Goal: Task Accomplishment & Management: Manage account settings

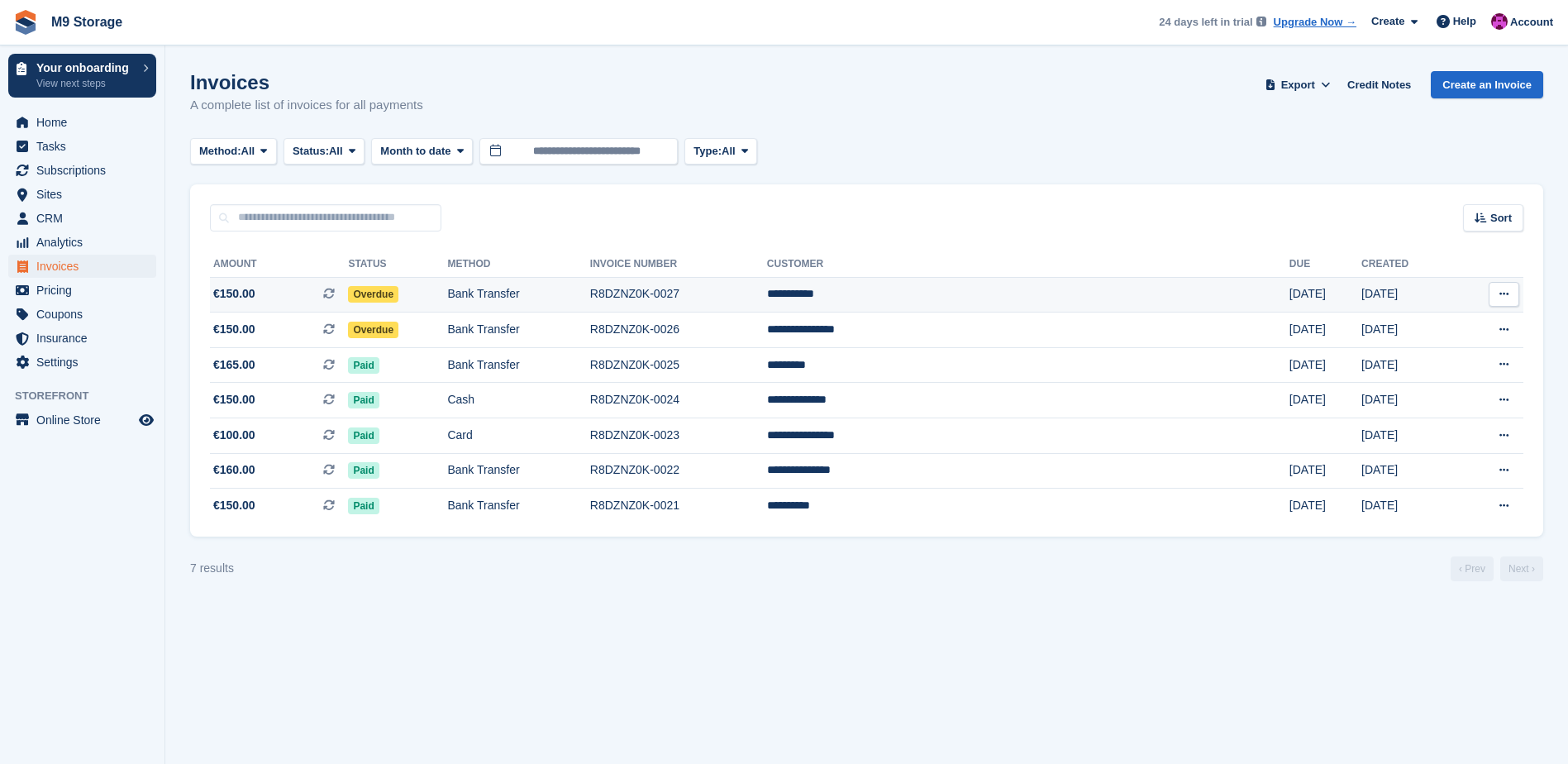
click at [399, 289] on span "Overdue" at bounding box center [373, 294] width 51 height 17
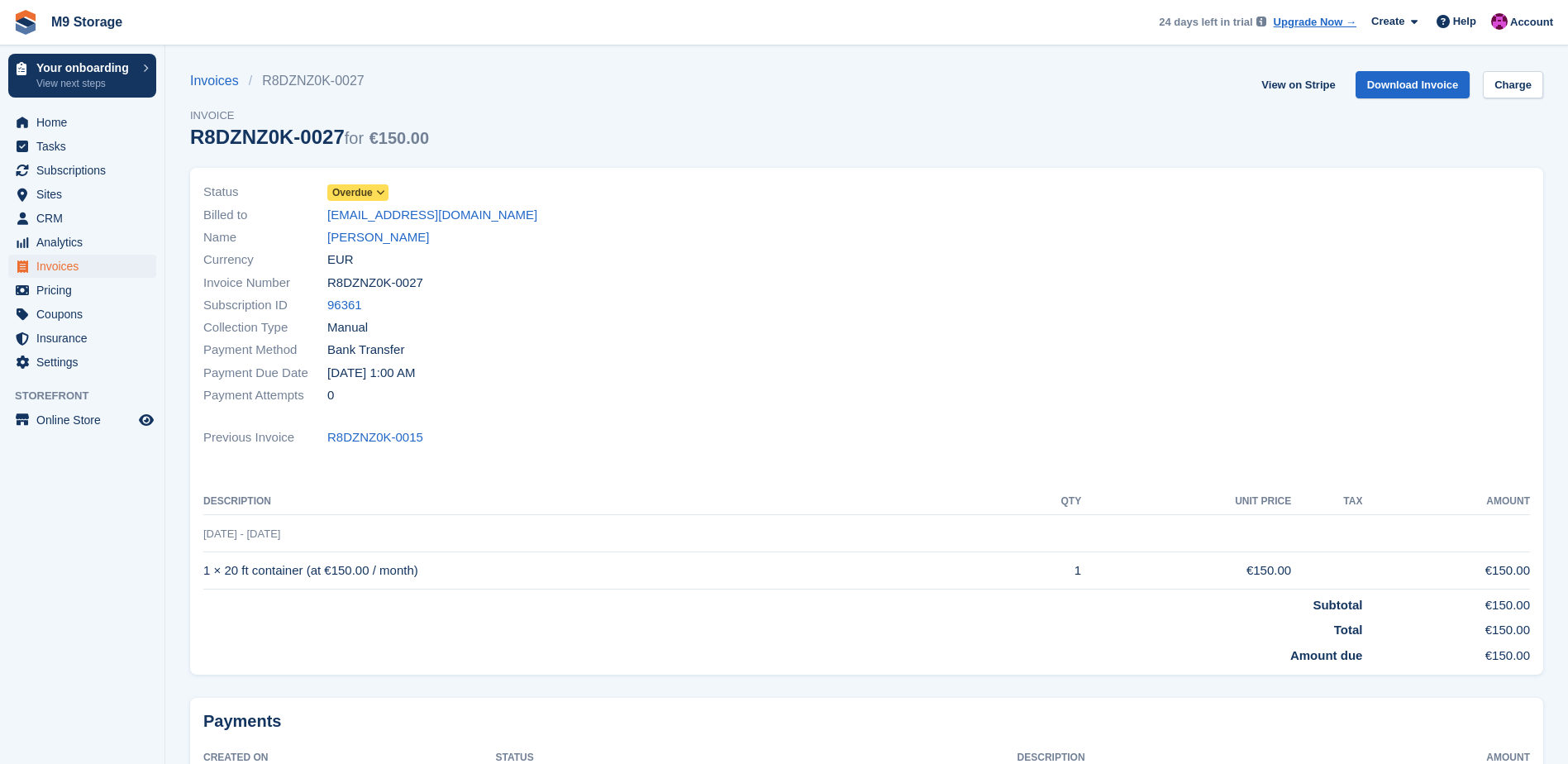
click at [377, 194] on icon at bounding box center [380, 193] width 9 height 10
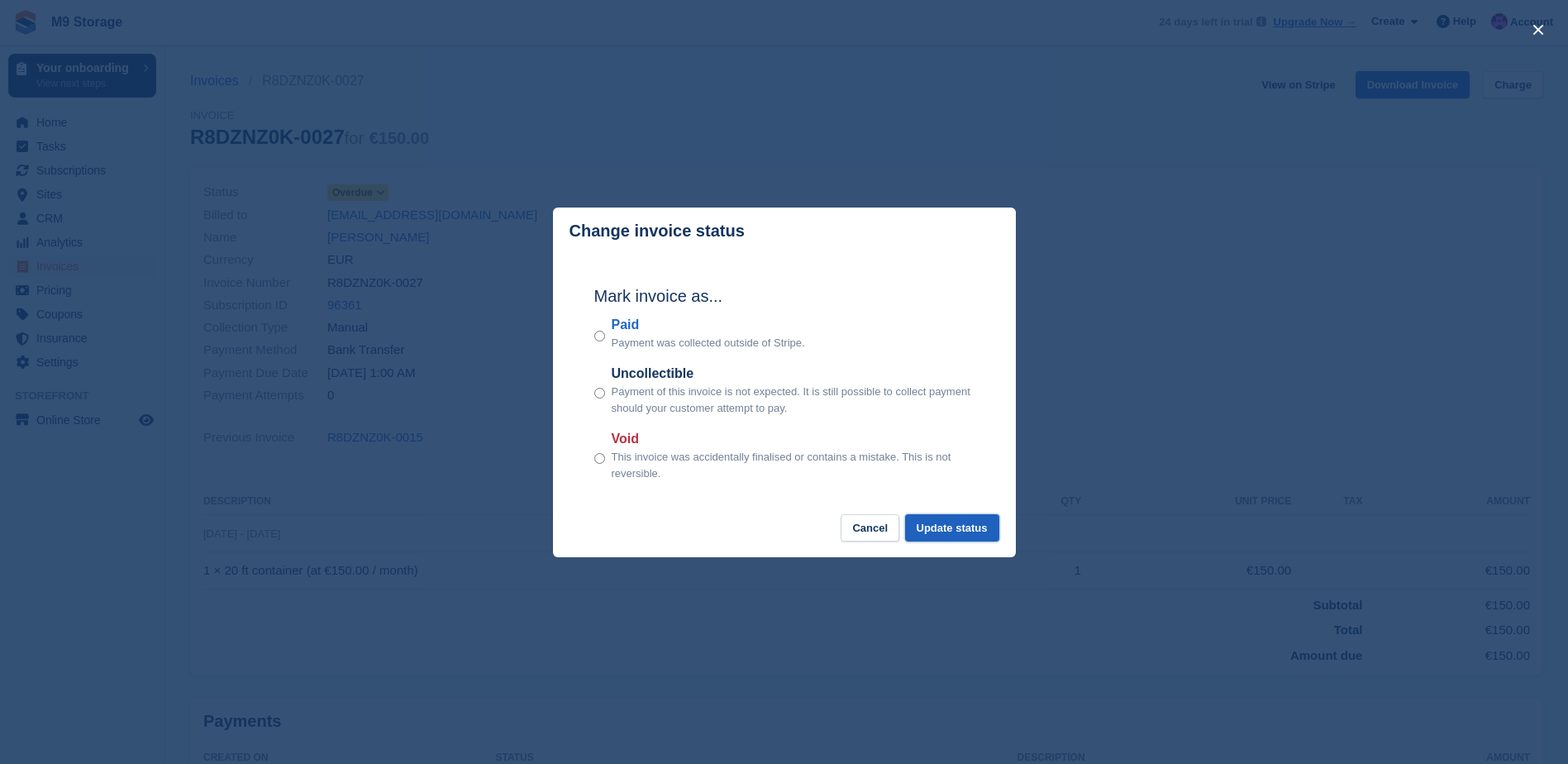
click at [973, 535] on button "Update status" at bounding box center [952, 527] width 94 height 27
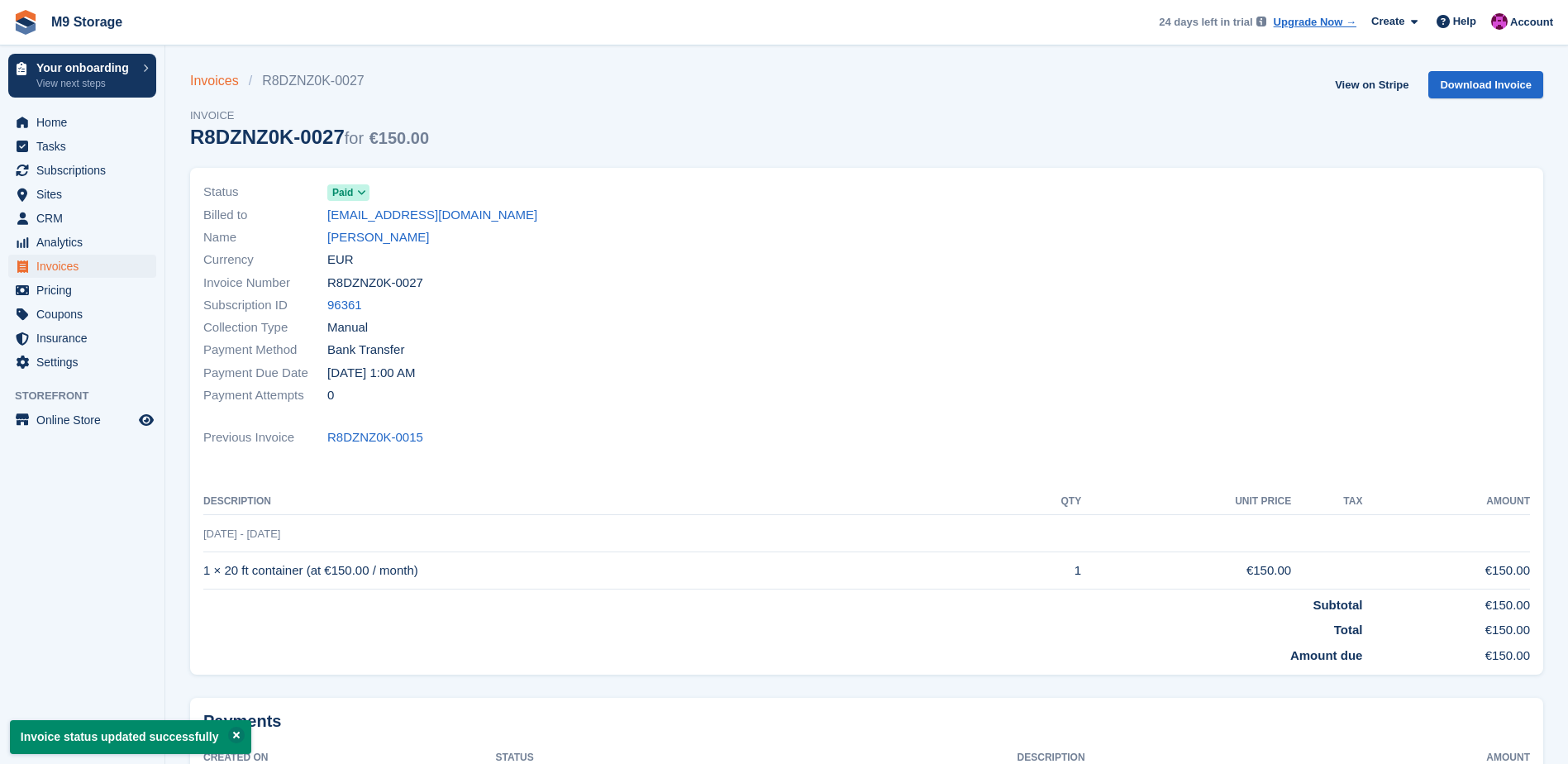
click at [218, 76] on link "Invoices" at bounding box center [219, 81] width 59 height 20
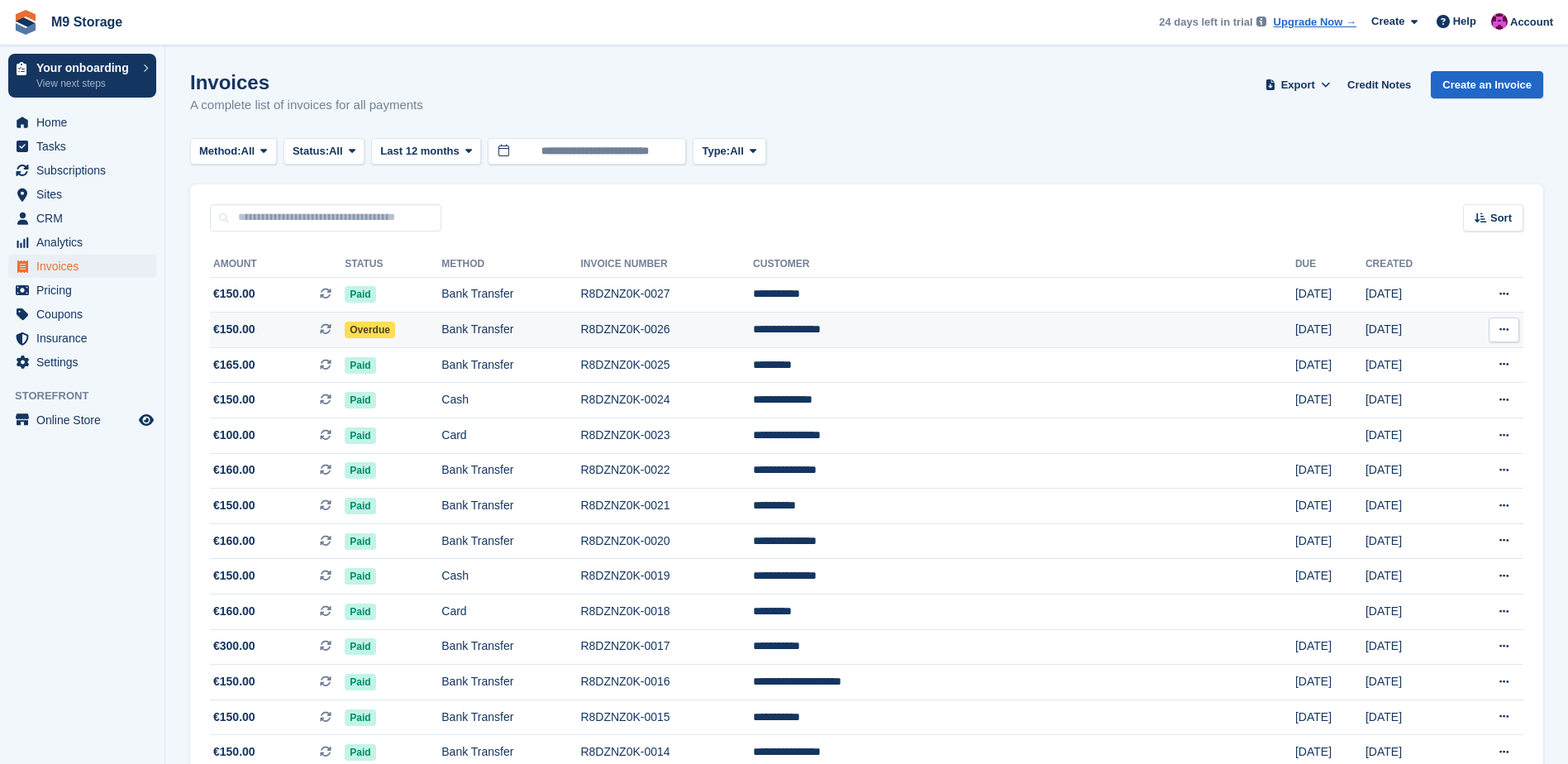
click at [395, 333] on span "Overdue" at bounding box center [370, 329] width 51 height 17
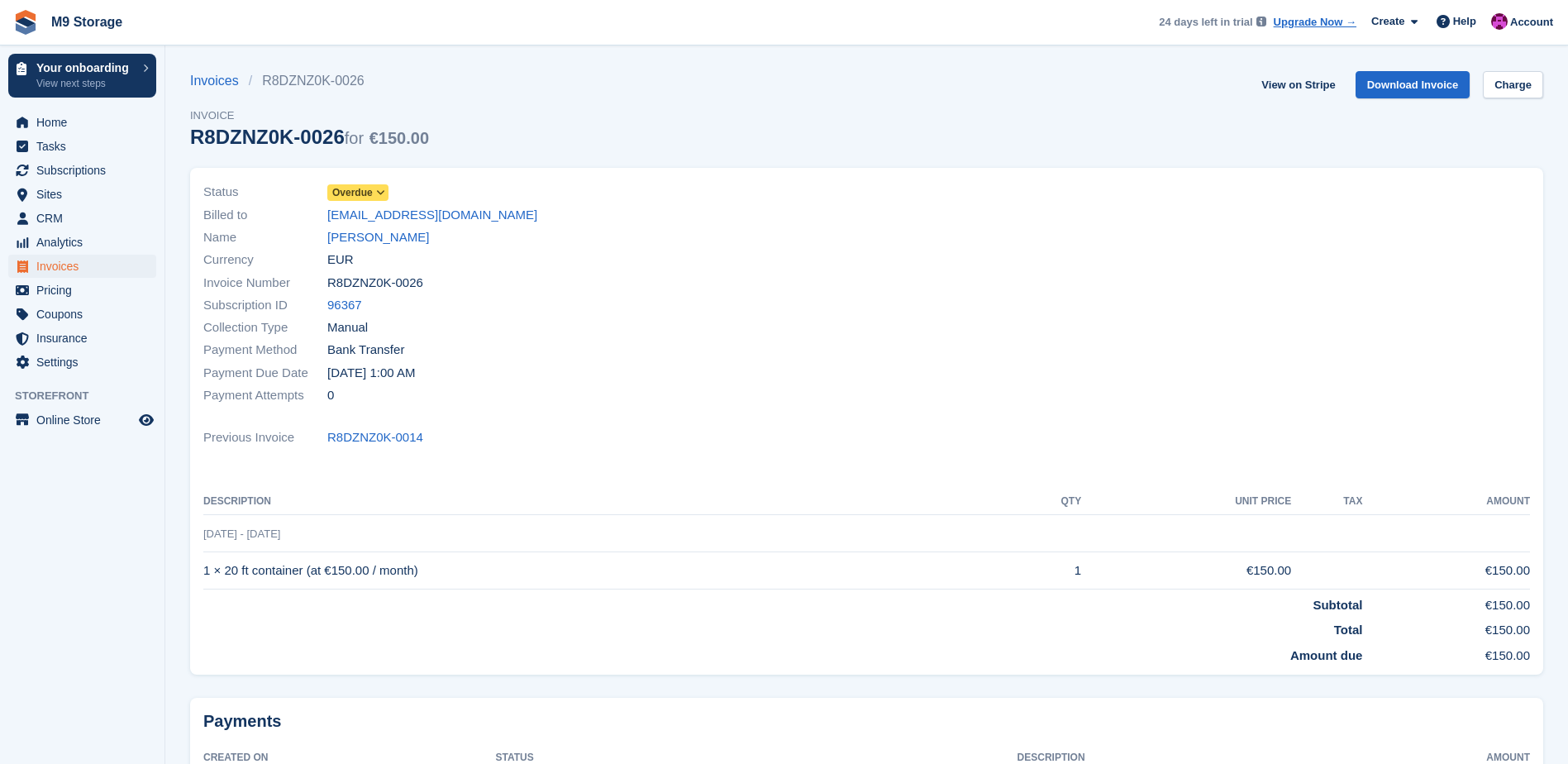
click at [376, 190] on icon at bounding box center [380, 193] width 9 height 10
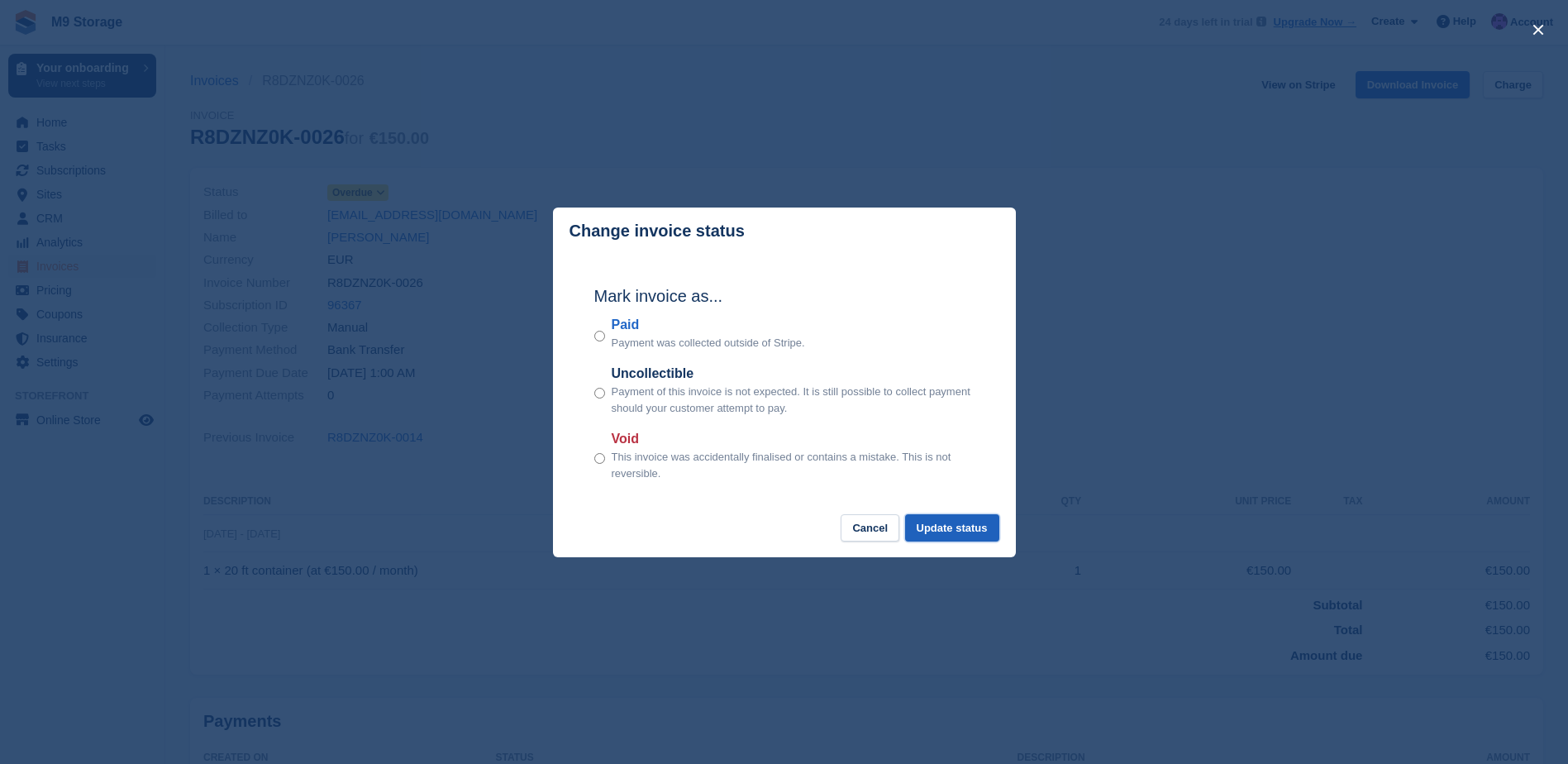
click at [958, 527] on button "Update status" at bounding box center [952, 527] width 94 height 27
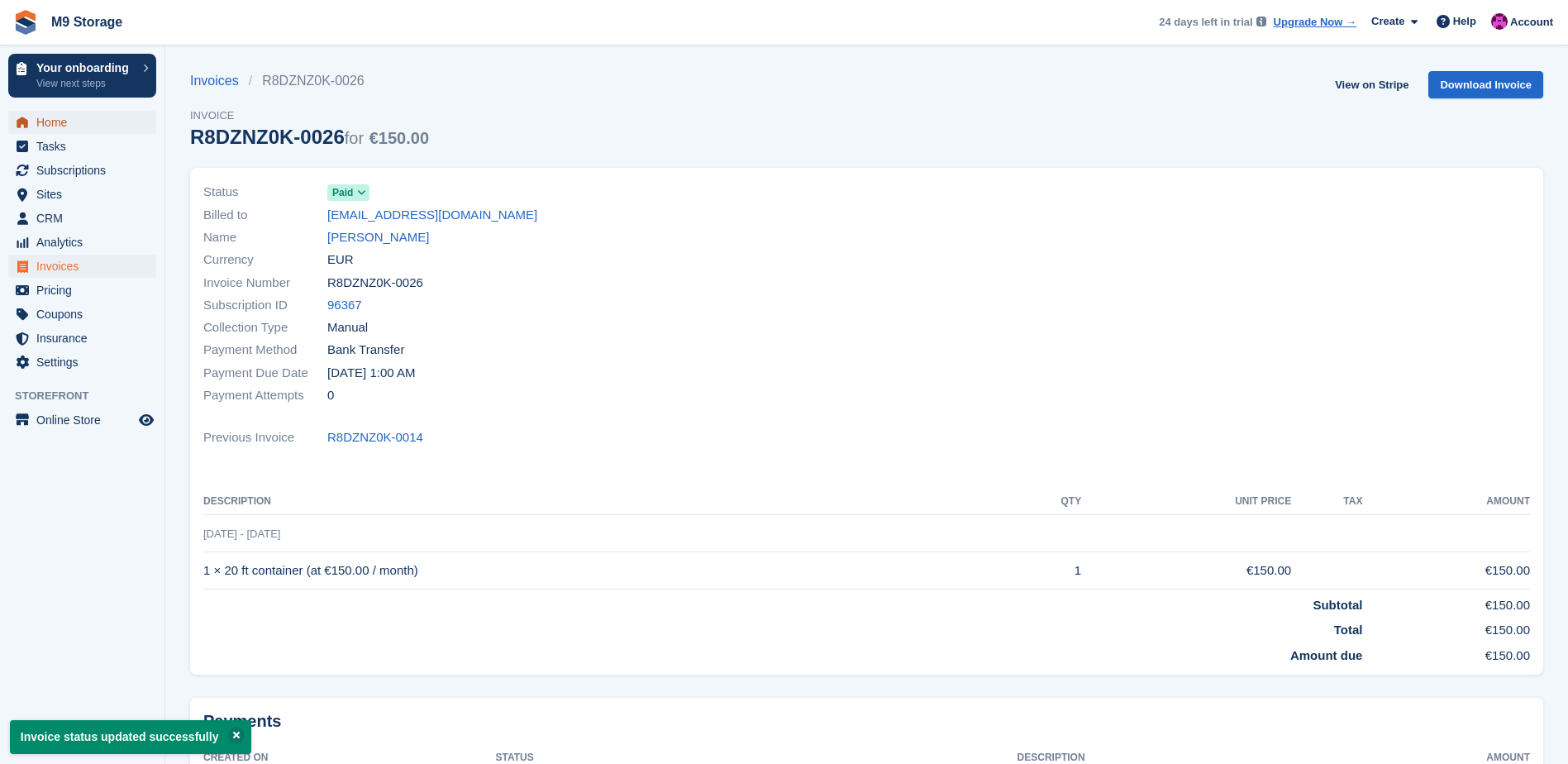
click at [86, 130] on span "Home" at bounding box center [87, 121] width 99 height 23
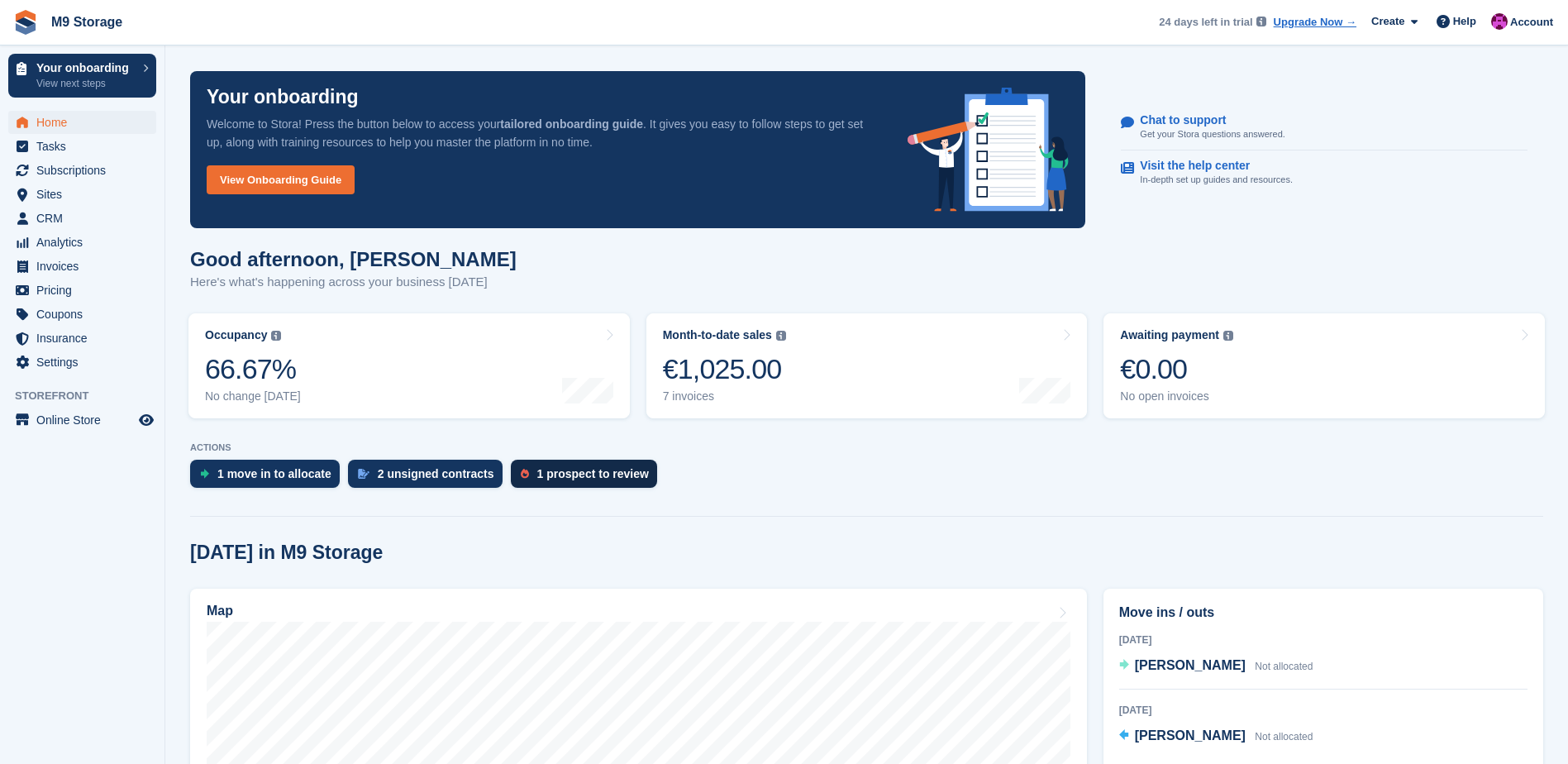
click at [577, 478] on div "1 prospect to review" at bounding box center [593, 474] width 111 height 13
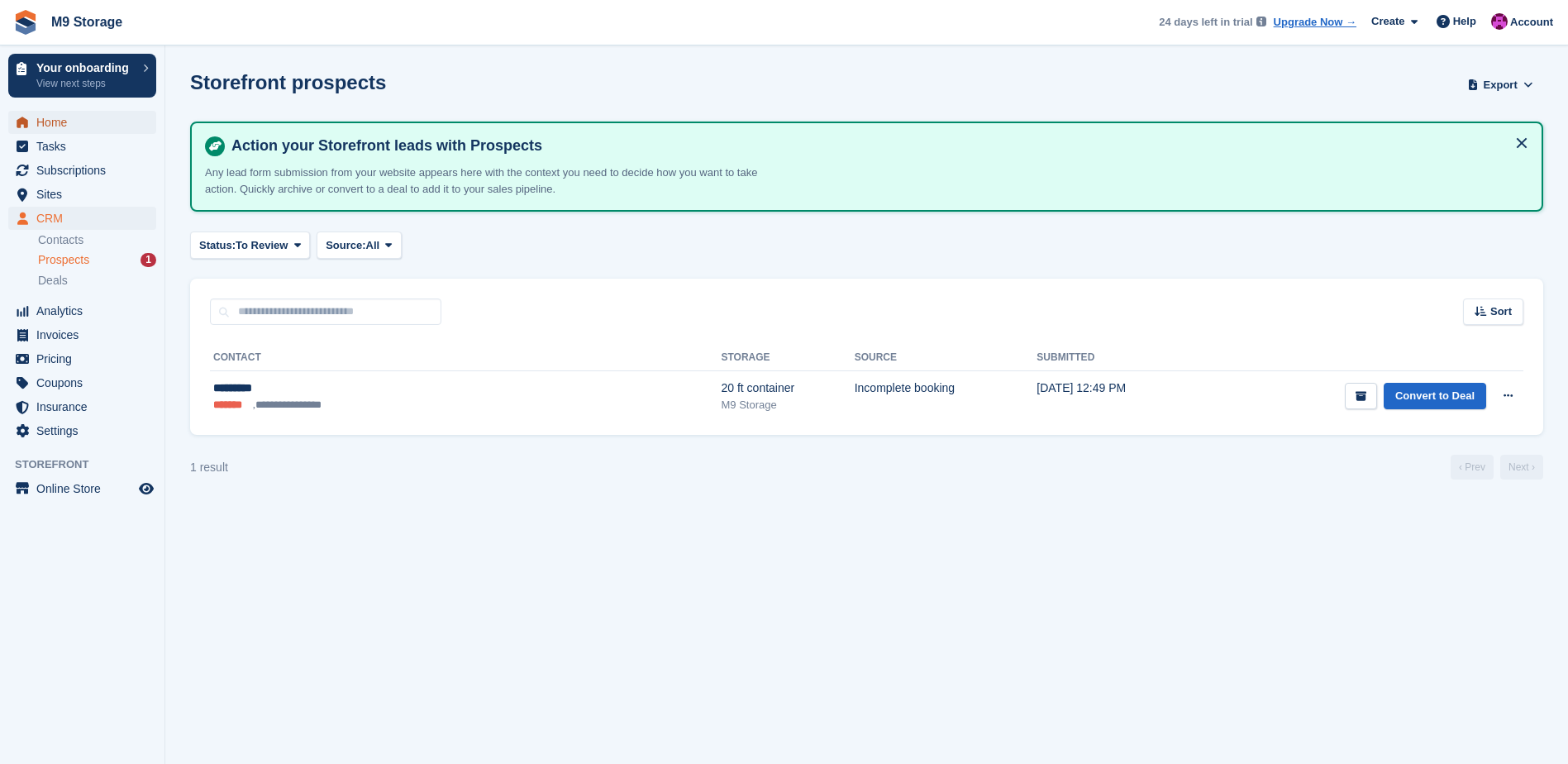
click at [81, 133] on span "Home" at bounding box center [87, 121] width 99 height 23
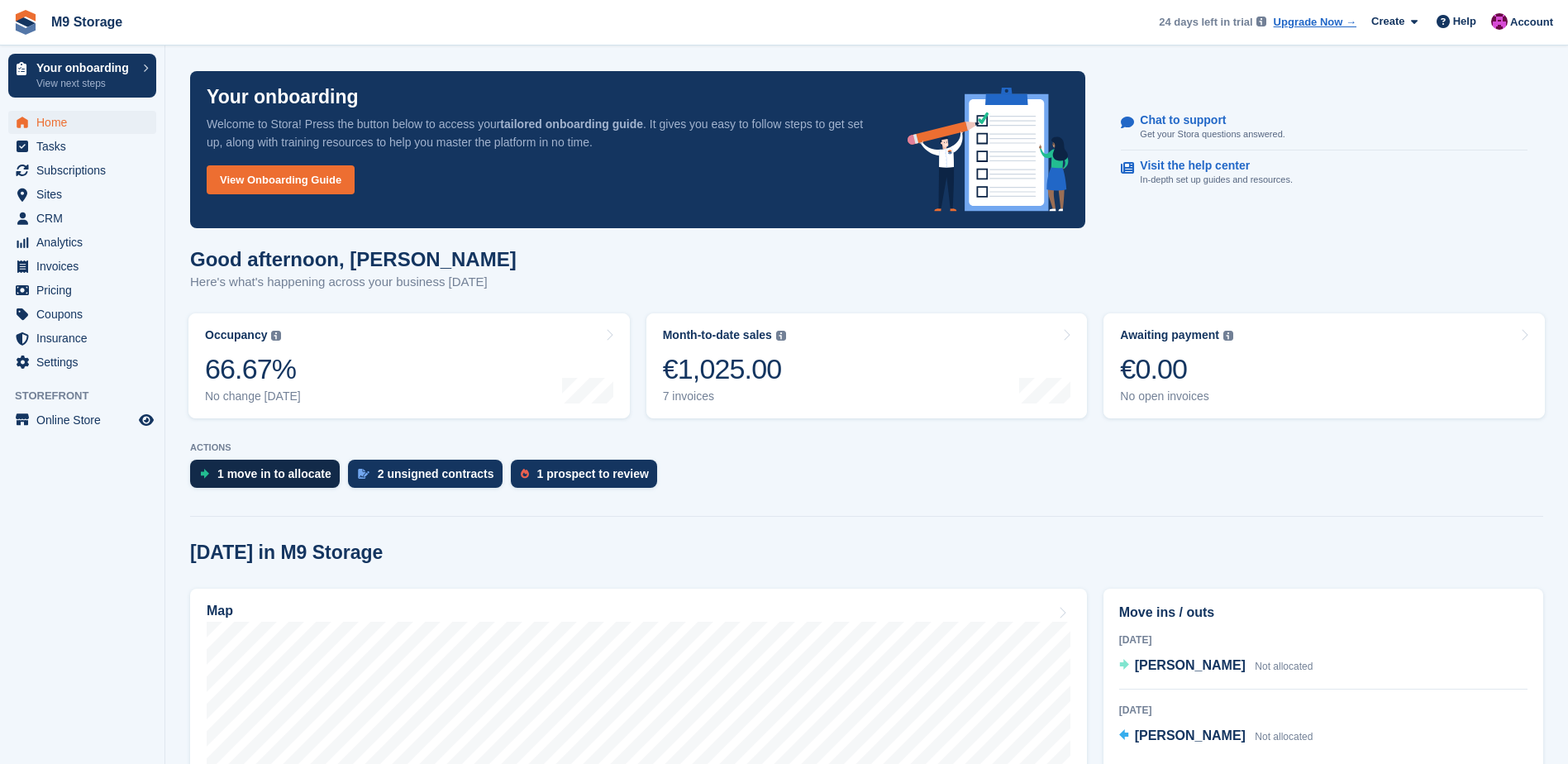
click at [289, 476] on div "1 move in to allocate" at bounding box center [274, 474] width 114 height 13
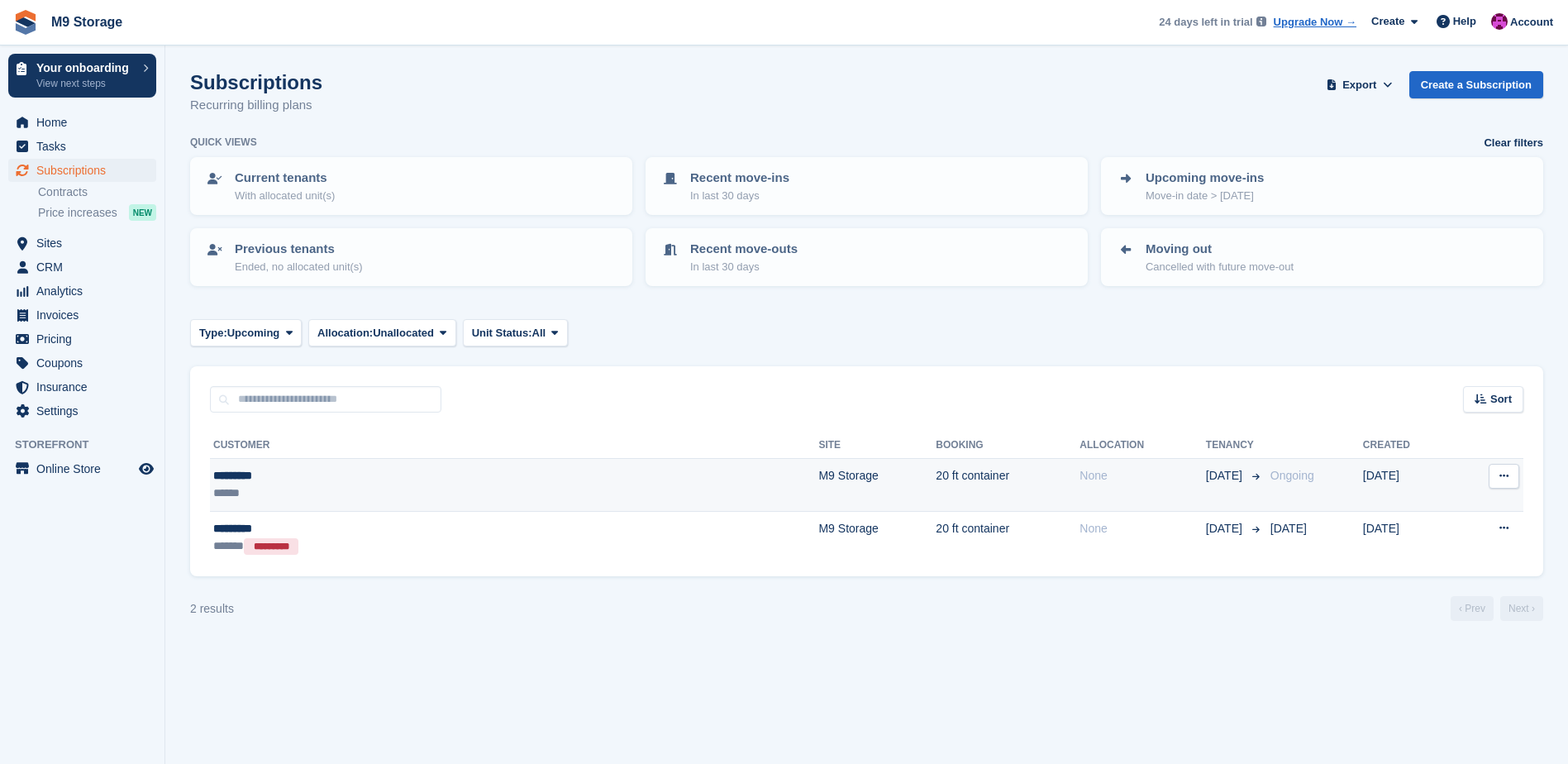
click at [1502, 482] on button at bounding box center [1503, 476] width 31 height 25
click at [1487, 510] on p "View customer" at bounding box center [1440, 508] width 144 height 22
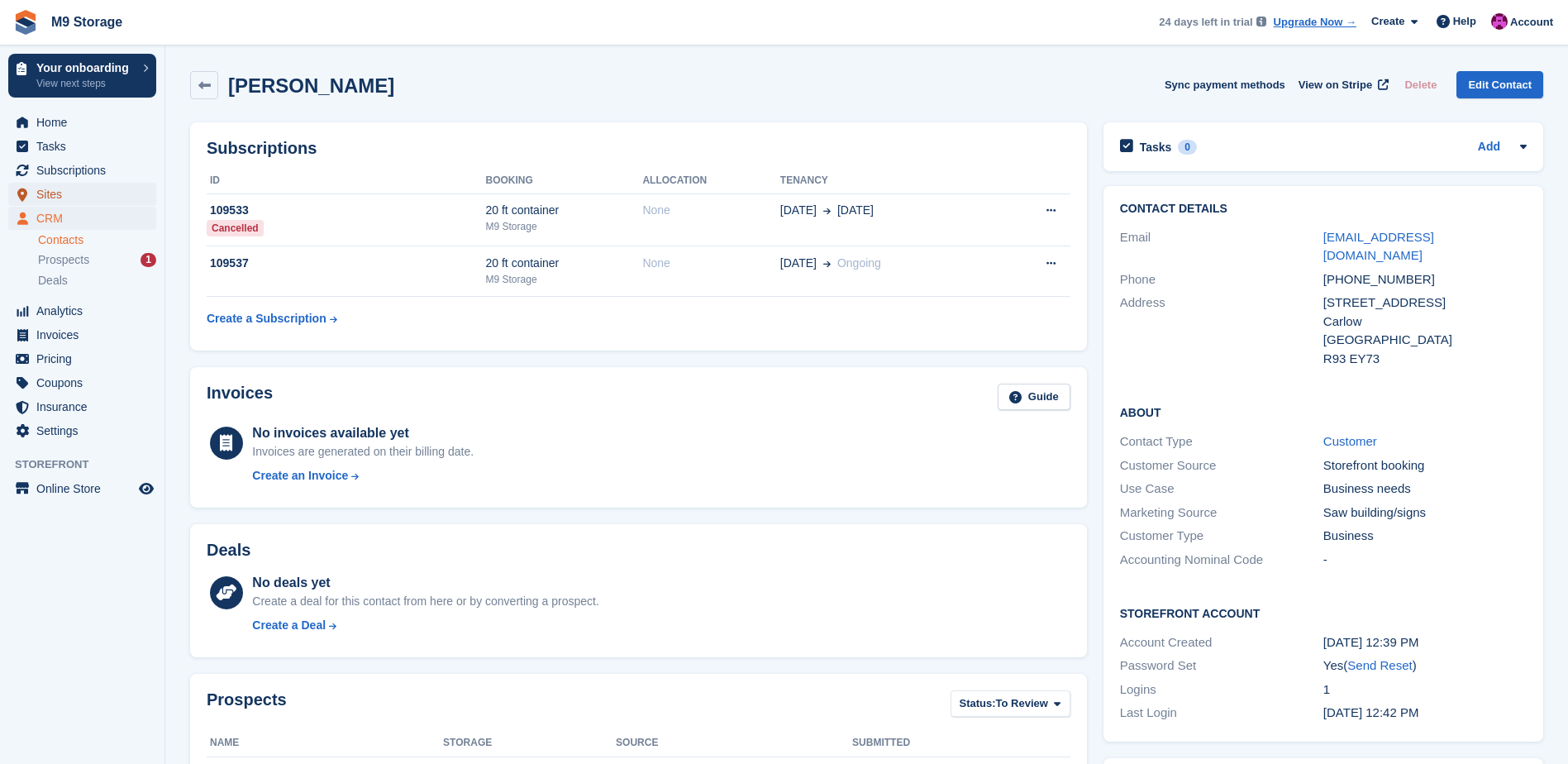
click at [63, 190] on span "Sites" at bounding box center [87, 194] width 99 height 23
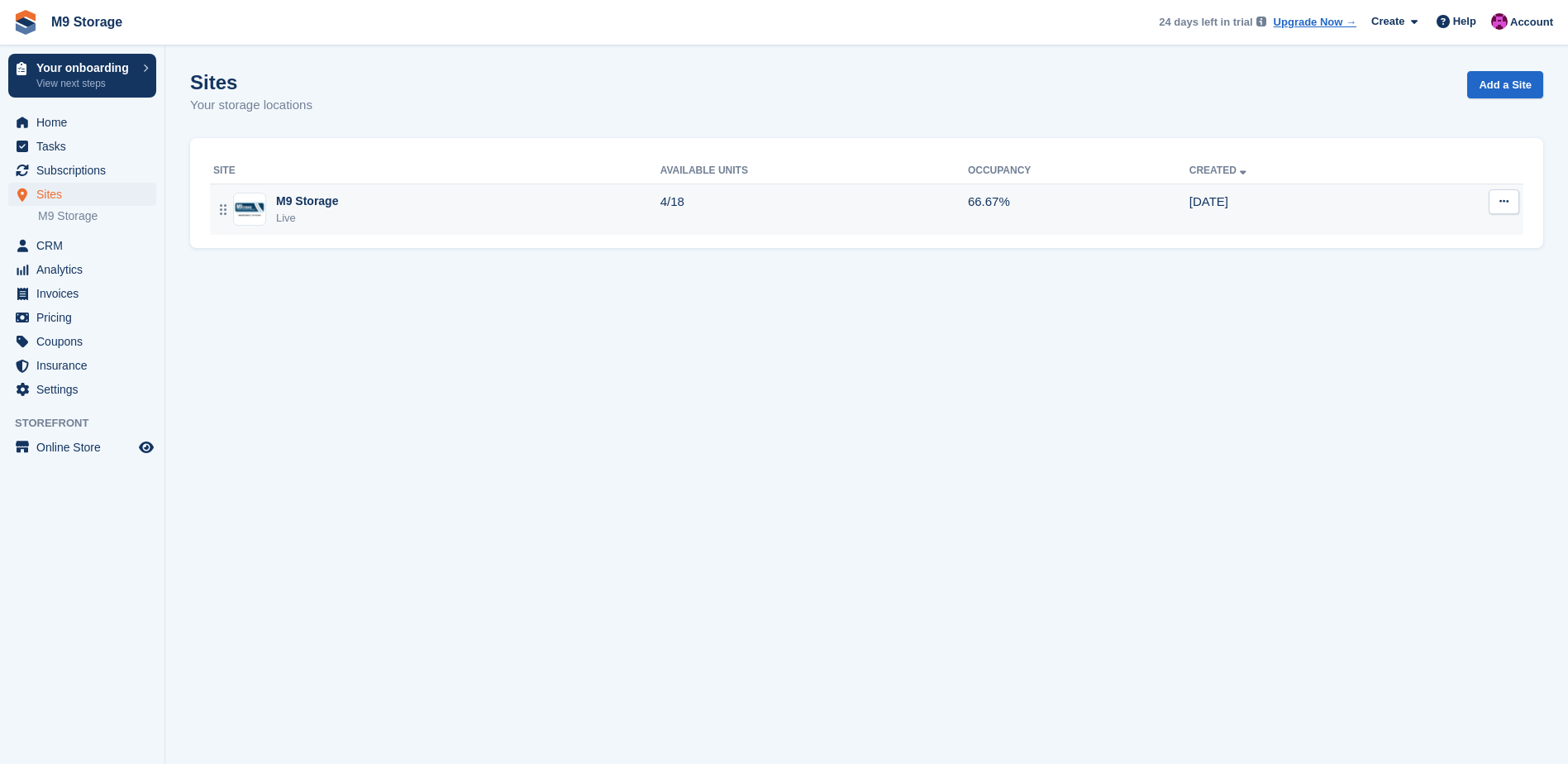
click at [385, 216] on div "M9 Storage Live" at bounding box center [436, 210] width 447 height 34
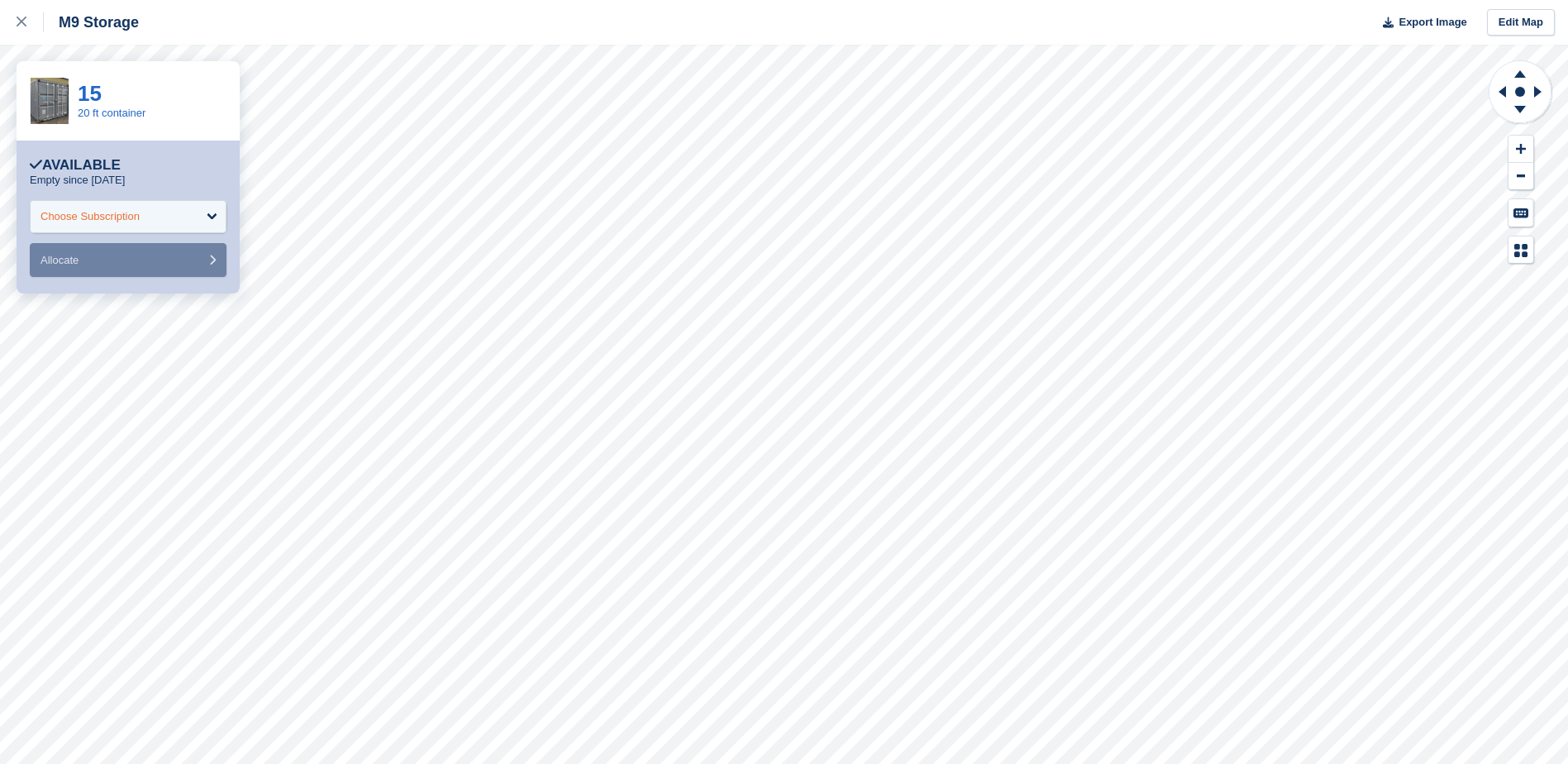
click at [166, 221] on div "Choose Subscription" at bounding box center [128, 216] width 197 height 33
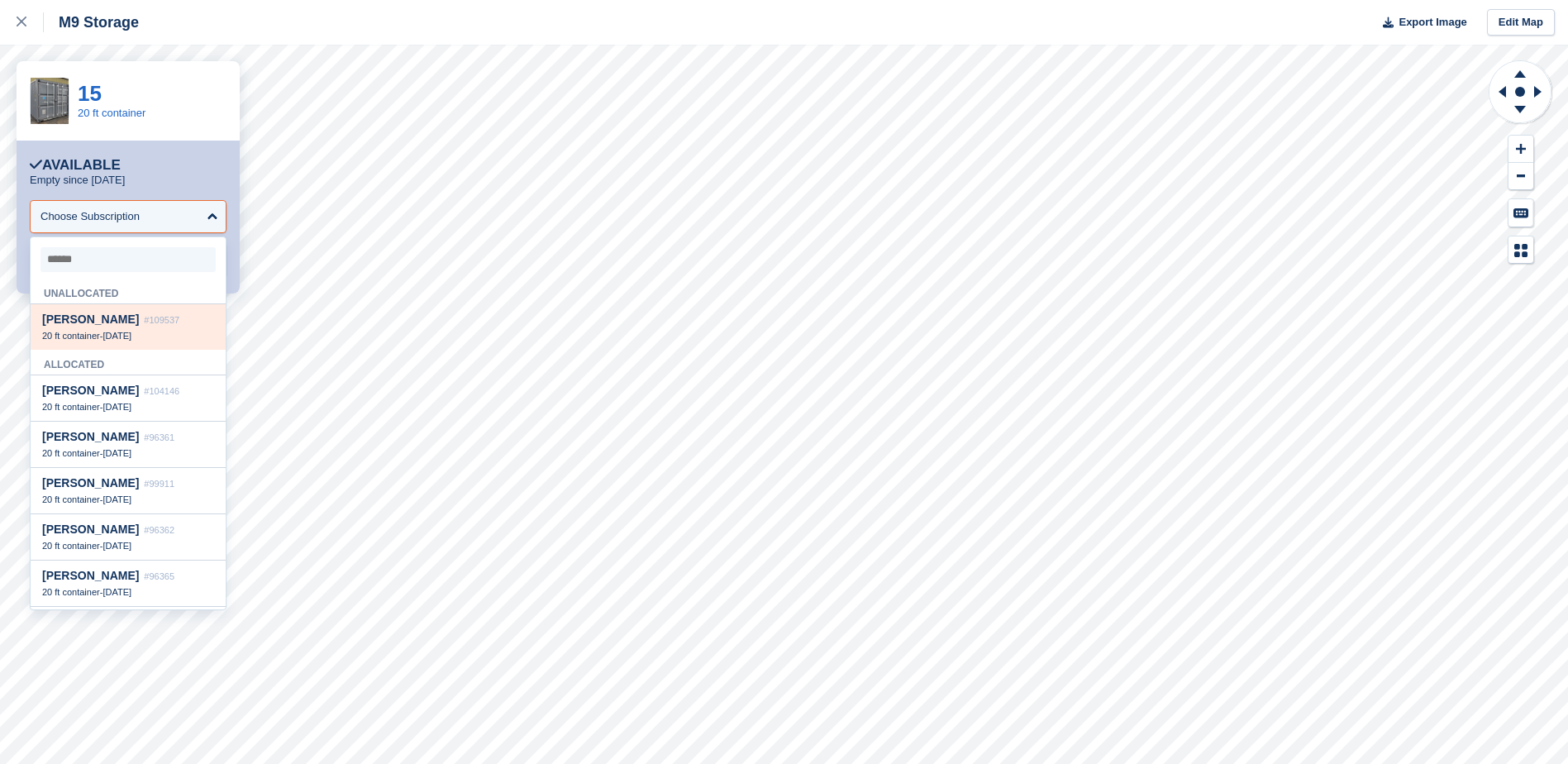
click at [89, 334] on span "20 ft container" at bounding box center [71, 336] width 58 height 10
select select "******"
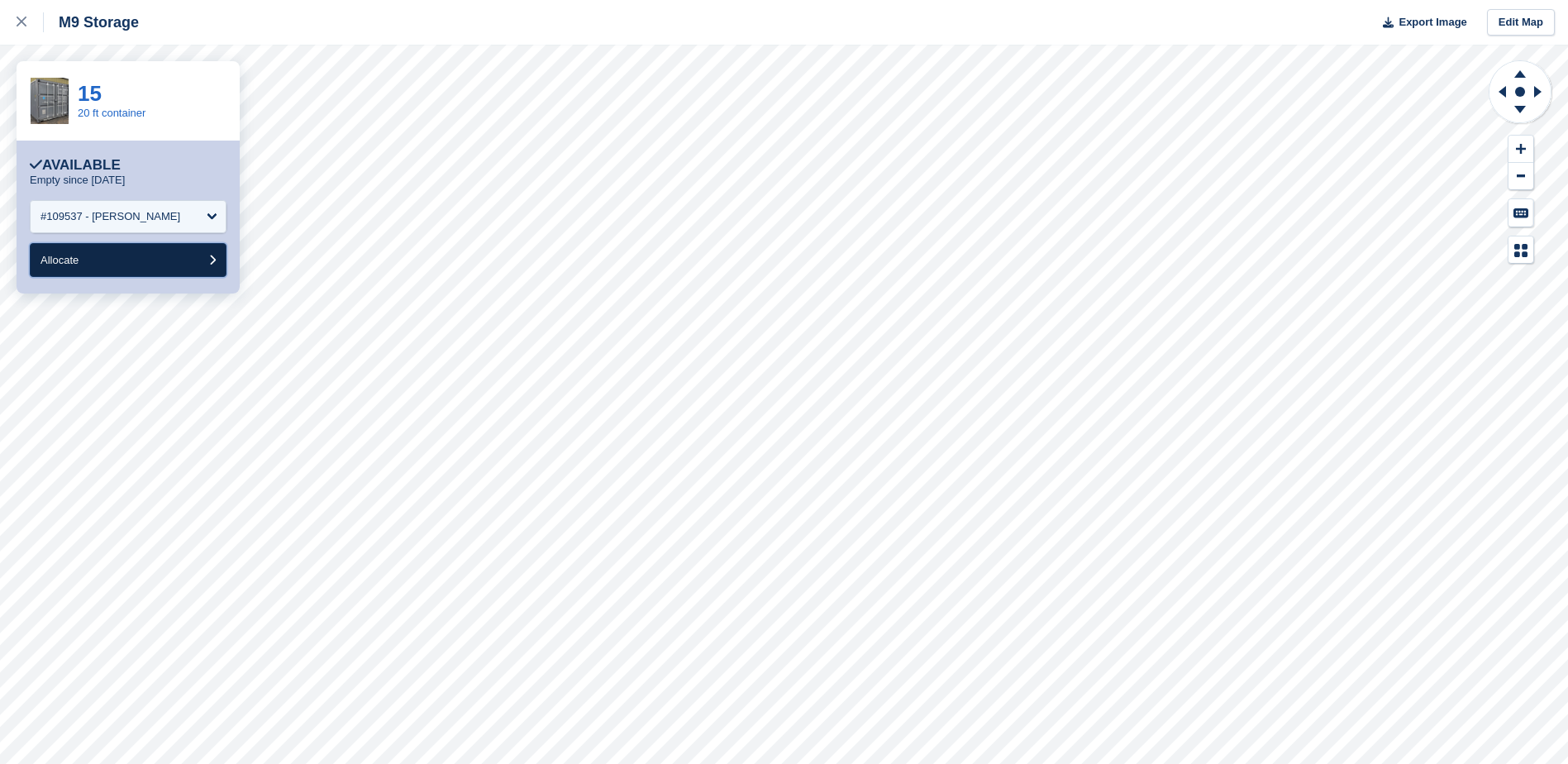
click at [144, 272] on button "Allocate" at bounding box center [128, 260] width 197 height 34
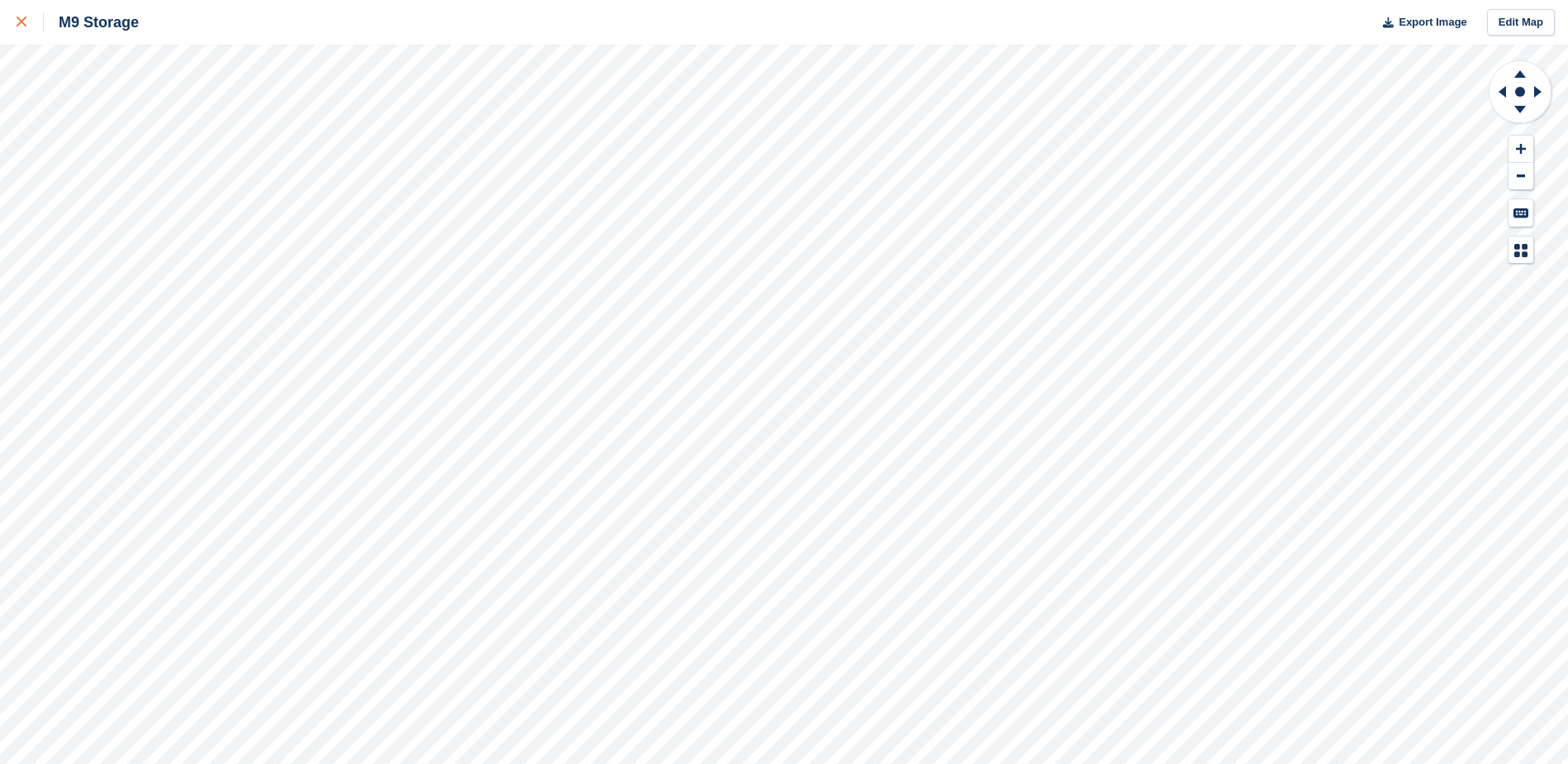
click at [25, 27] on div at bounding box center [30, 22] width 27 height 20
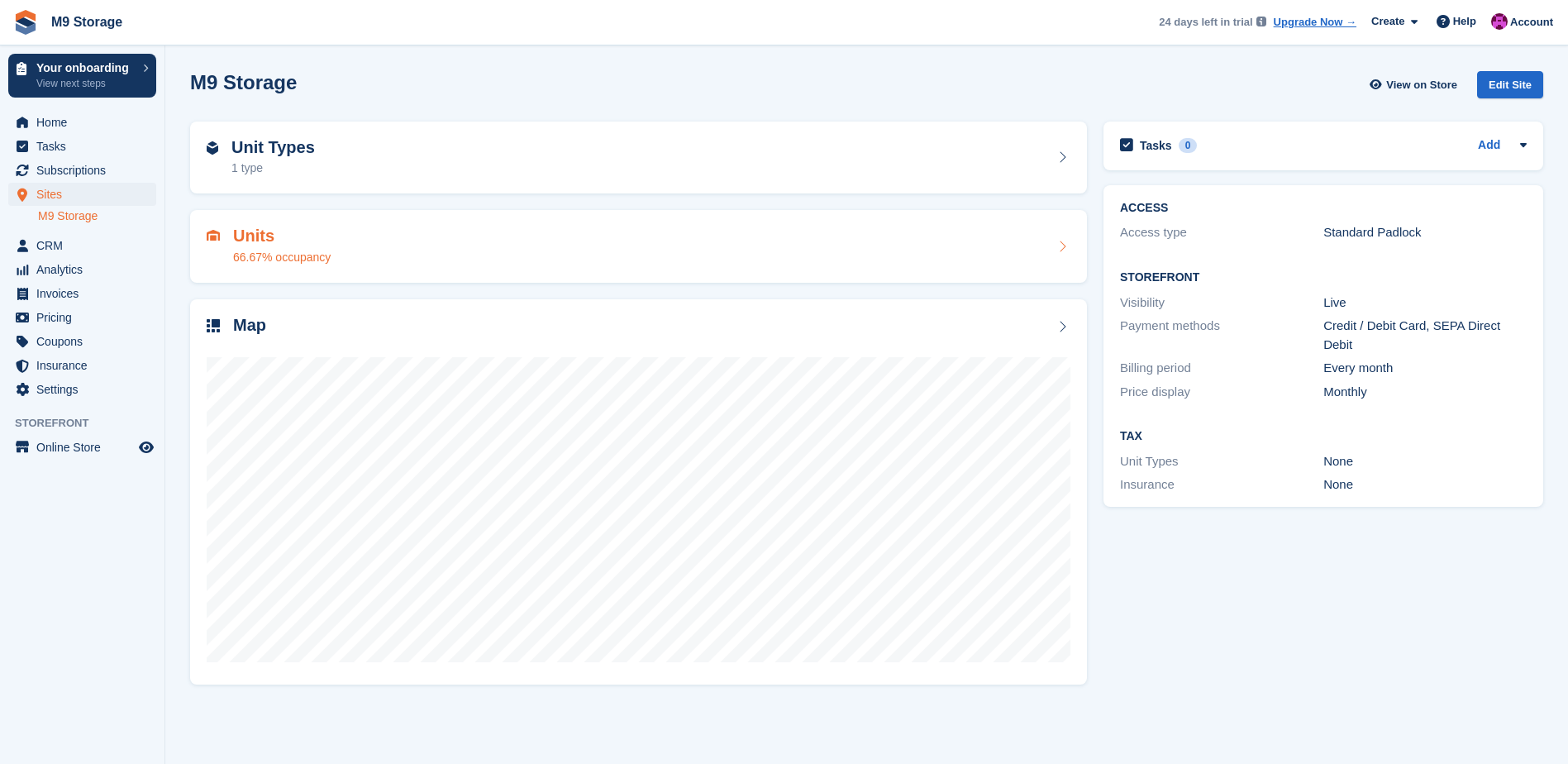
click at [358, 247] on div "Units 66.67% occupancy" at bounding box center [638, 247] width 864 height 40
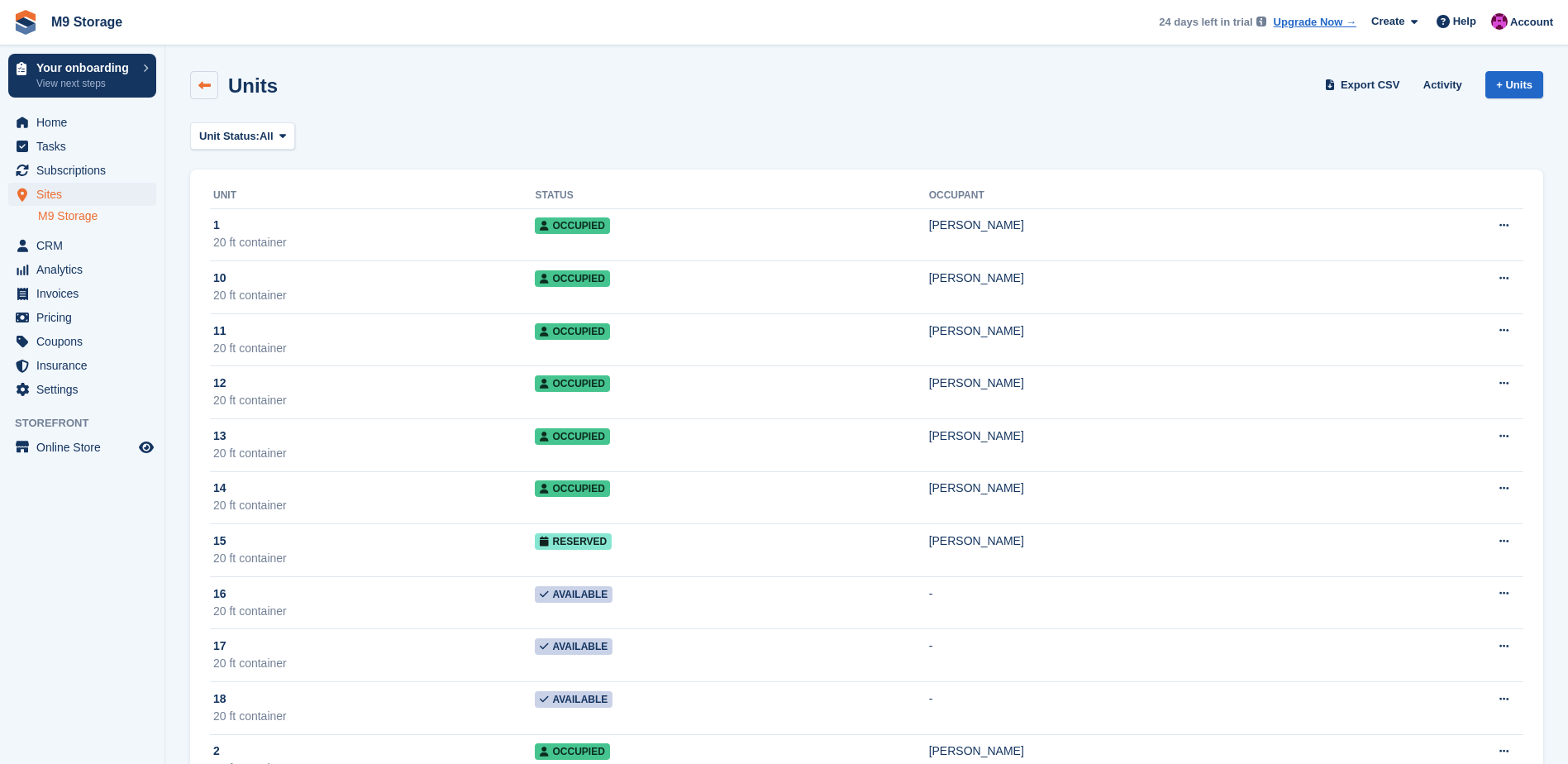
click at [201, 84] on icon at bounding box center [205, 86] width 12 height 12
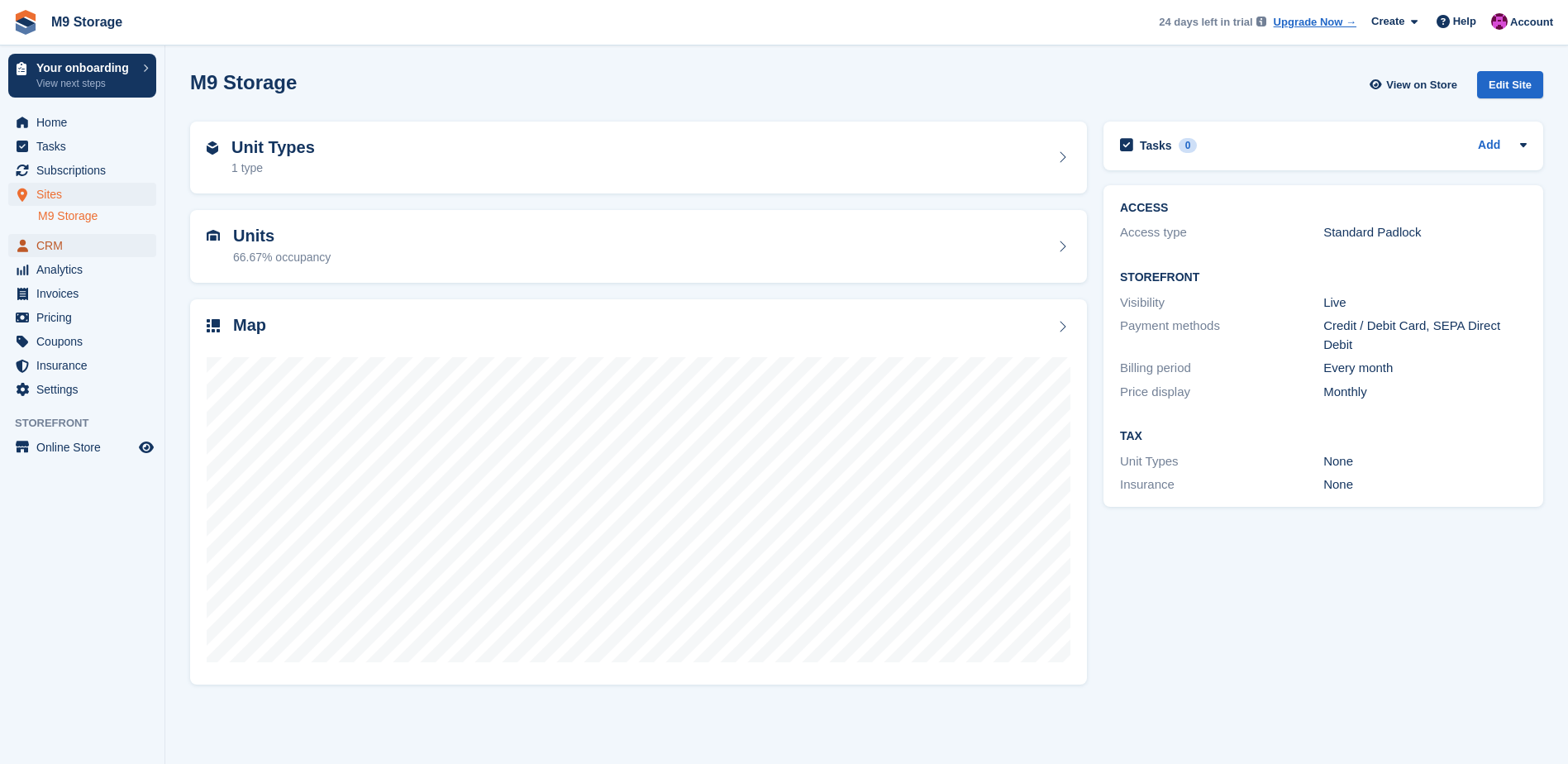
click at [67, 248] on span "CRM" at bounding box center [87, 245] width 99 height 23
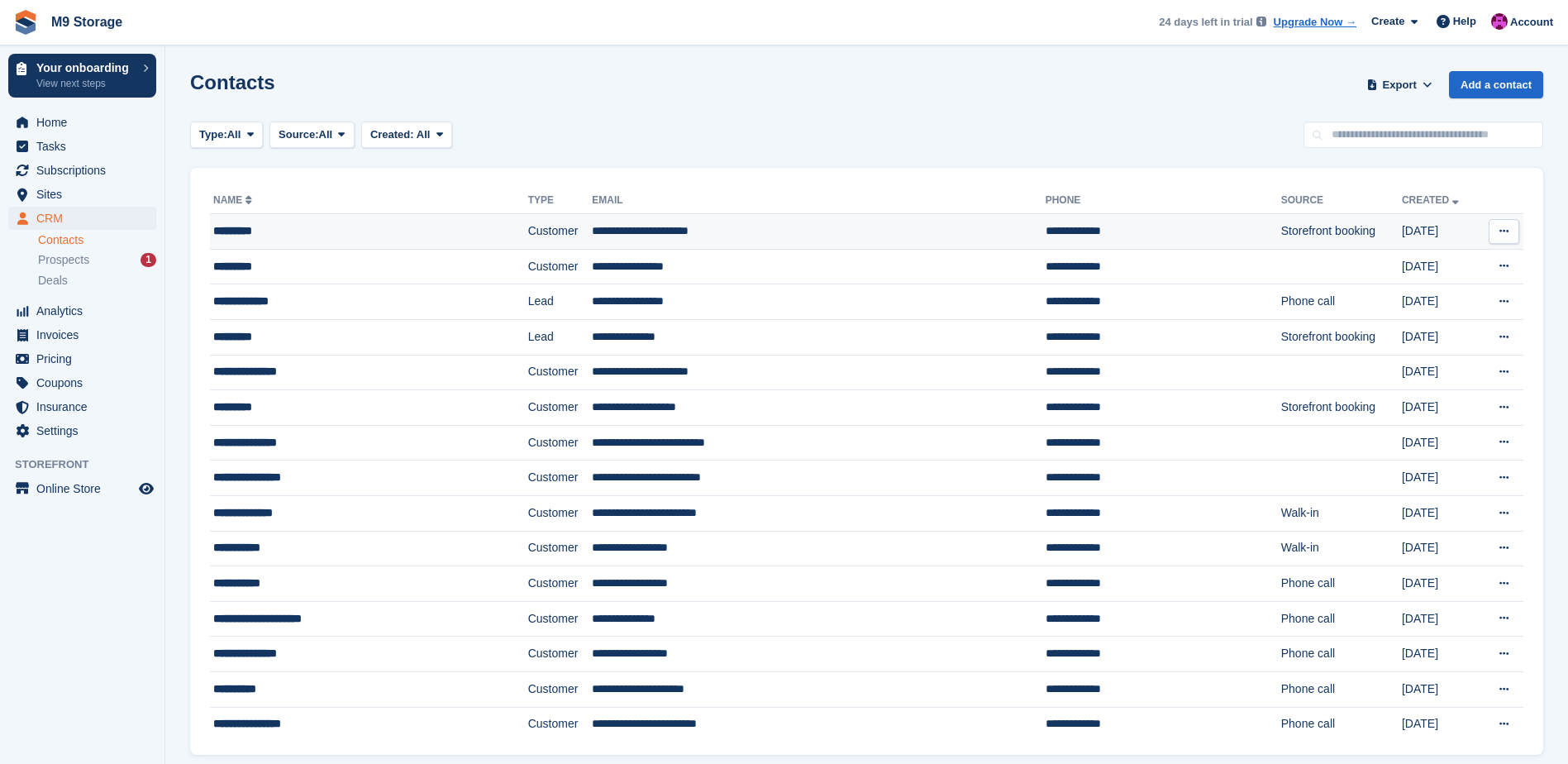
click at [321, 240] on td "*********" at bounding box center [369, 232] width 318 height 36
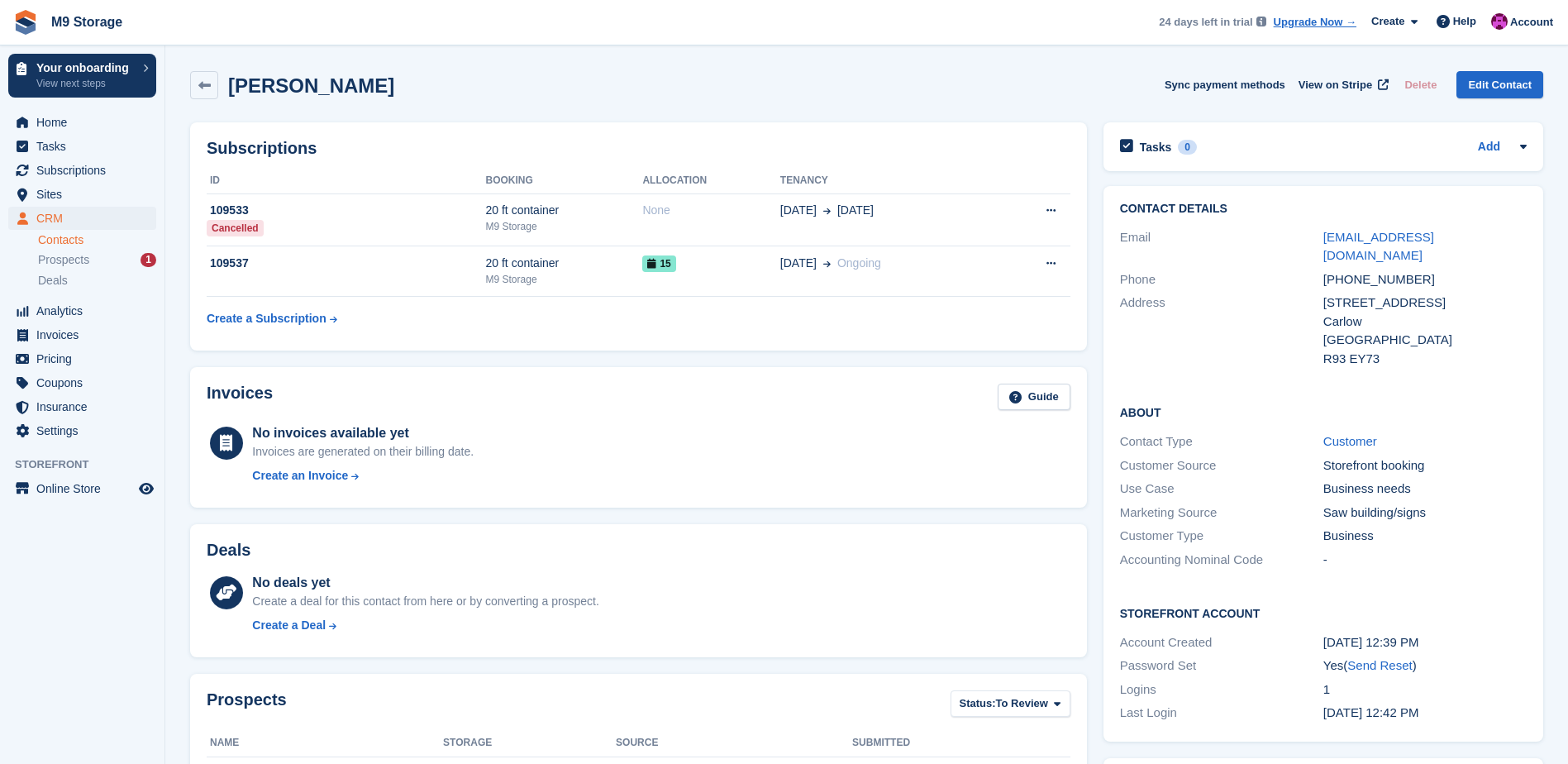
click at [1034, 317] on table "ID Booking Allocation Tenancy 109533 Cancelled 20 ft container M9 Storage None …" at bounding box center [638, 251] width 864 height 166
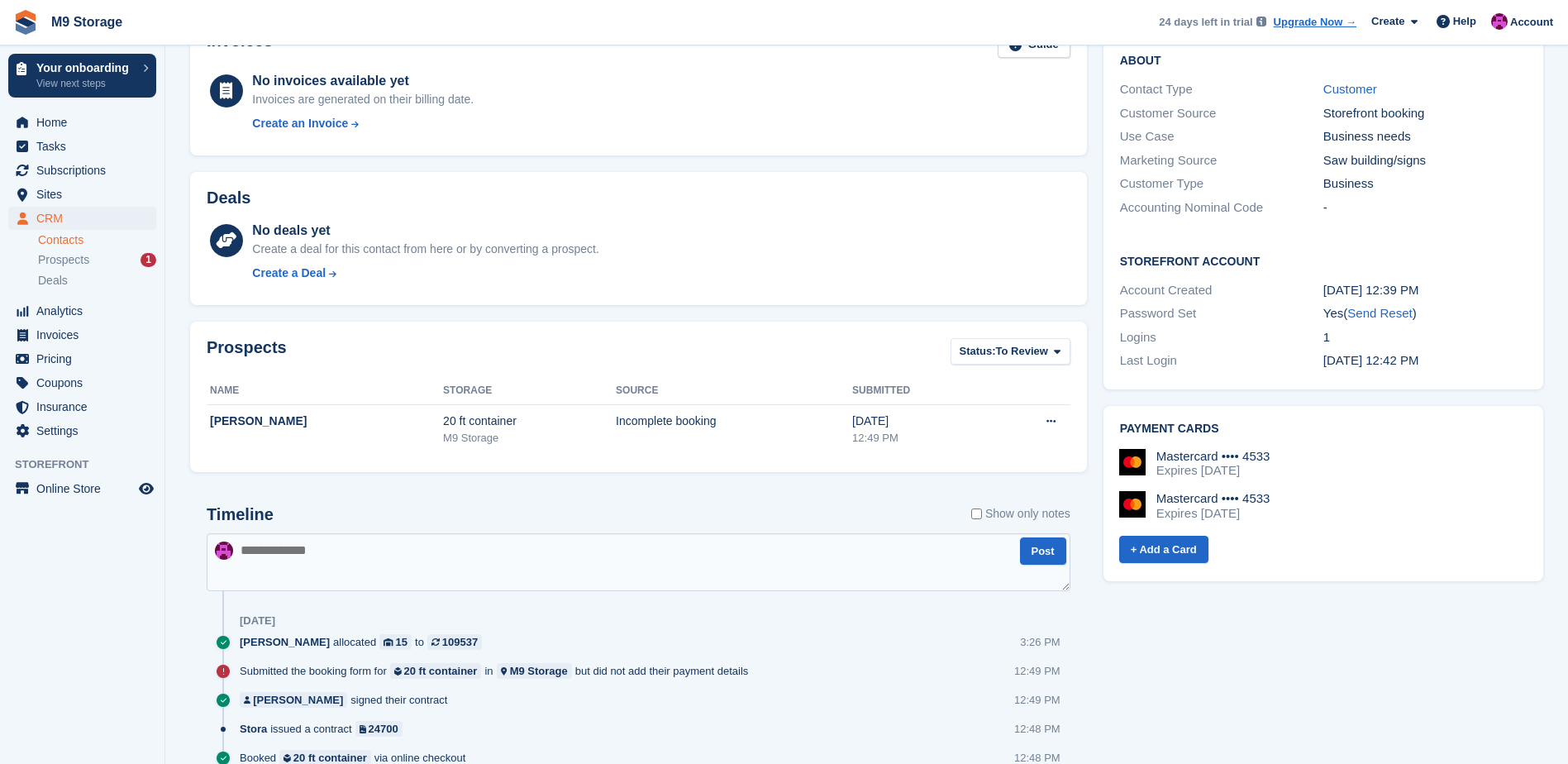
scroll to position [323, 0]
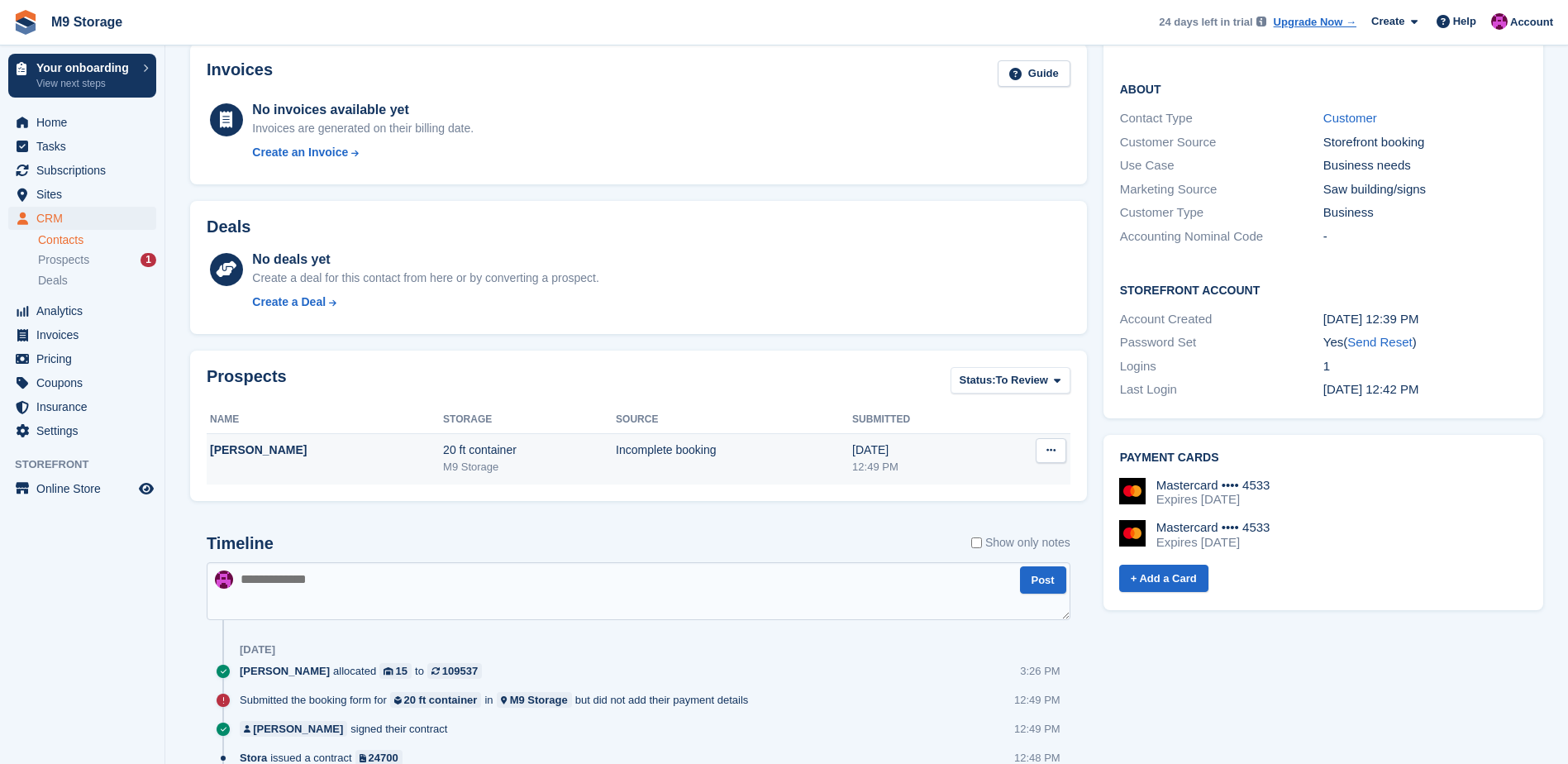
click at [868, 456] on div "22 Sep" at bounding box center [920, 450] width 136 height 17
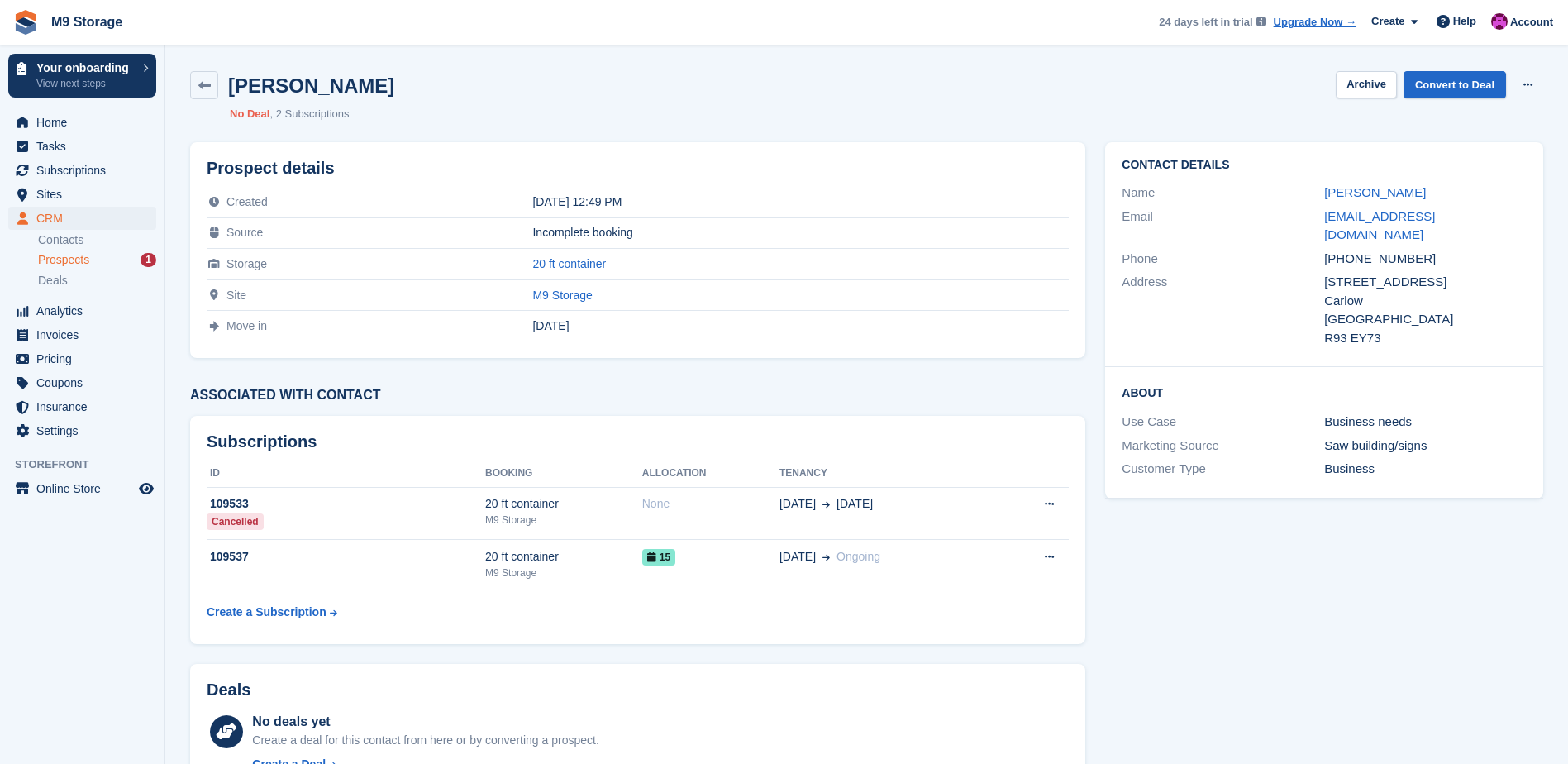
click at [99, 258] on div "Prospects 1" at bounding box center [96, 261] width 118 height 16
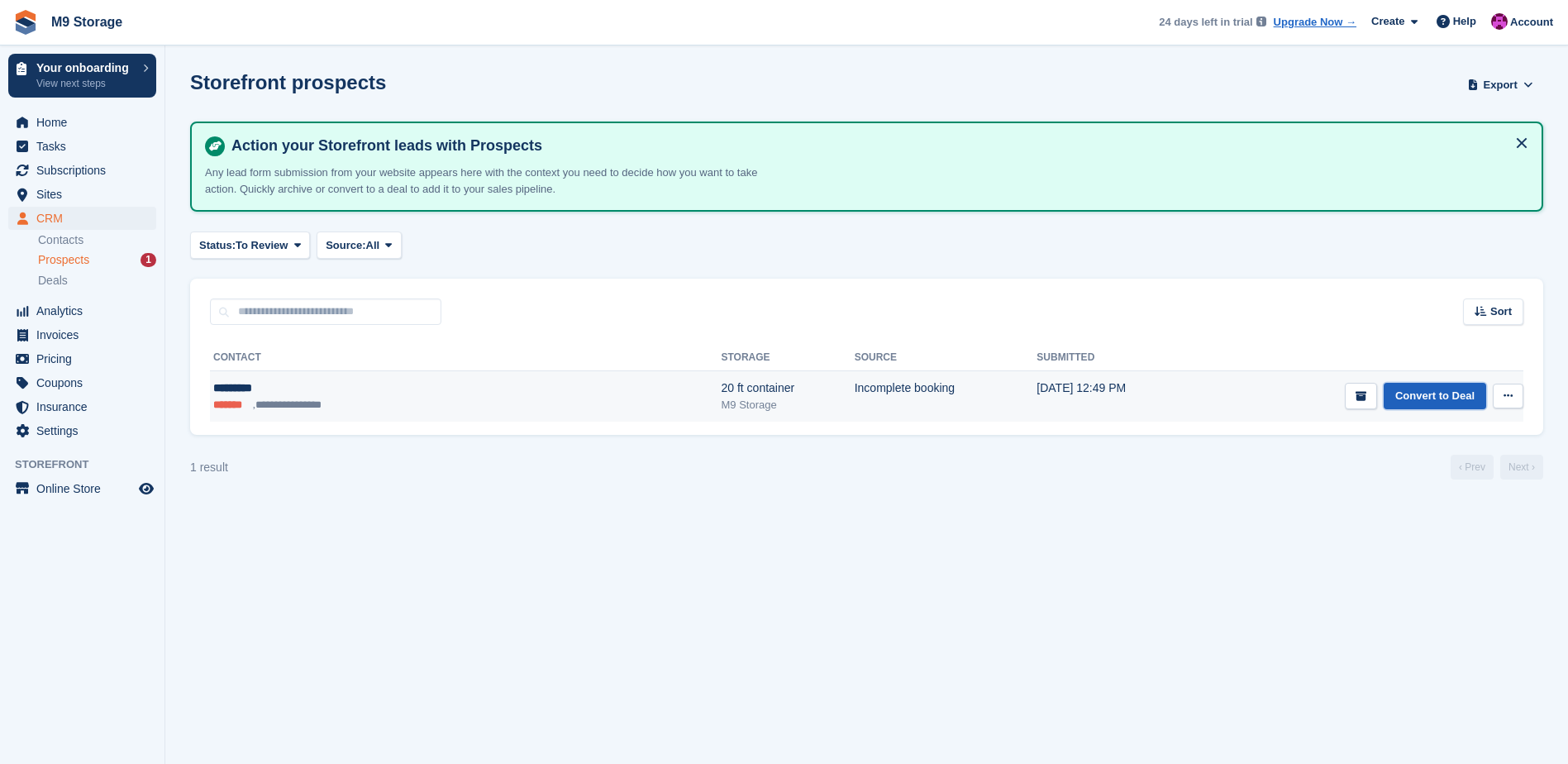
click at [1441, 399] on link "Convert to Deal" at bounding box center [1435, 396] width 102 height 27
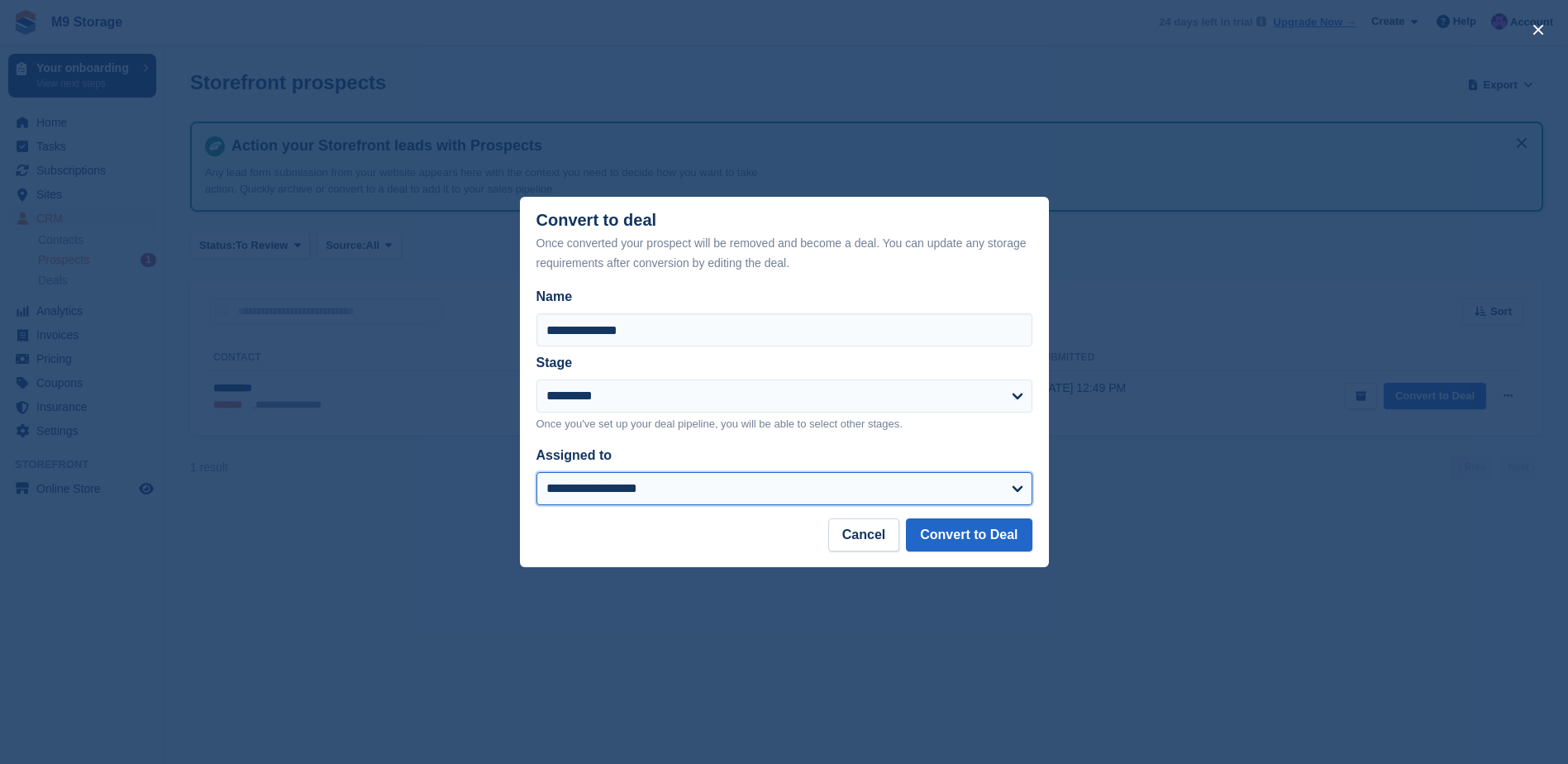
click at [593, 495] on select "**********" at bounding box center [784, 488] width 496 height 33
select select "****"
click at [537, 474] on select "**********" at bounding box center [784, 488] width 496 height 33
click at [1010, 532] on button "Convert to Deal" at bounding box center [968, 534] width 125 height 33
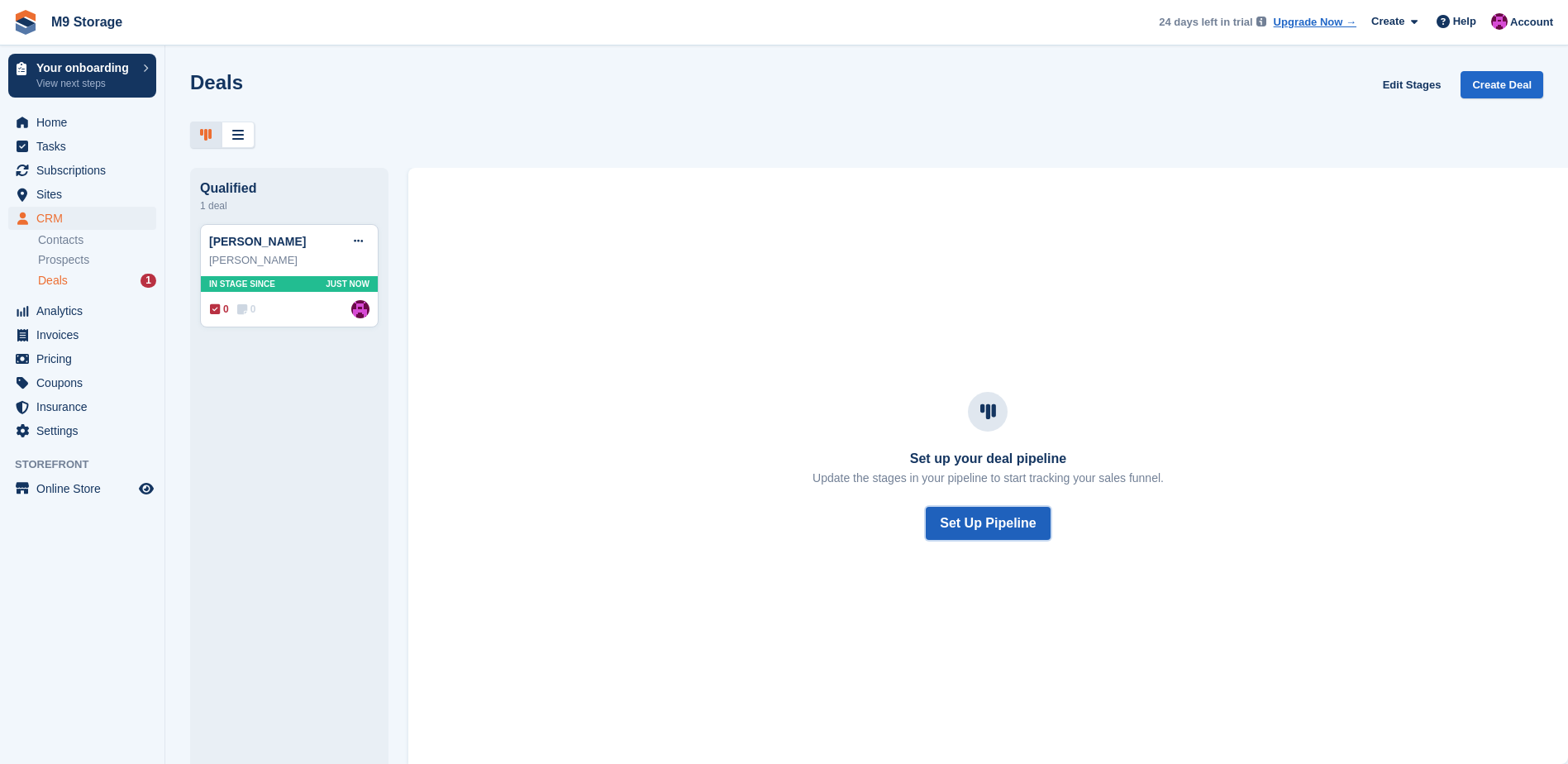
click at [1000, 532] on button "Set Up Pipeline" at bounding box center [987, 523] width 124 height 33
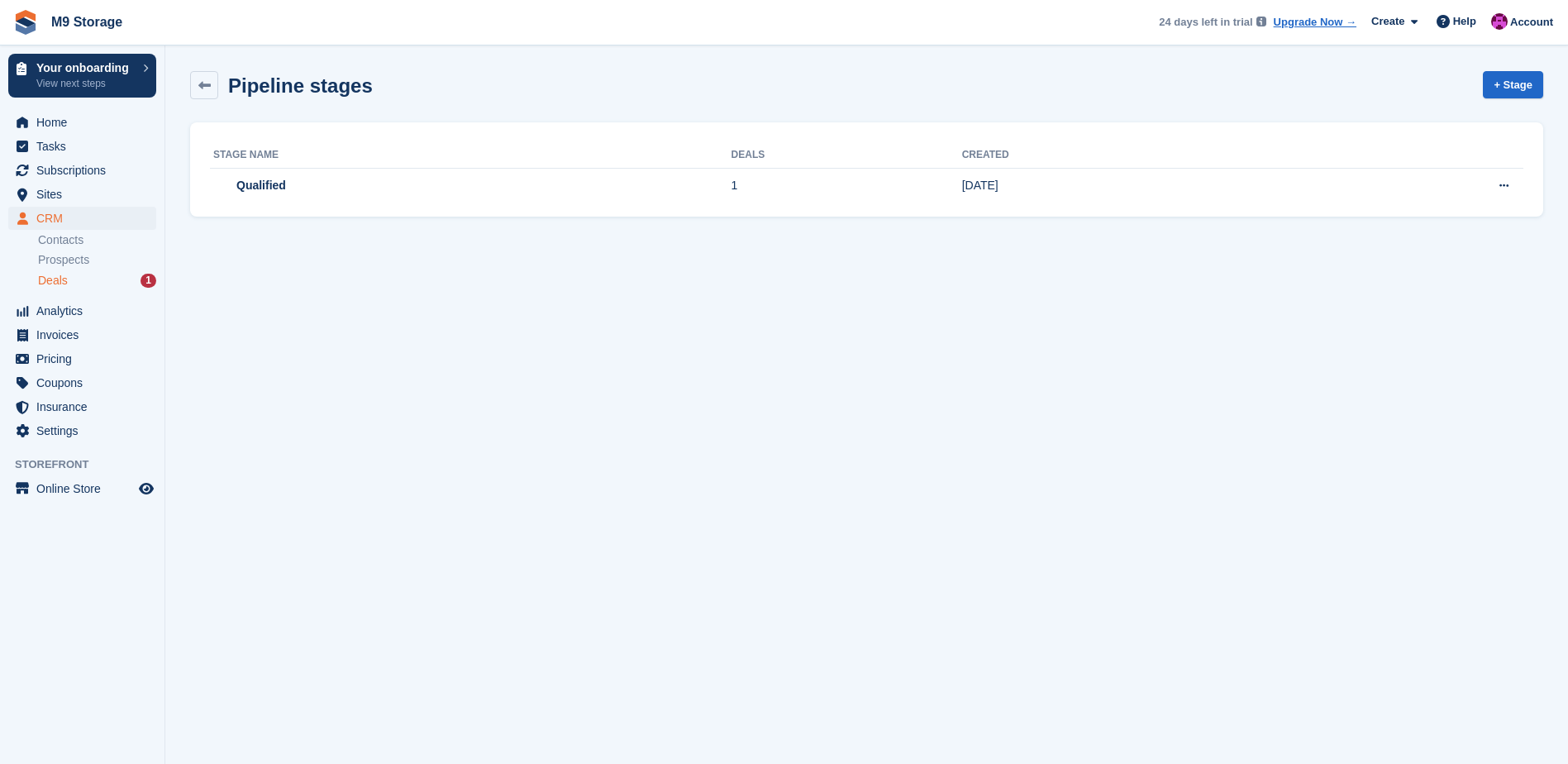
click at [276, 205] on div "Stage name Deals Created Qualified 1 08 Jul 2025 Rename stage Delete stage" at bounding box center [866, 169] width 1353 height 95
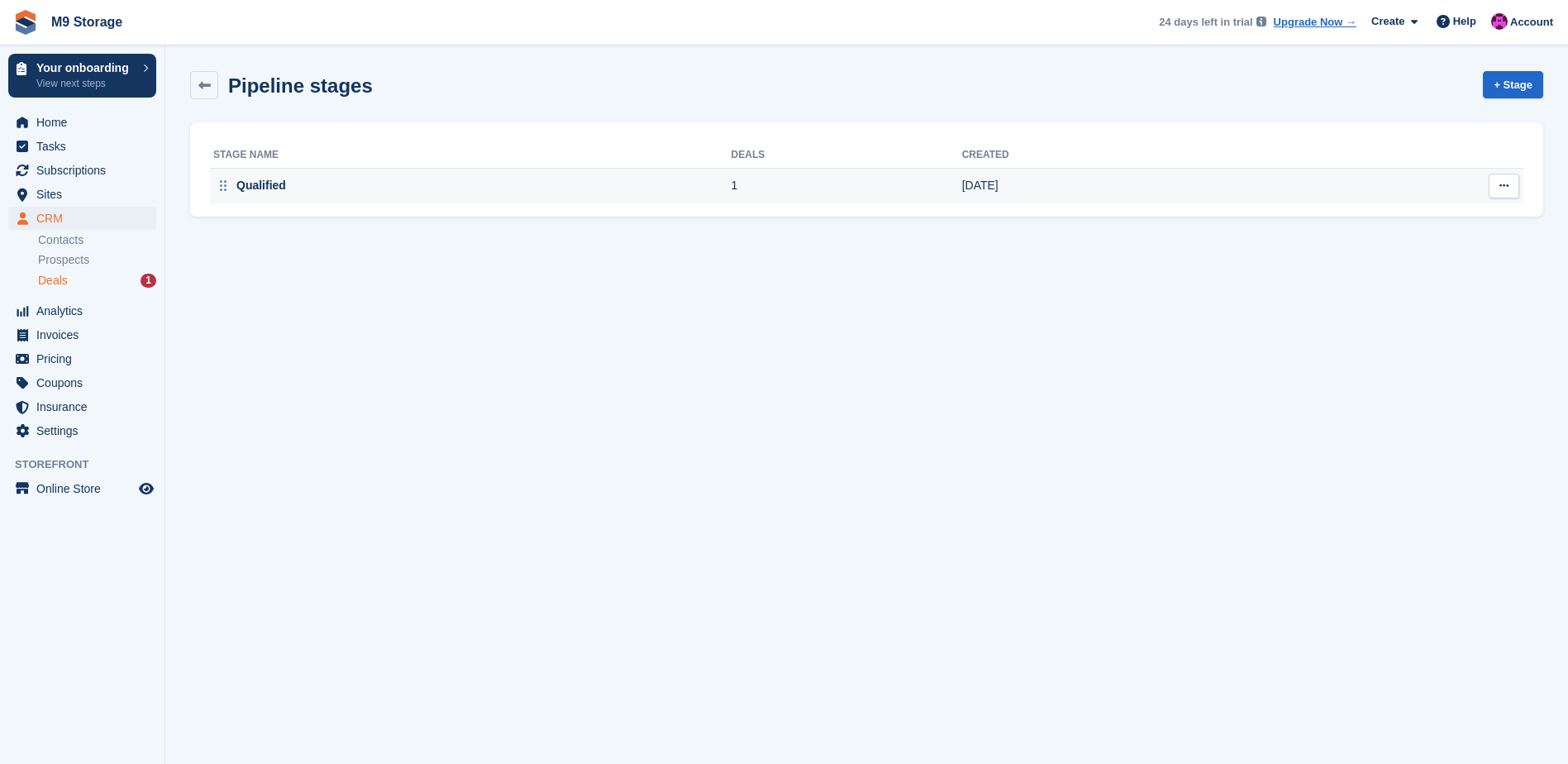
click at [278, 197] on td "Qualified" at bounding box center [470, 186] width 522 height 35
click at [335, 179] on div "Qualified" at bounding box center [471, 185] width 518 height 17
click at [522, 193] on div "Qualified" at bounding box center [471, 185] width 518 height 17
click at [828, 191] on td "1" at bounding box center [847, 186] width 231 height 35
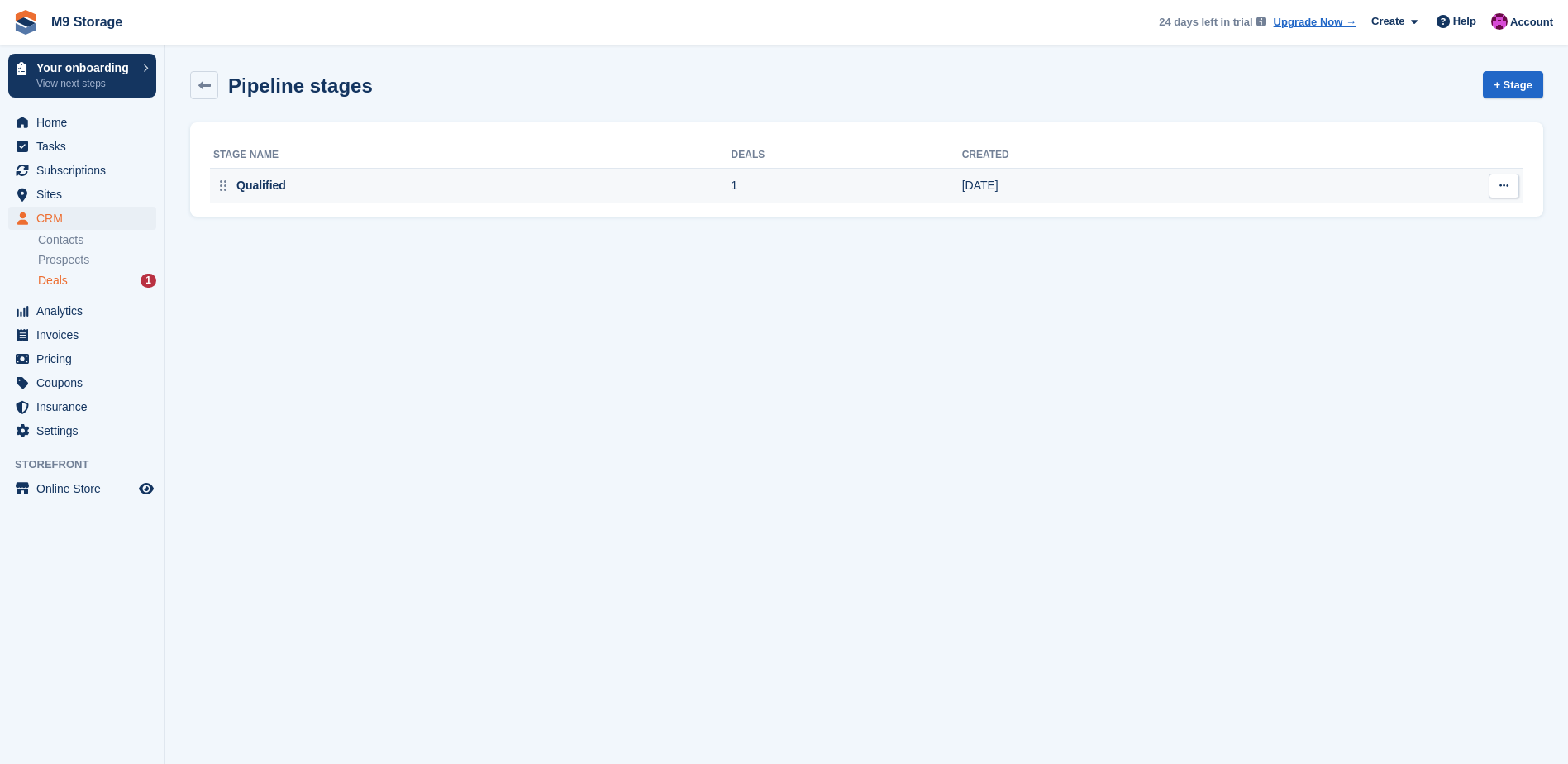
click at [1494, 191] on button at bounding box center [1503, 186] width 31 height 25
click at [475, 179] on div "Qualified" at bounding box center [471, 185] width 518 height 17
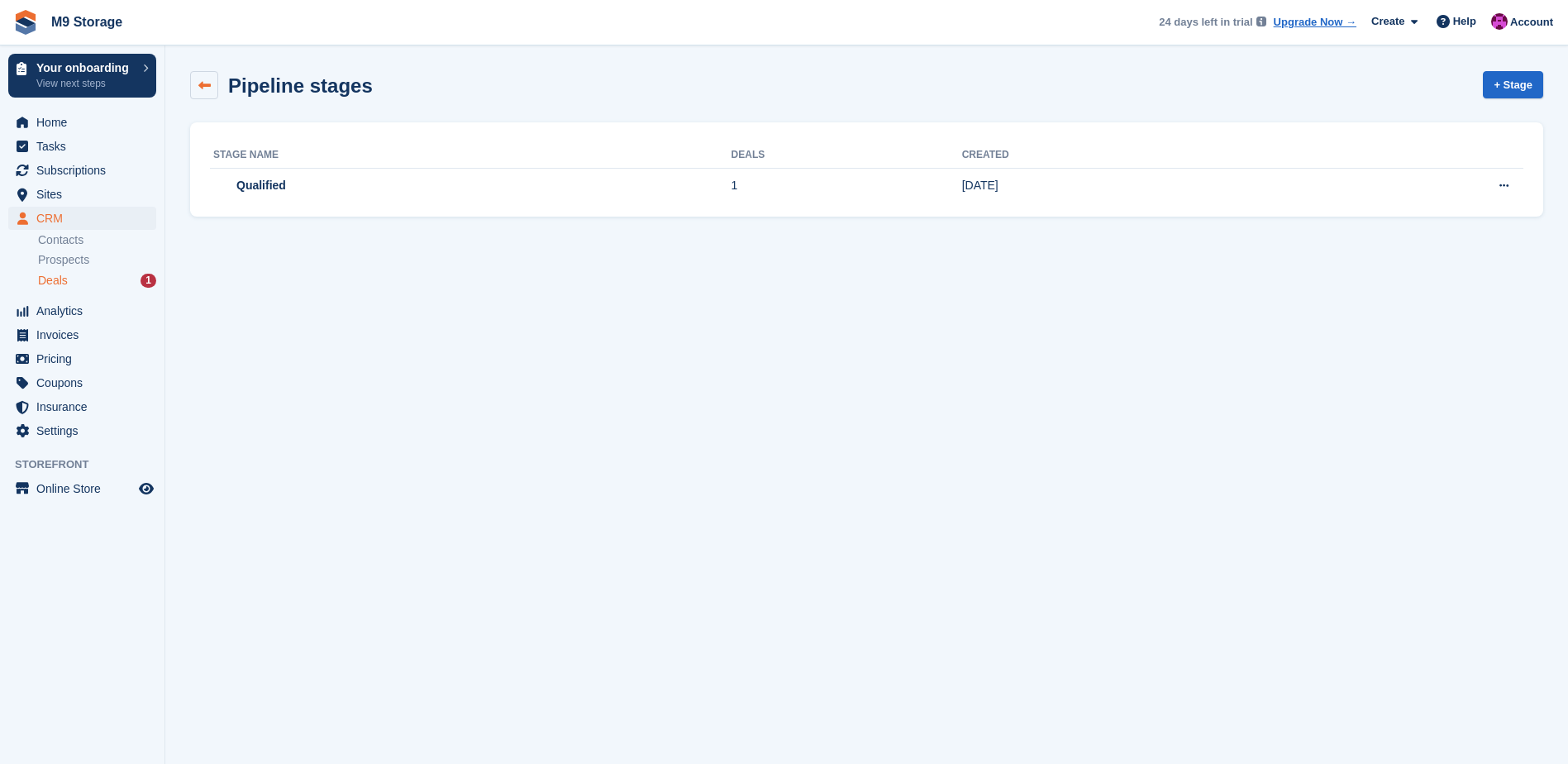
click at [213, 92] on link at bounding box center [204, 85] width 28 height 28
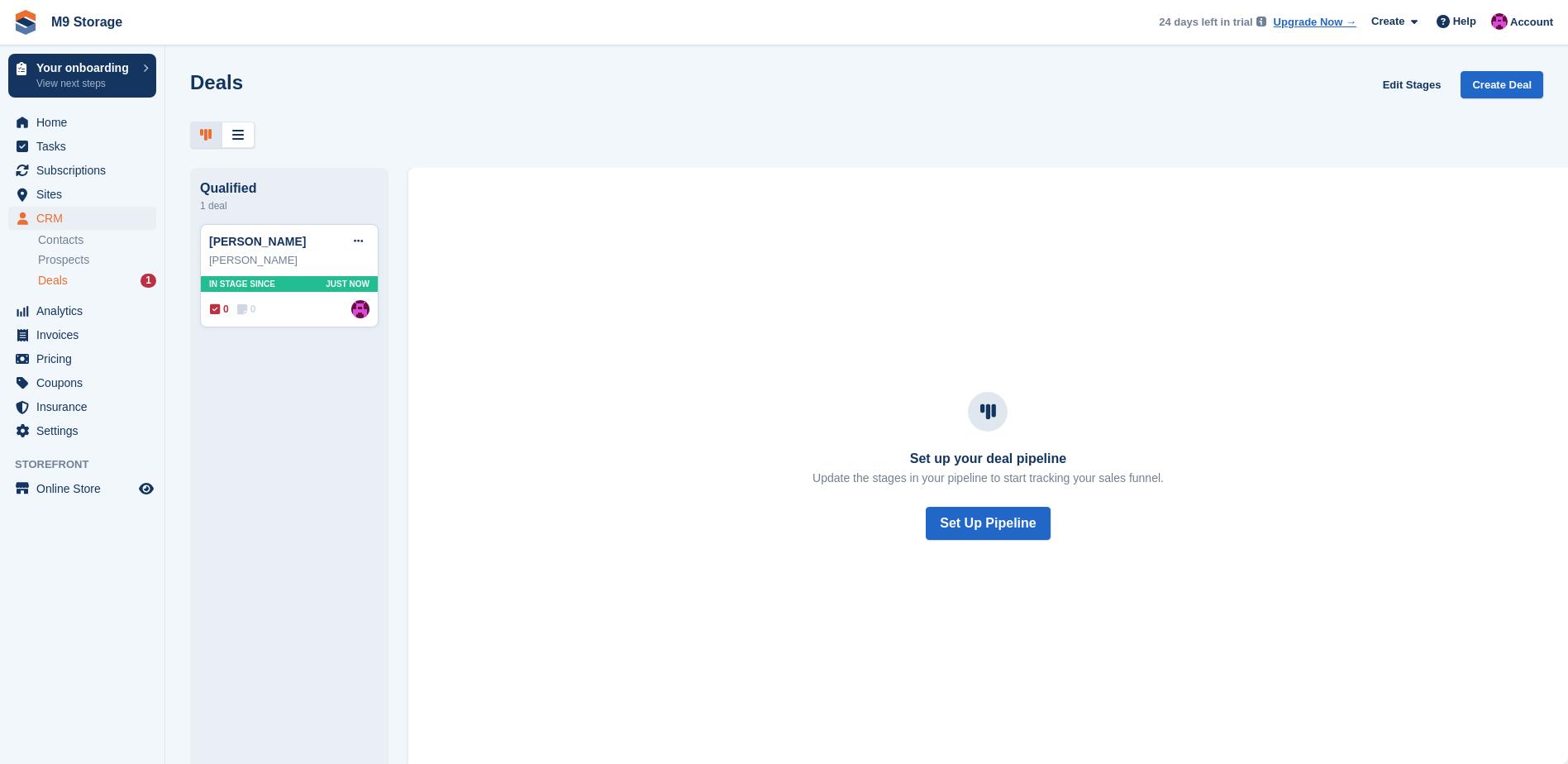
click at [117, 283] on div "Deals 1" at bounding box center [96, 281] width 118 height 16
click at [118, 266] on div "Prospects" at bounding box center [96, 261] width 118 height 16
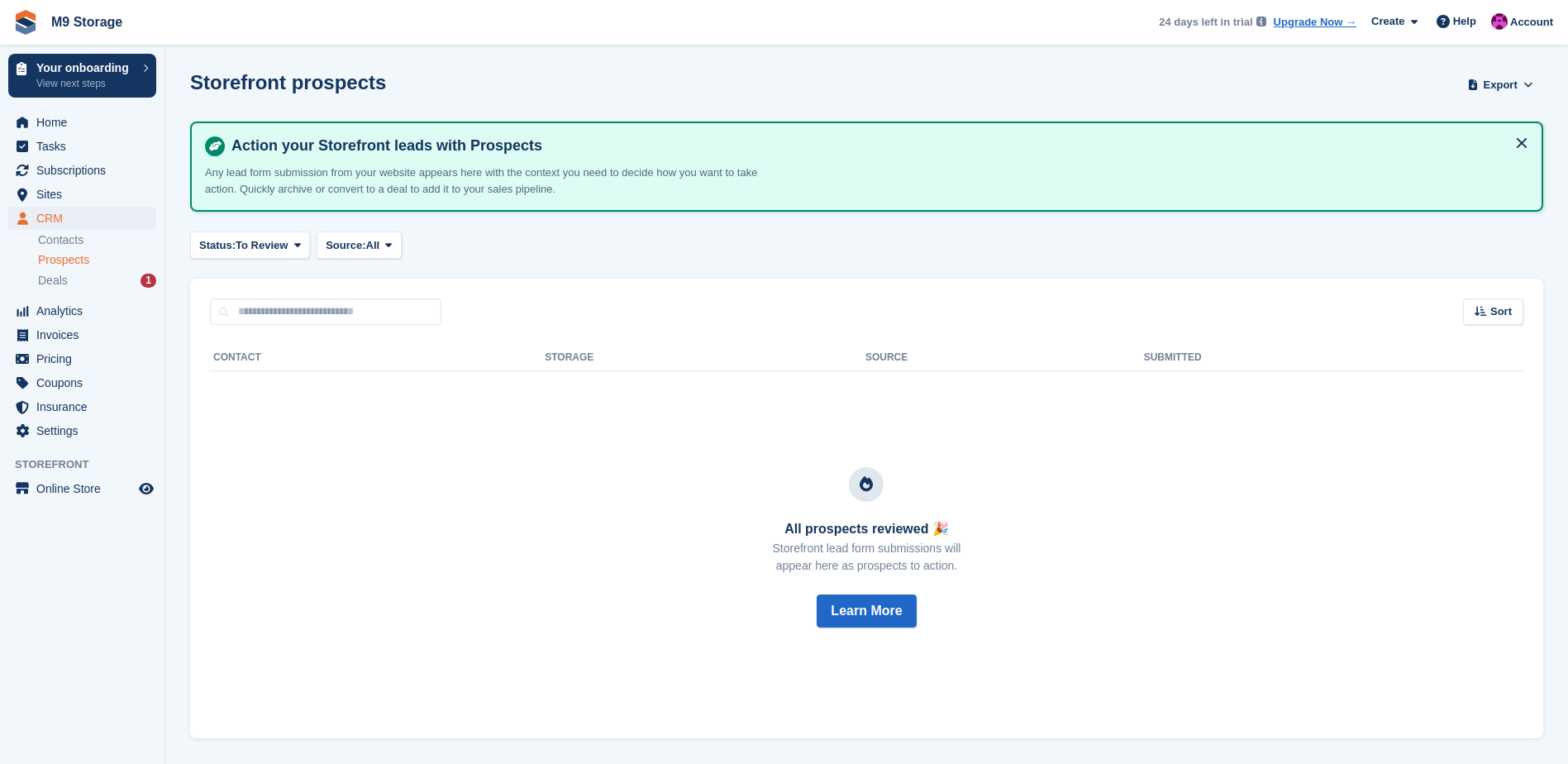
click at [125, 261] on div "Prospects" at bounding box center [96, 261] width 118 height 16
click at [94, 244] on link "Contacts" at bounding box center [96, 241] width 118 height 16
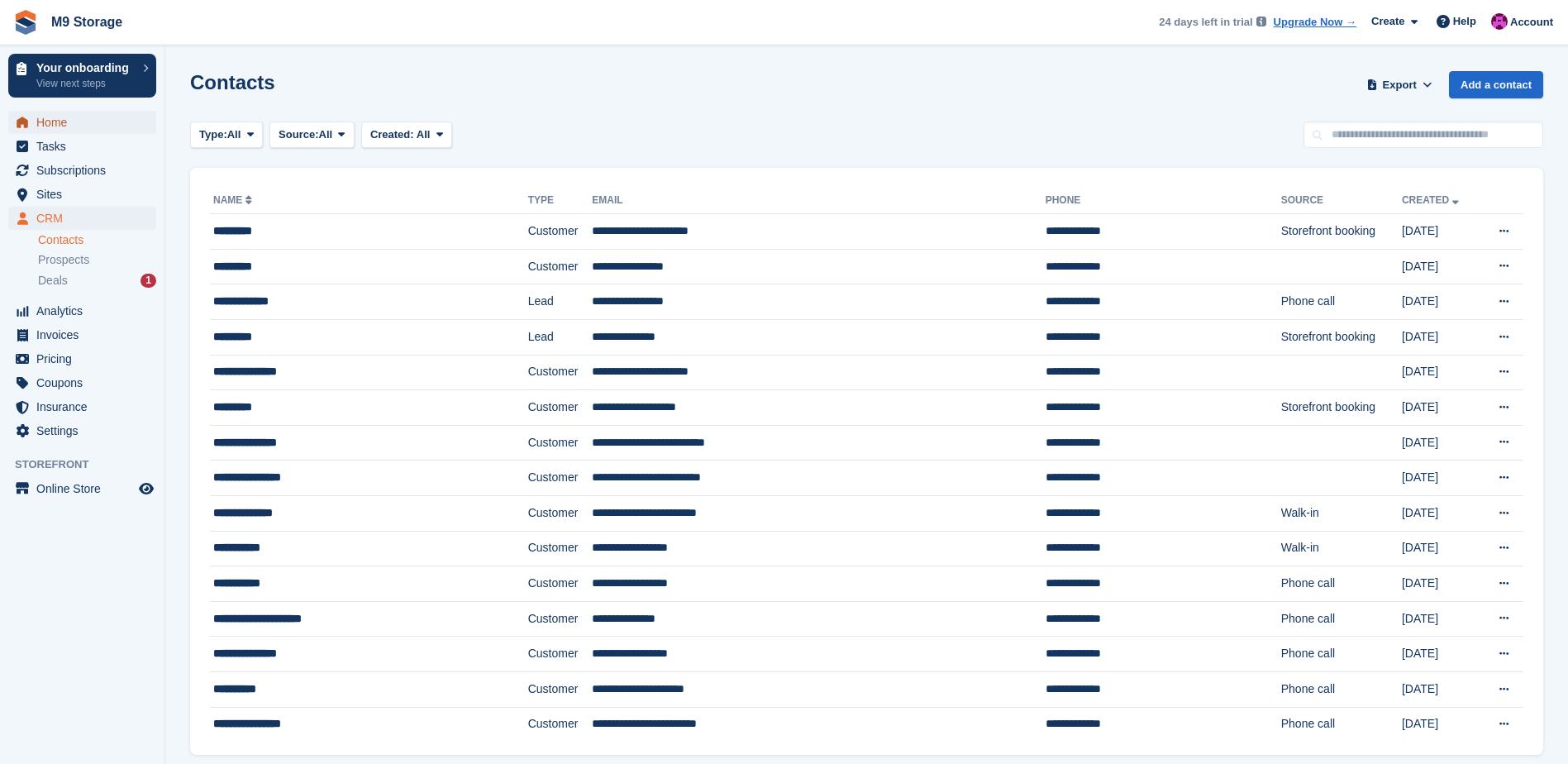
click at [80, 120] on span "Home" at bounding box center [87, 121] width 99 height 23
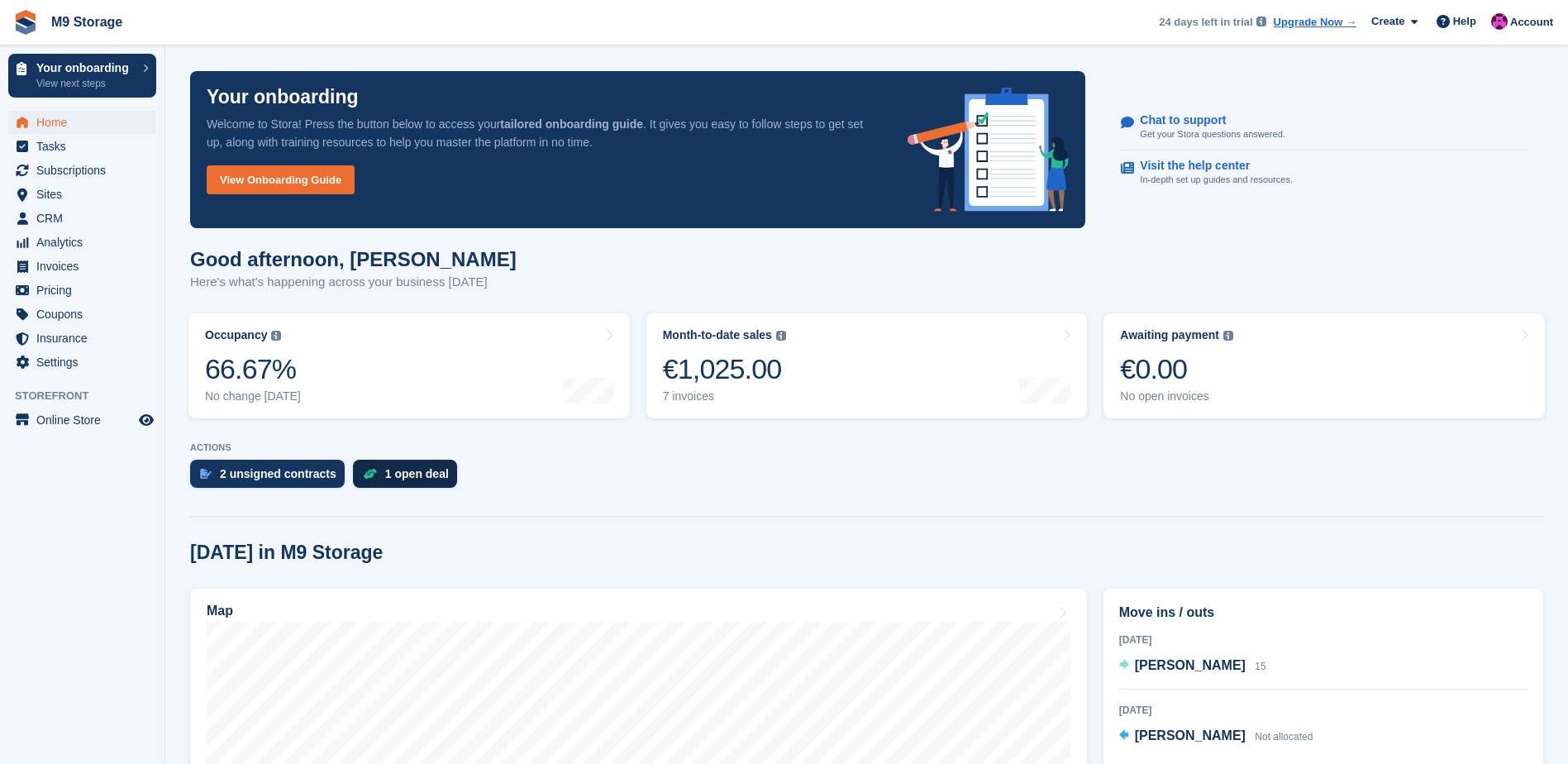
click at [408, 475] on div "1 open deal" at bounding box center [417, 474] width 64 height 13
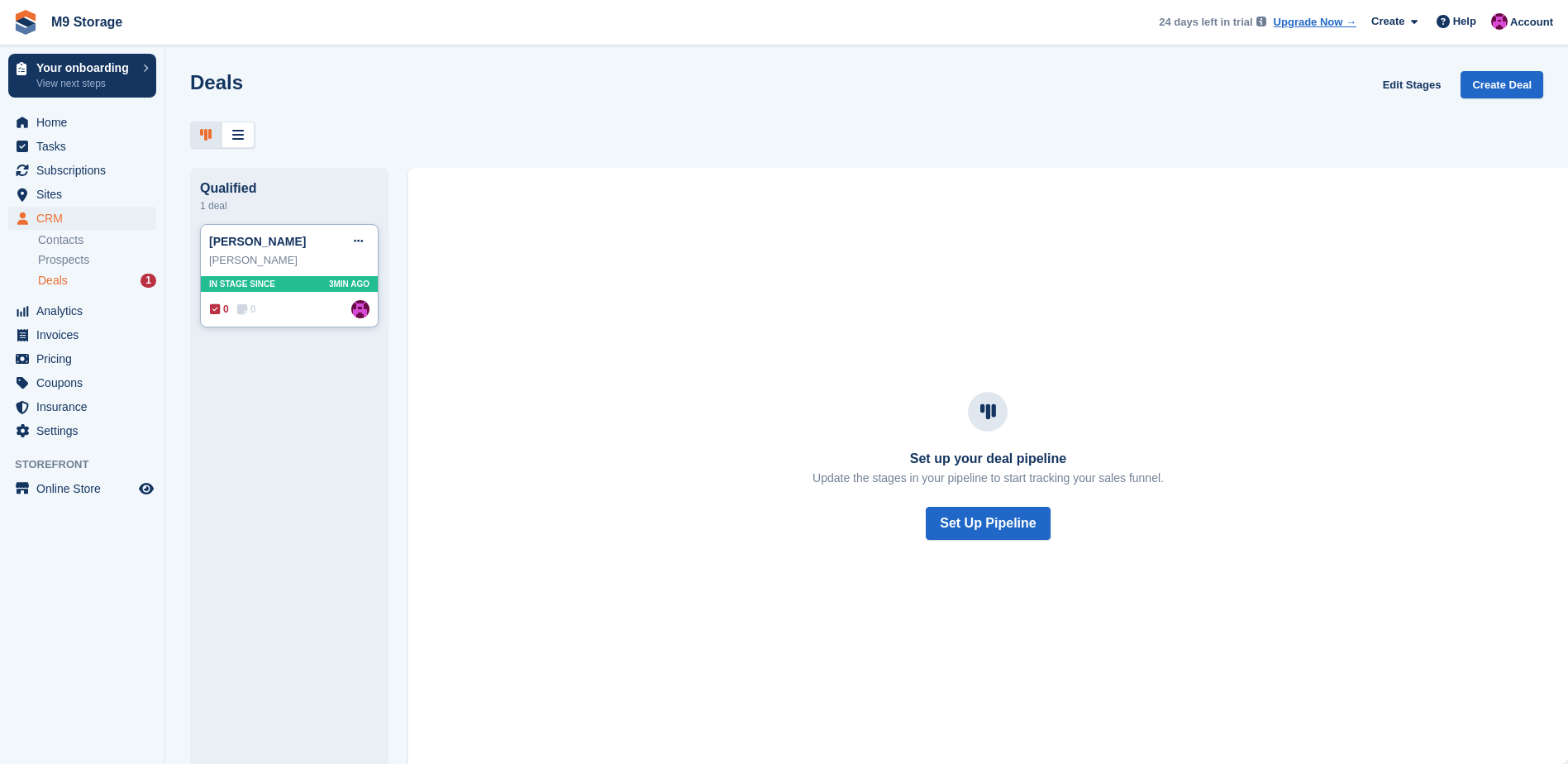
click at [283, 291] on div "In stage since 3MIN AGO" at bounding box center [289, 285] width 177 height 16
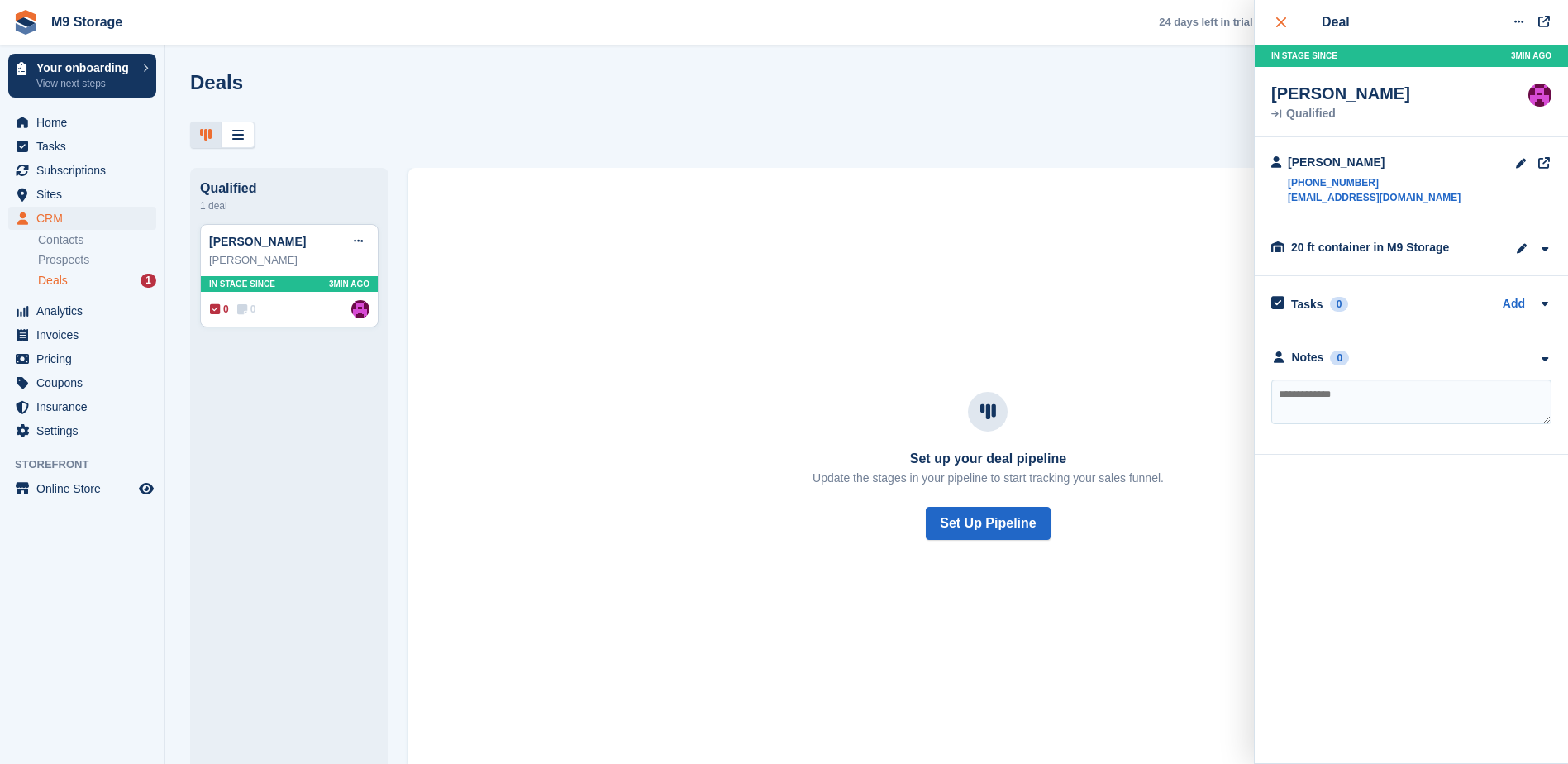
click at [1297, 25] on div "close" at bounding box center [1290, 22] width 27 height 17
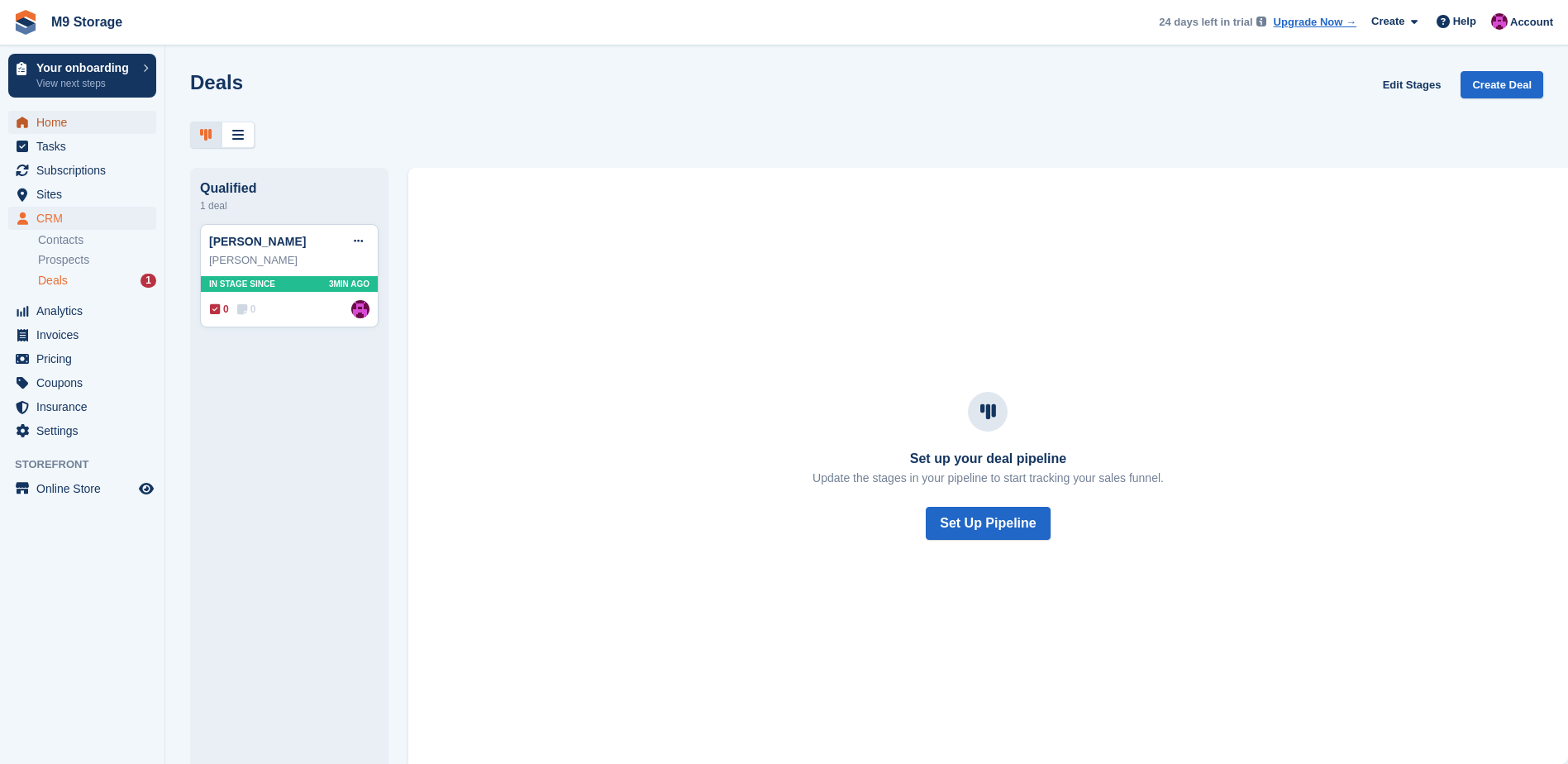
click at [74, 124] on span "Home" at bounding box center [87, 121] width 99 height 23
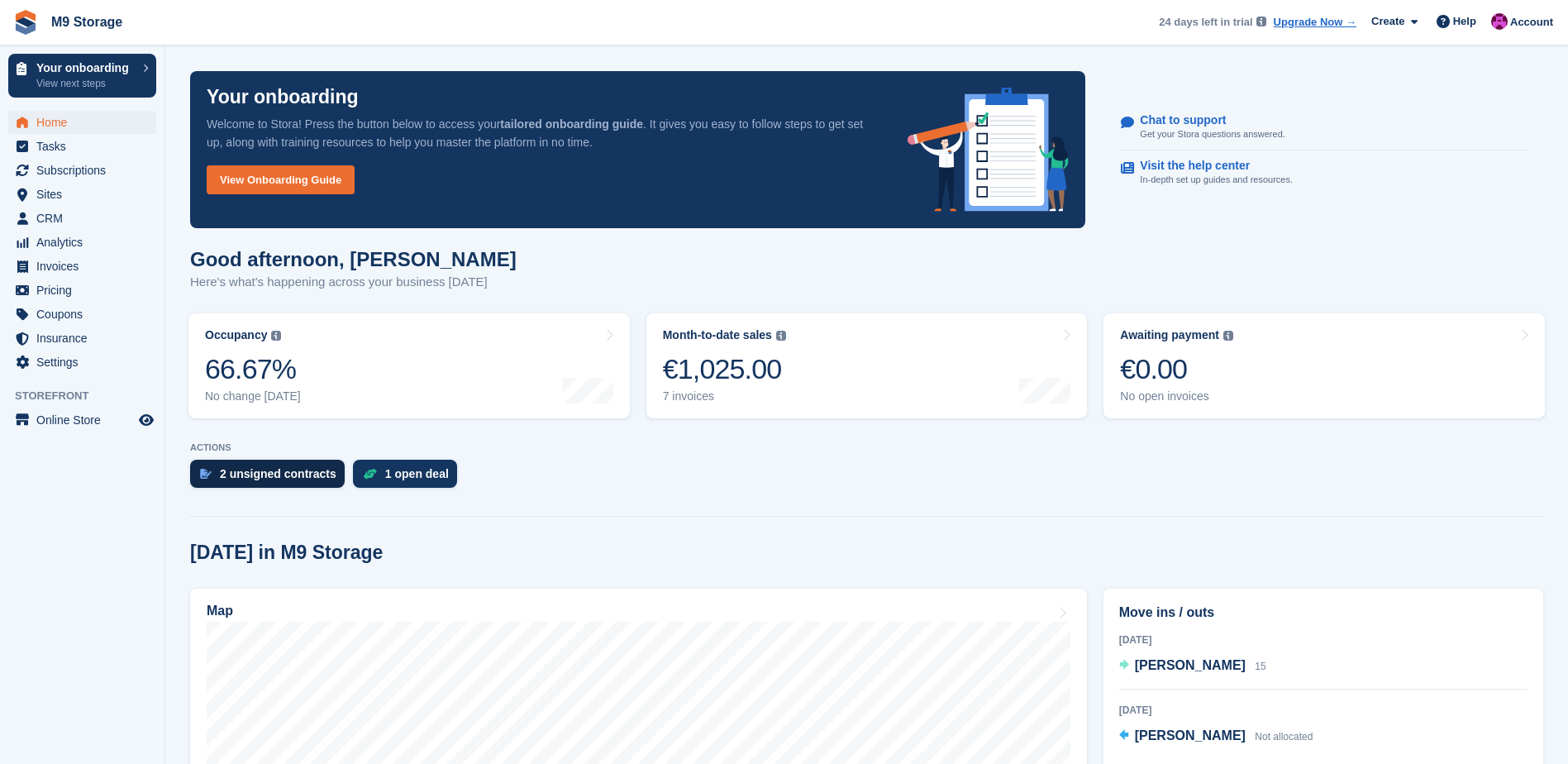
click at [291, 477] on div "2 unsigned contracts" at bounding box center [277, 474] width 116 height 13
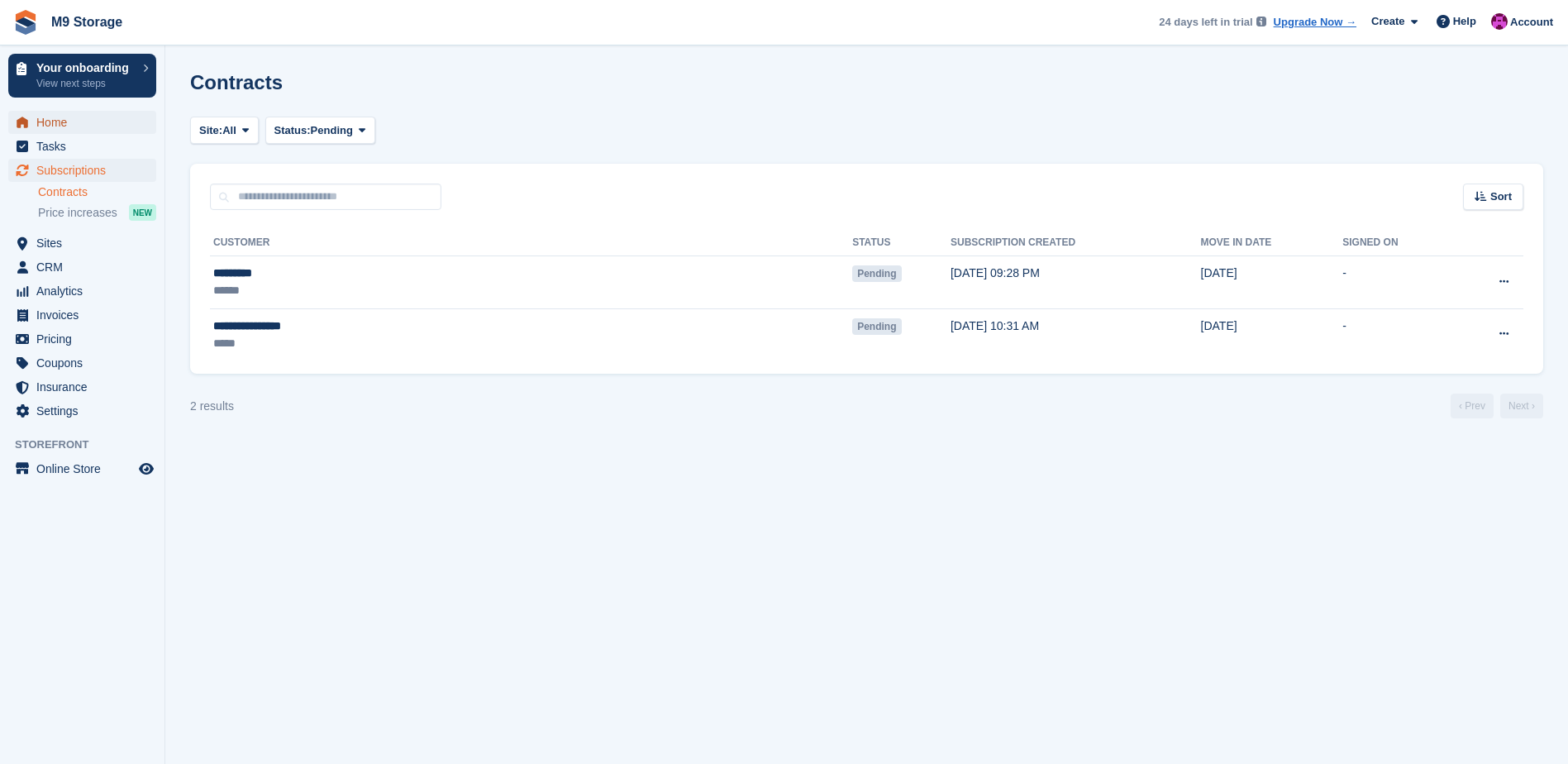
click at [64, 126] on span "Home" at bounding box center [87, 121] width 99 height 23
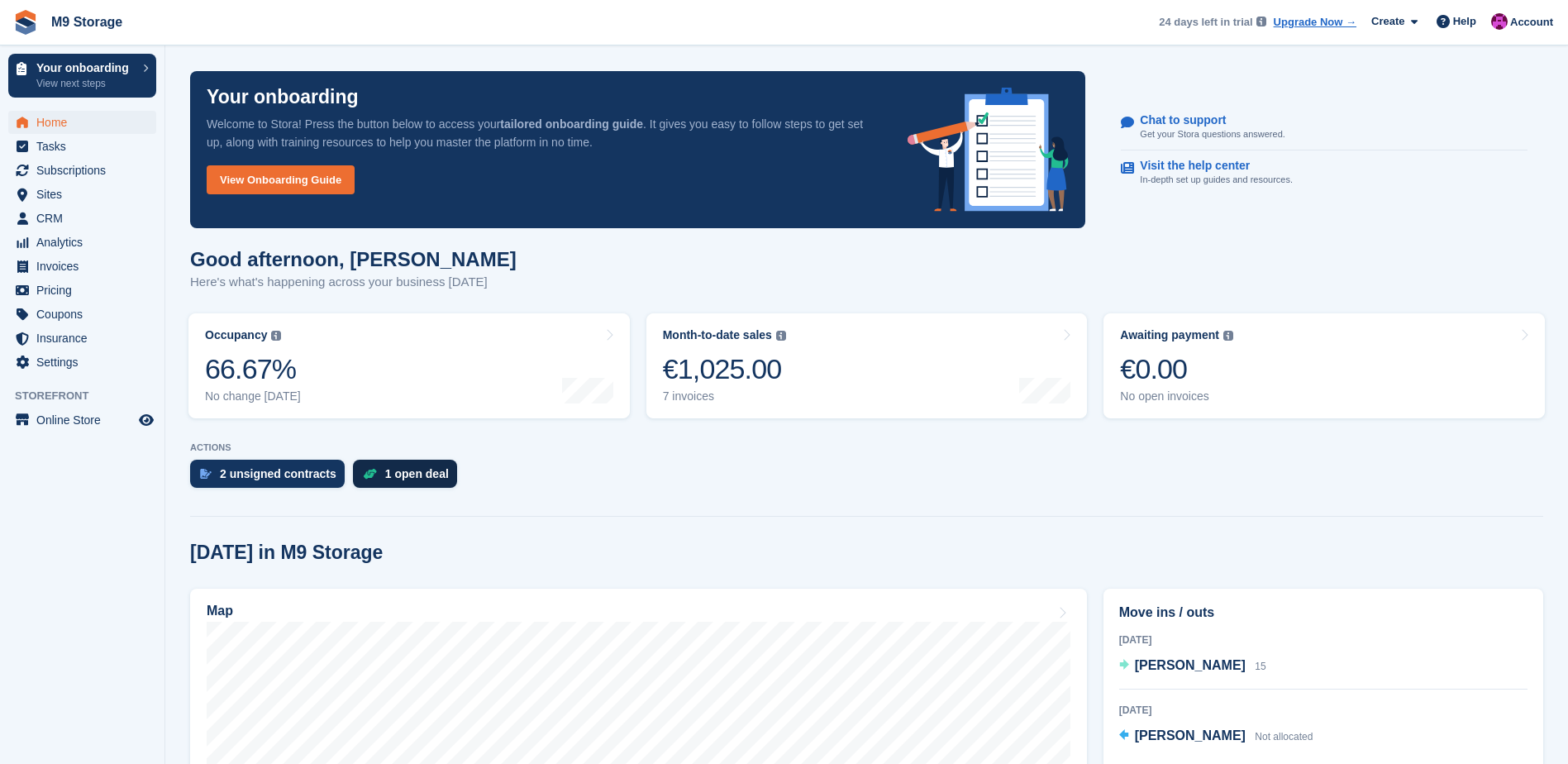
click at [409, 469] on div "1 open deal" at bounding box center [417, 474] width 64 height 13
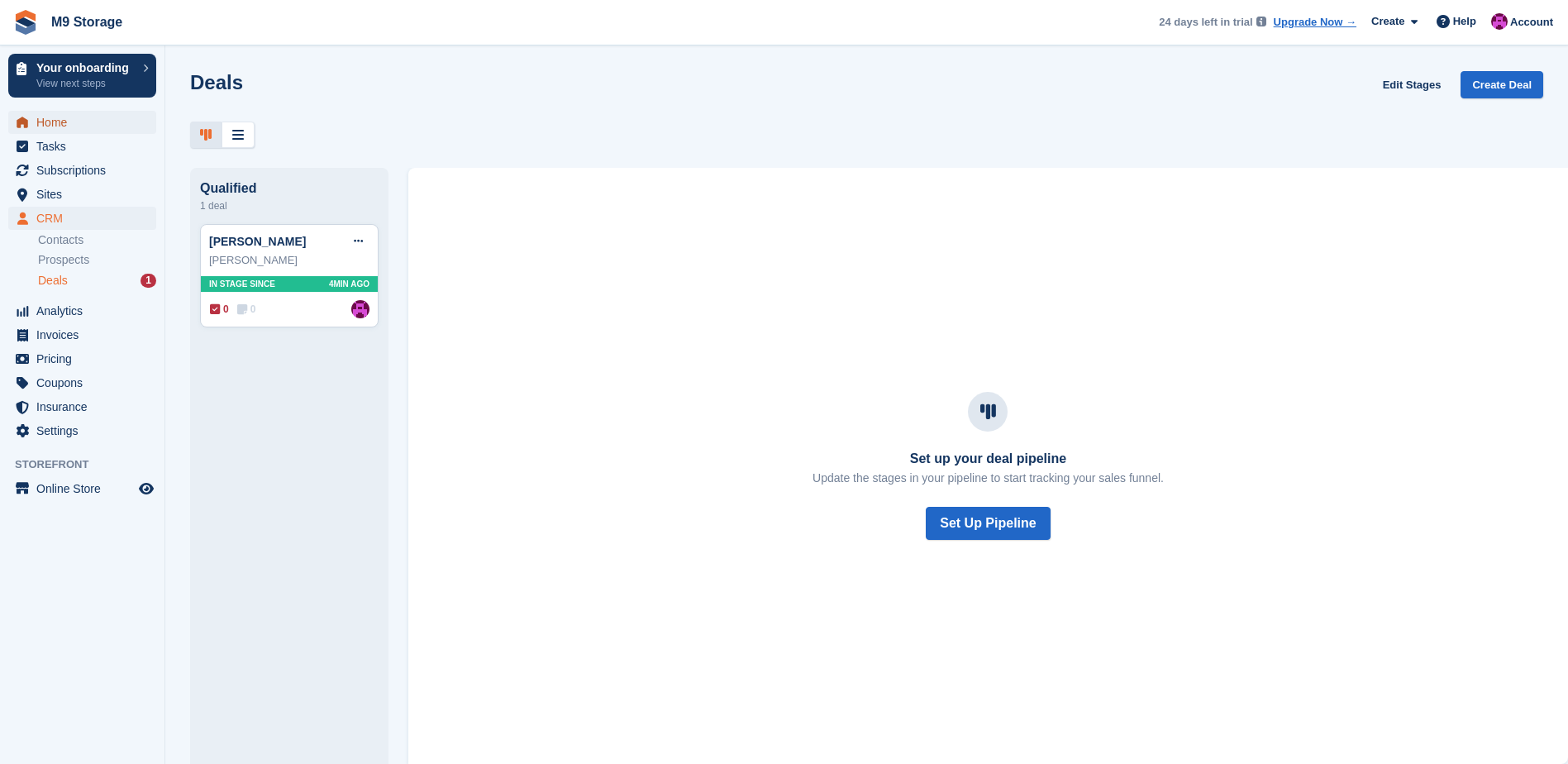
click at [69, 126] on span "Home" at bounding box center [87, 121] width 99 height 23
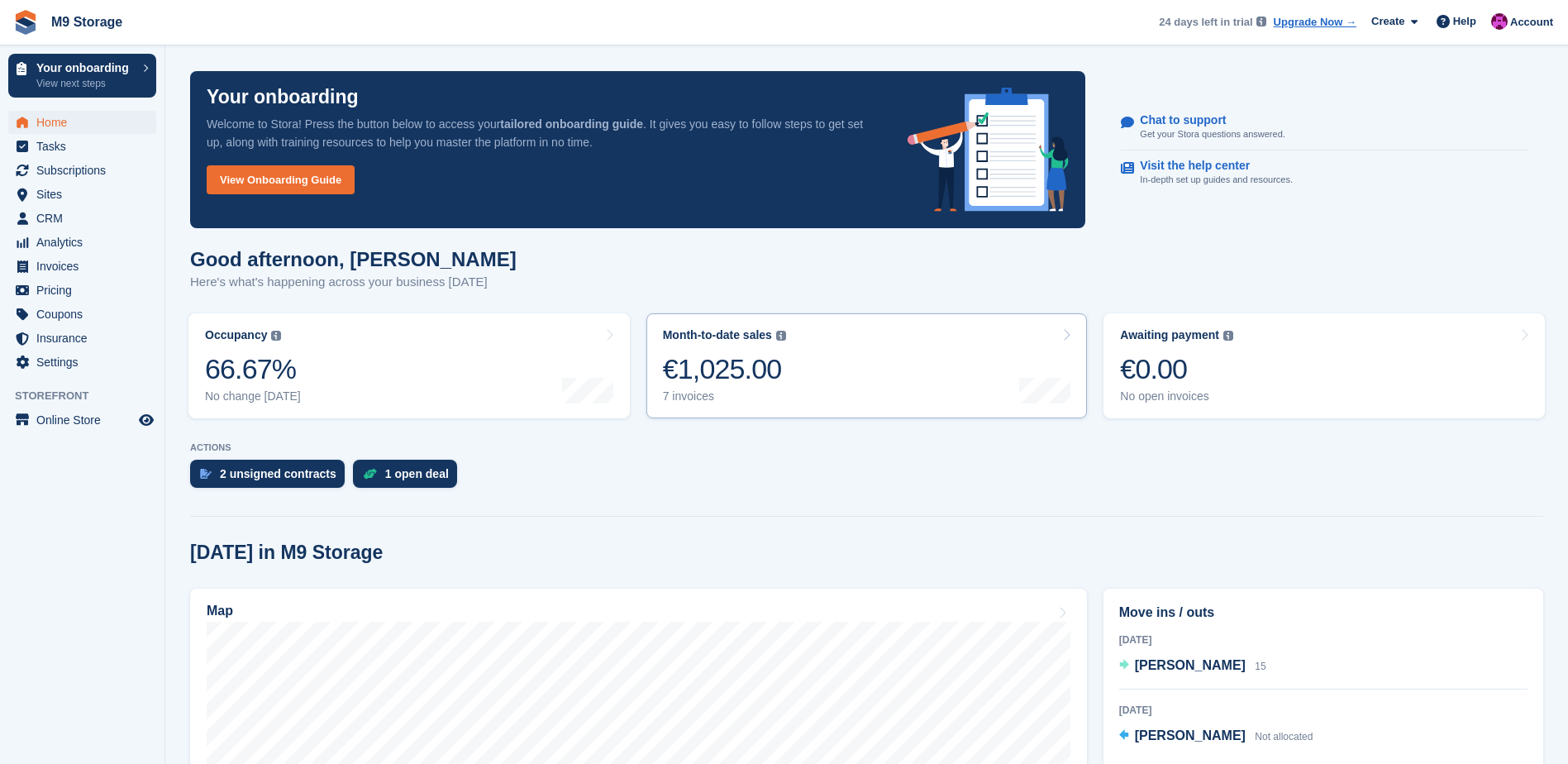
click at [865, 402] on link "Month-to-date sales The sum of all finalised invoices generated this month to d…" at bounding box center [867, 366] width 441 height 105
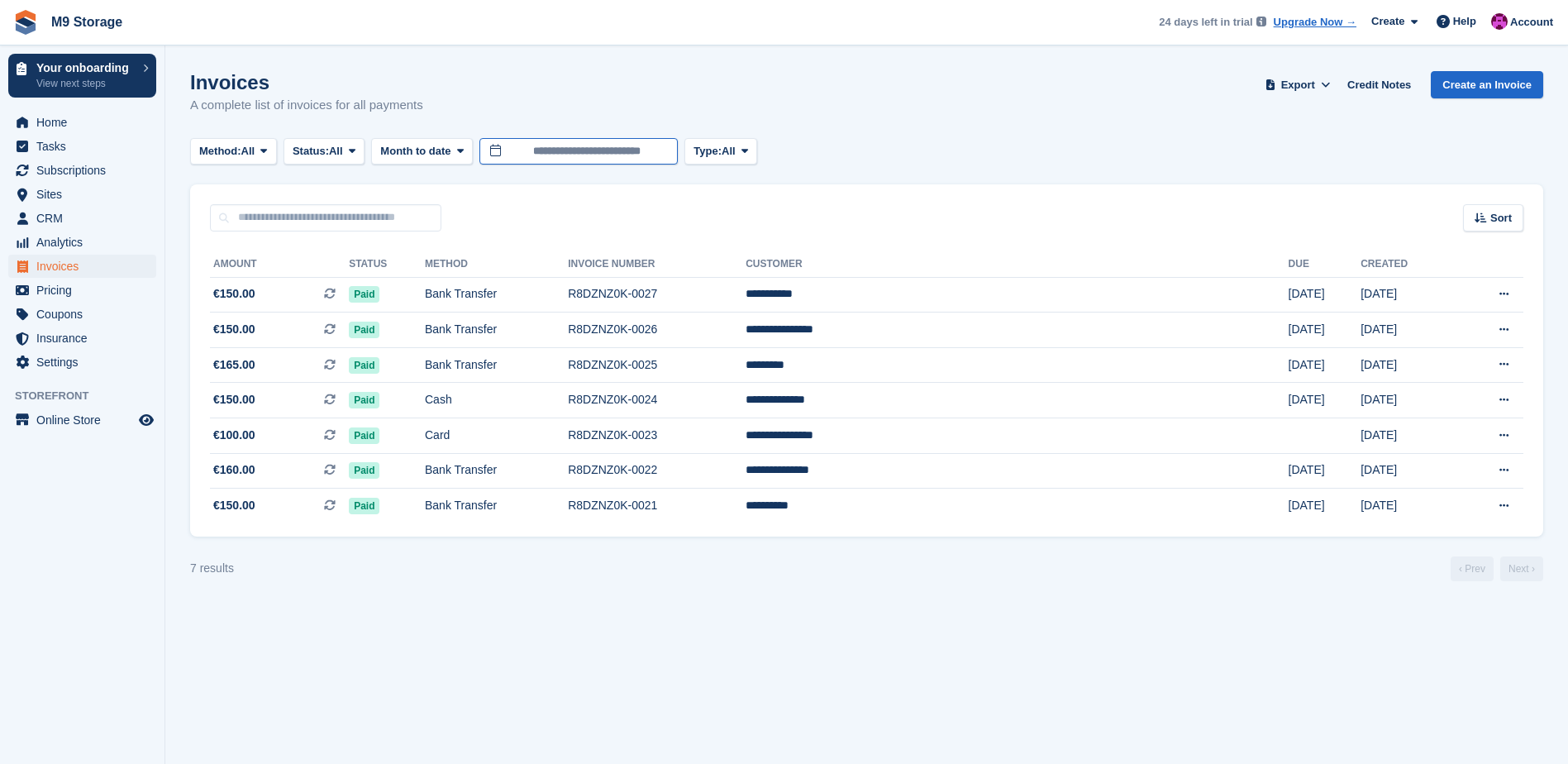
click at [601, 153] on input "**********" at bounding box center [579, 151] width 199 height 27
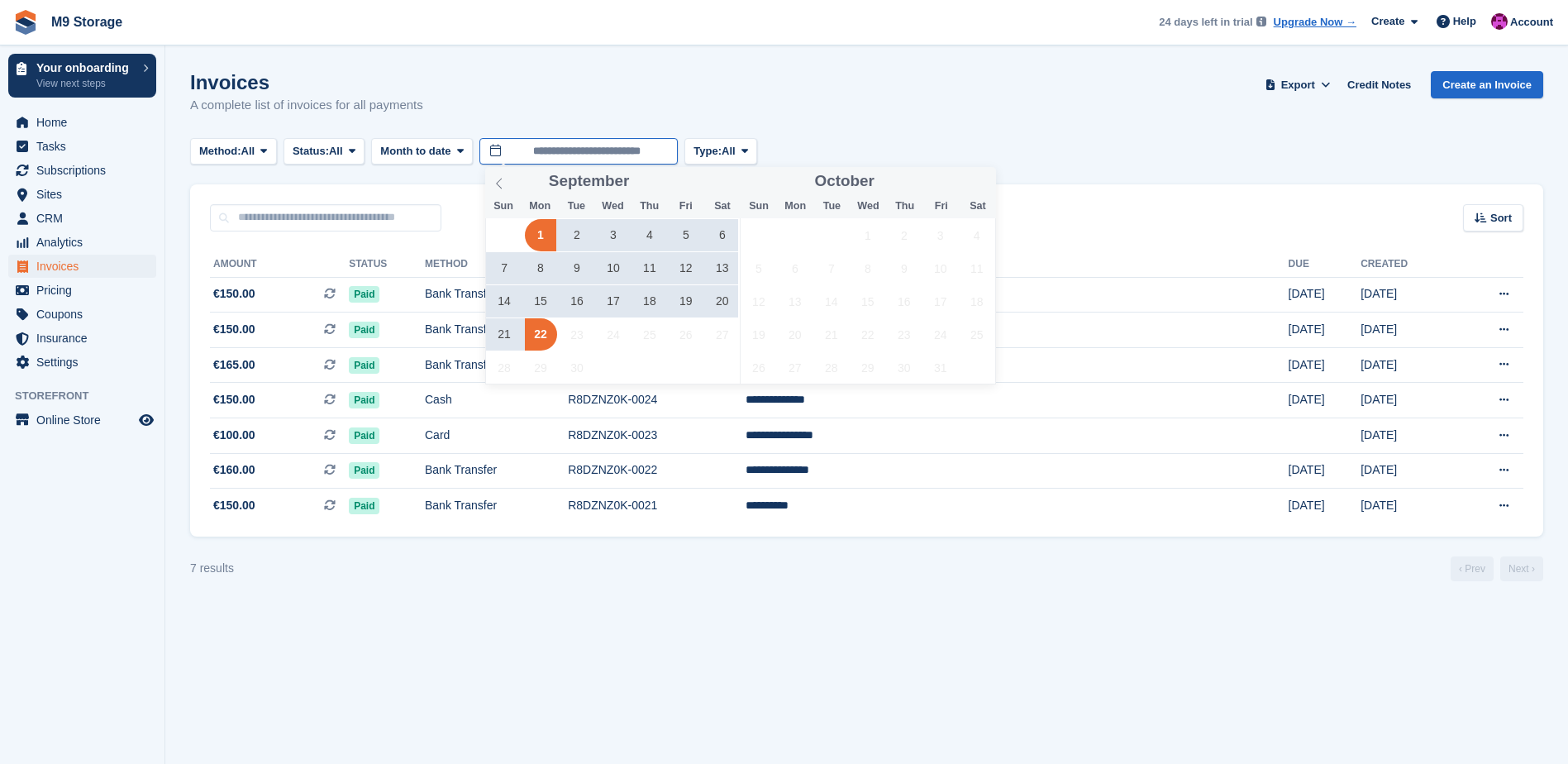
click at [569, 152] on input "**********" at bounding box center [579, 151] width 199 height 27
click at [748, 149] on icon at bounding box center [745, 150] width 7 height 11
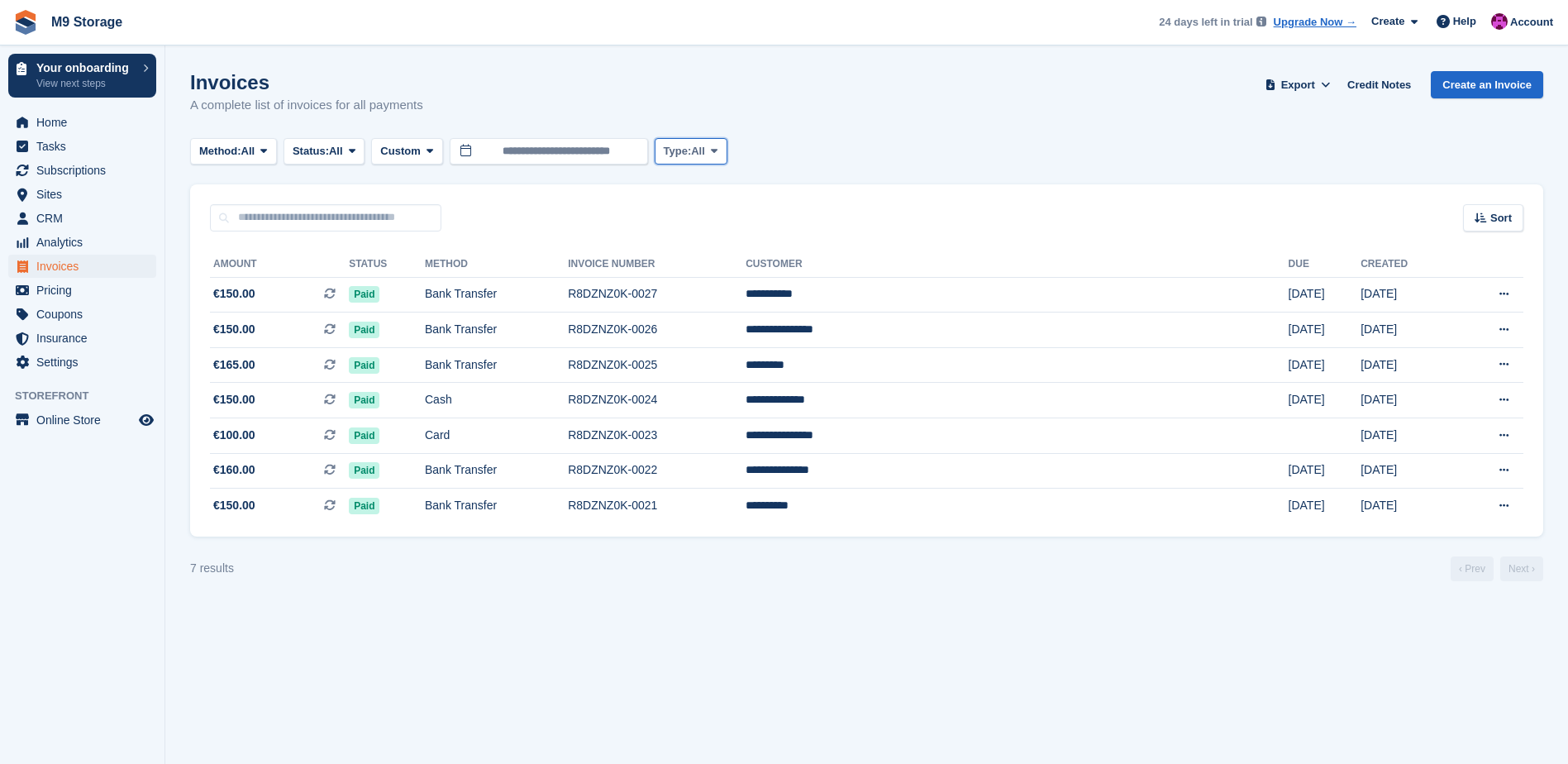
click at [692, 155] on span "Type:" at bounding box center [678, 151] width 28 height 17
click at [552, 156] on input "**********" at bounding box center [549, 151] width 199 height 27
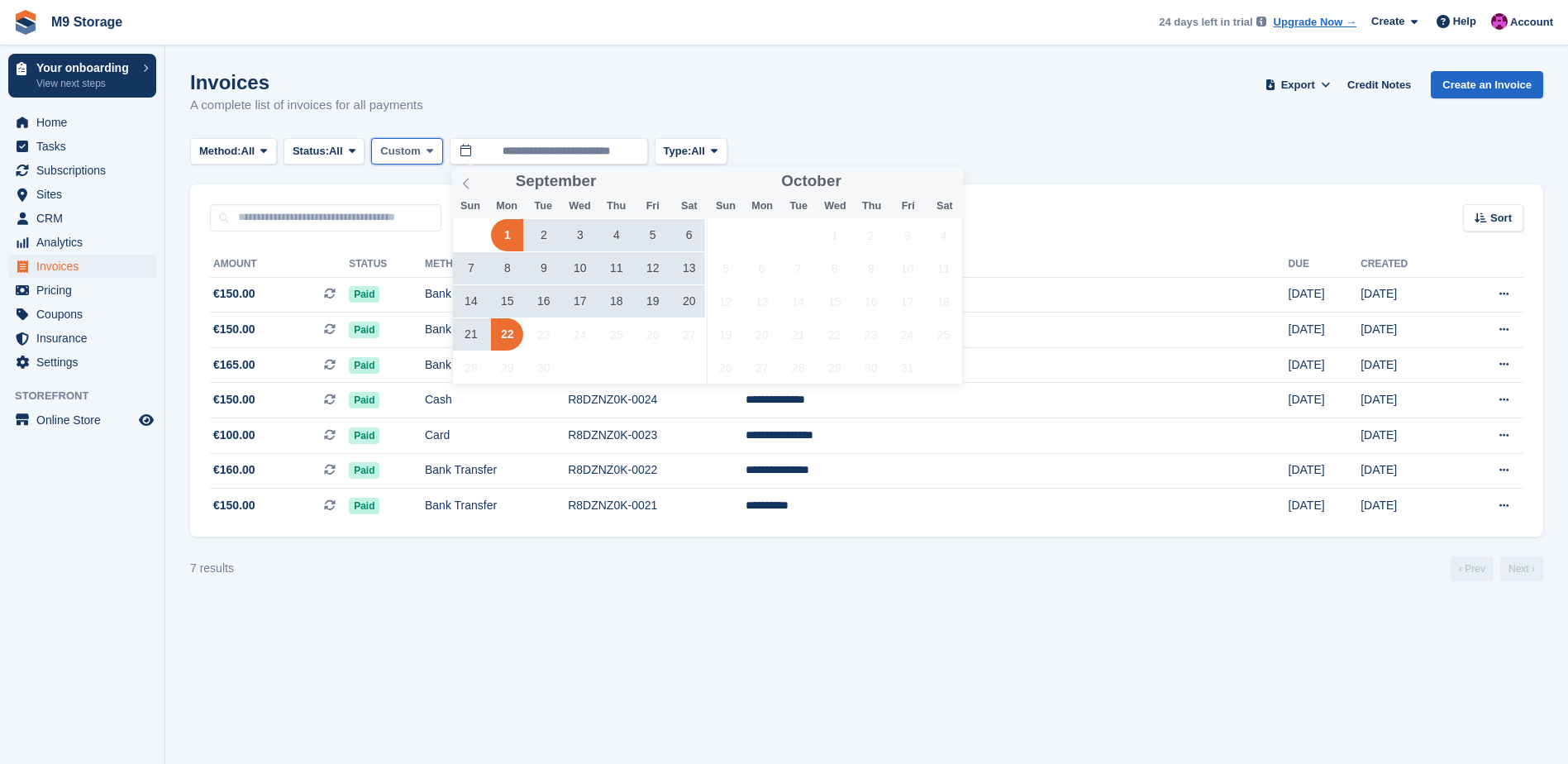
click at [428, 157] on span at bounding box center [430, 150] width 13 height 13
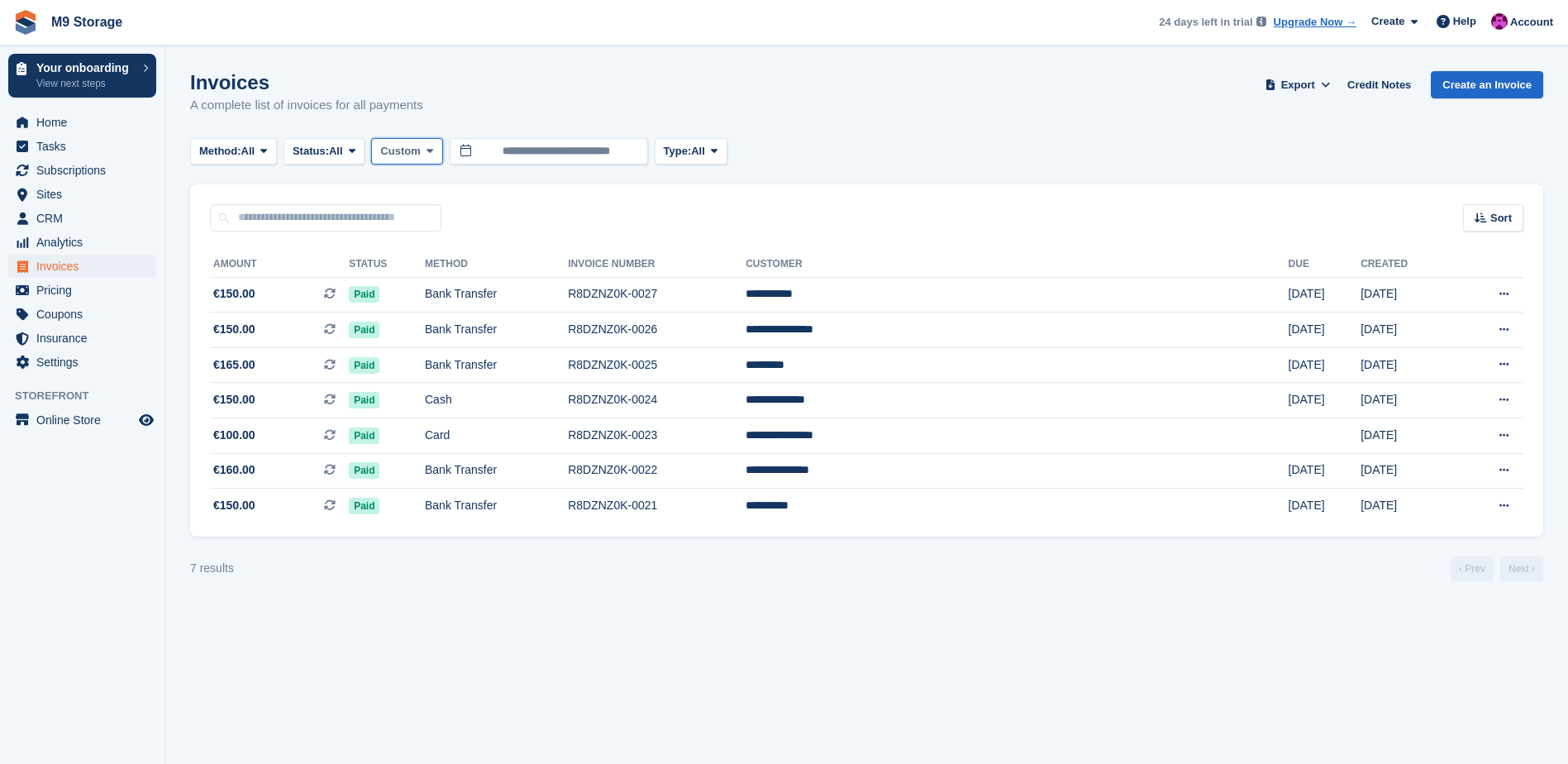
click at [428, 157] on span at bounding box center [430, 150] width 13 height 13
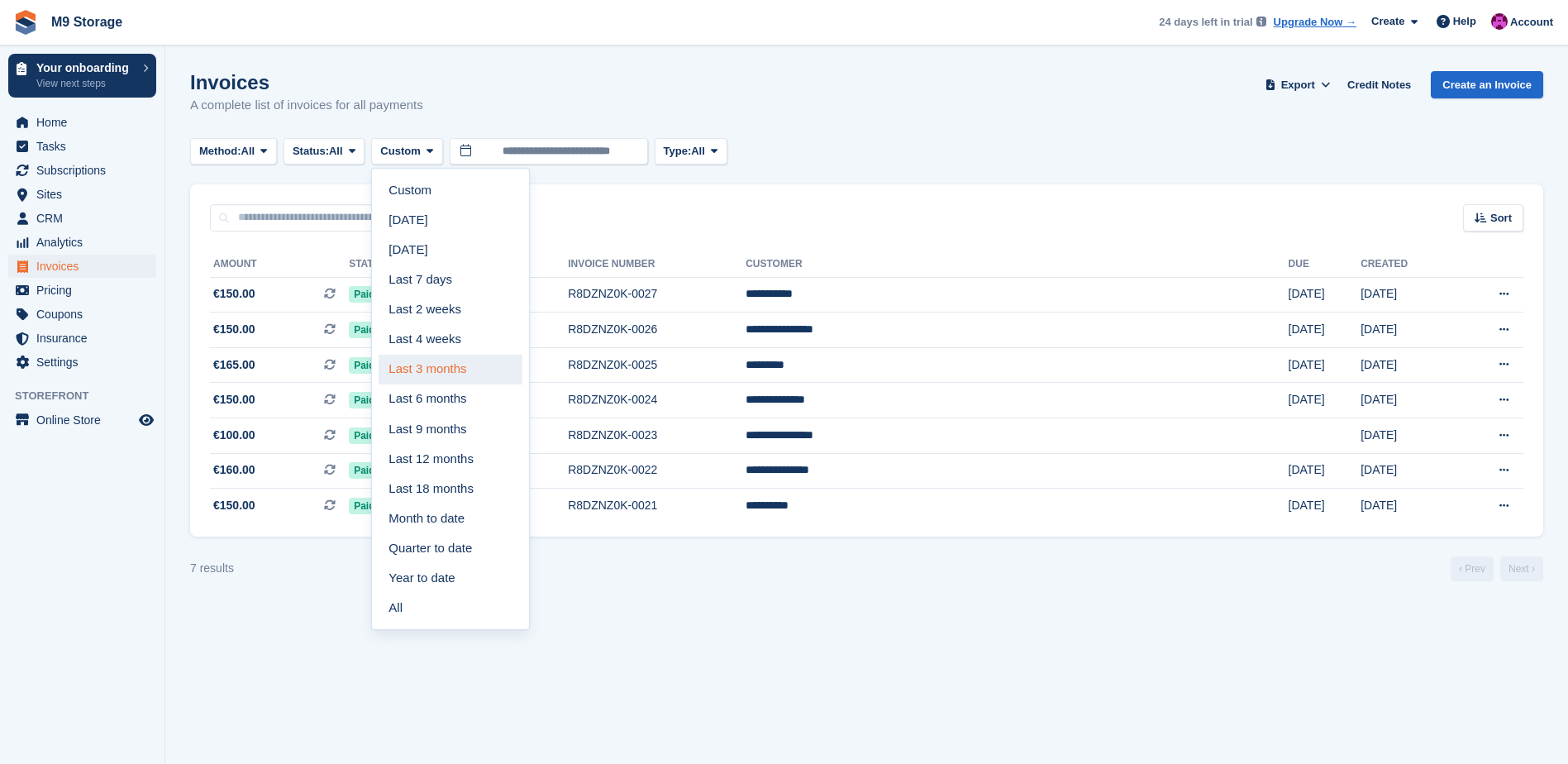
click at [464, 364] on link "Last 3 months" at bounding box center [450, 370] width 144 height 30
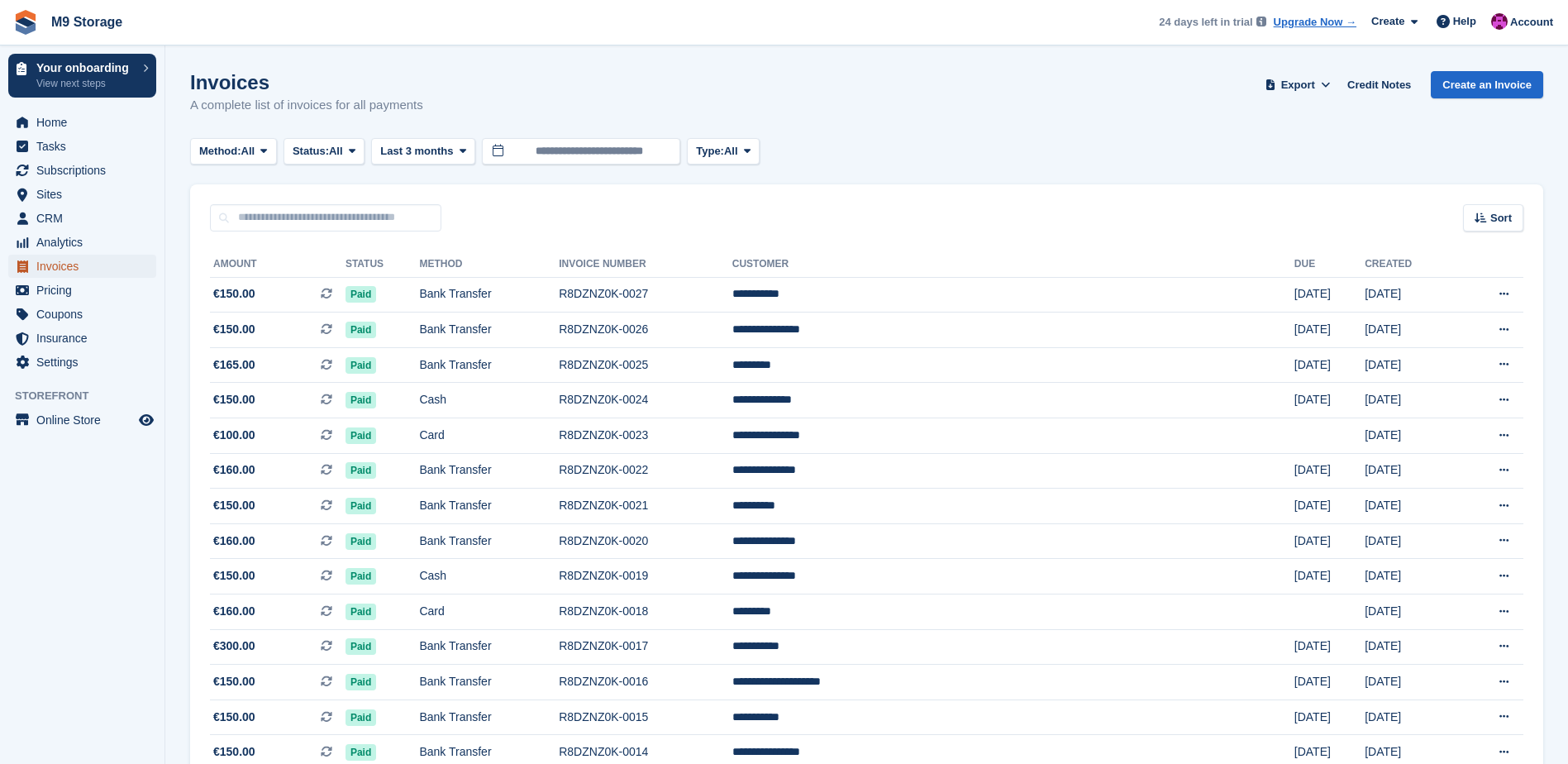
click at [110, 263] on span "Invoices" at bounding box center [87, 266] width 99 height 23
click at [92, 261] on span "Invoices" at bounding box center [87, 266] width 99 height 23
click at [81, 119] on span "Home" at bounding box center [87, 121] width 99 height 23
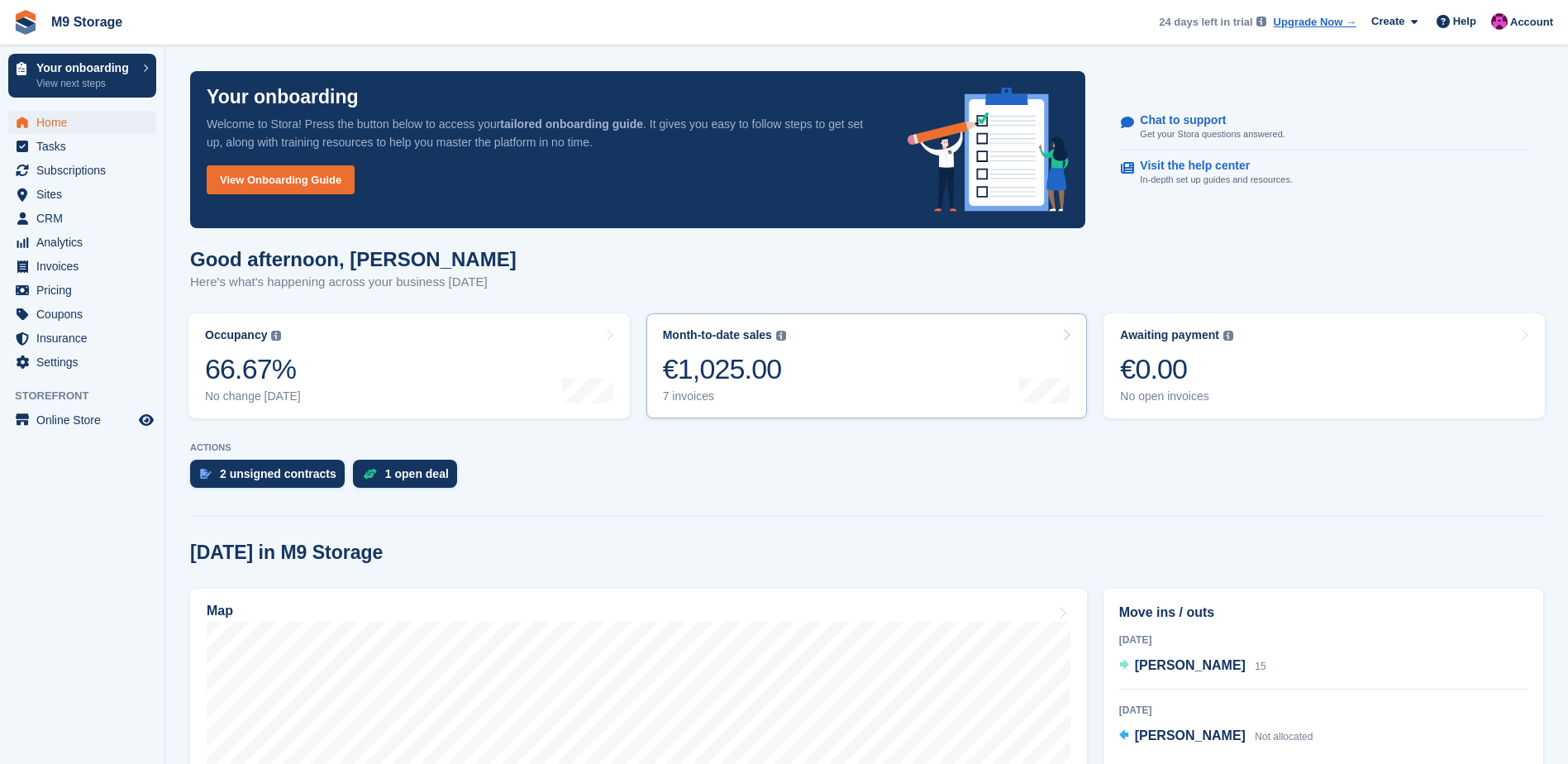
click at [1058, 331] on div at bounding box center [1045, 335] width 52 height 14
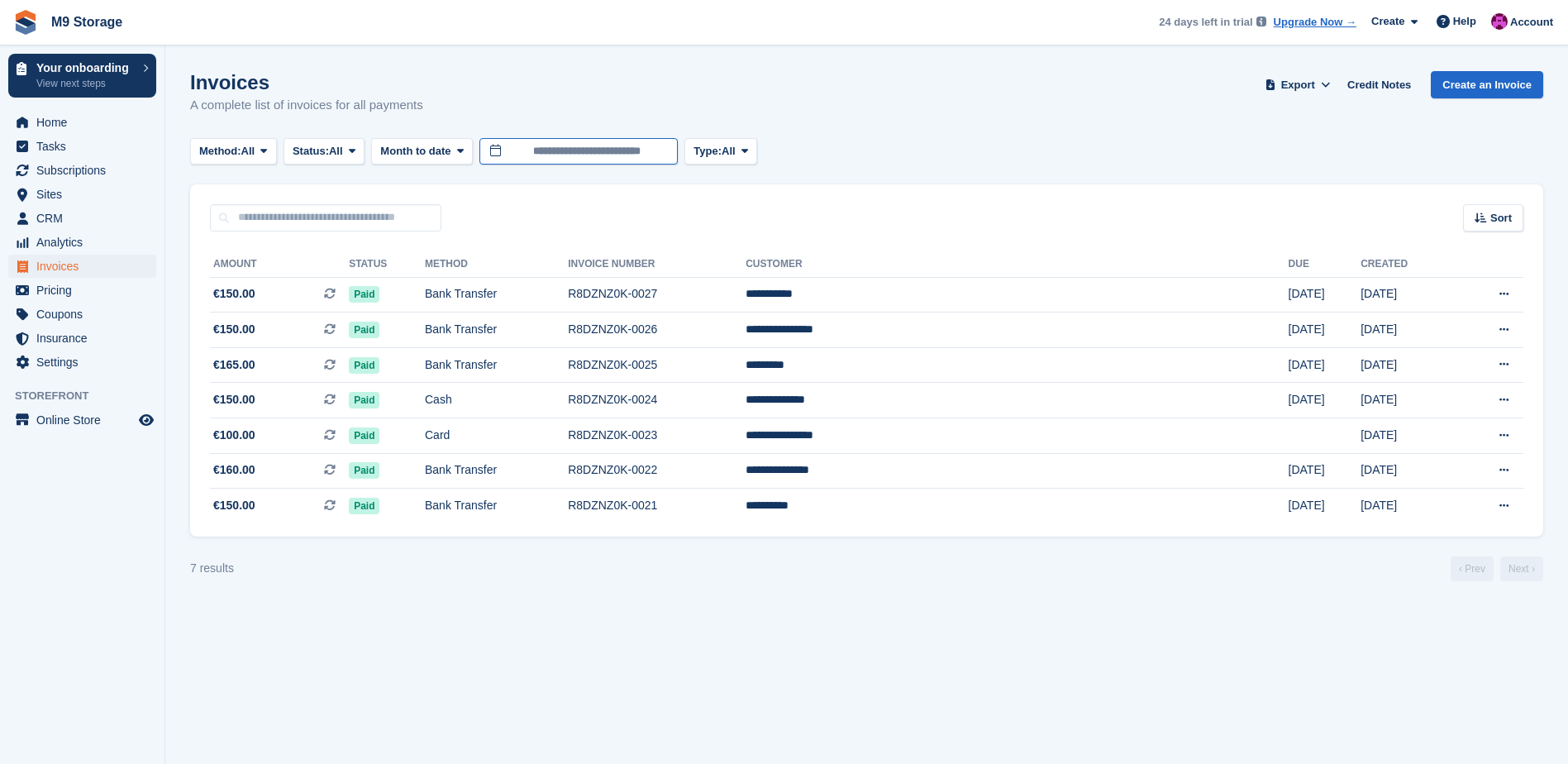
click at [538, 149] on input "**********" at bounding box center [579, 151] width 199 height 27
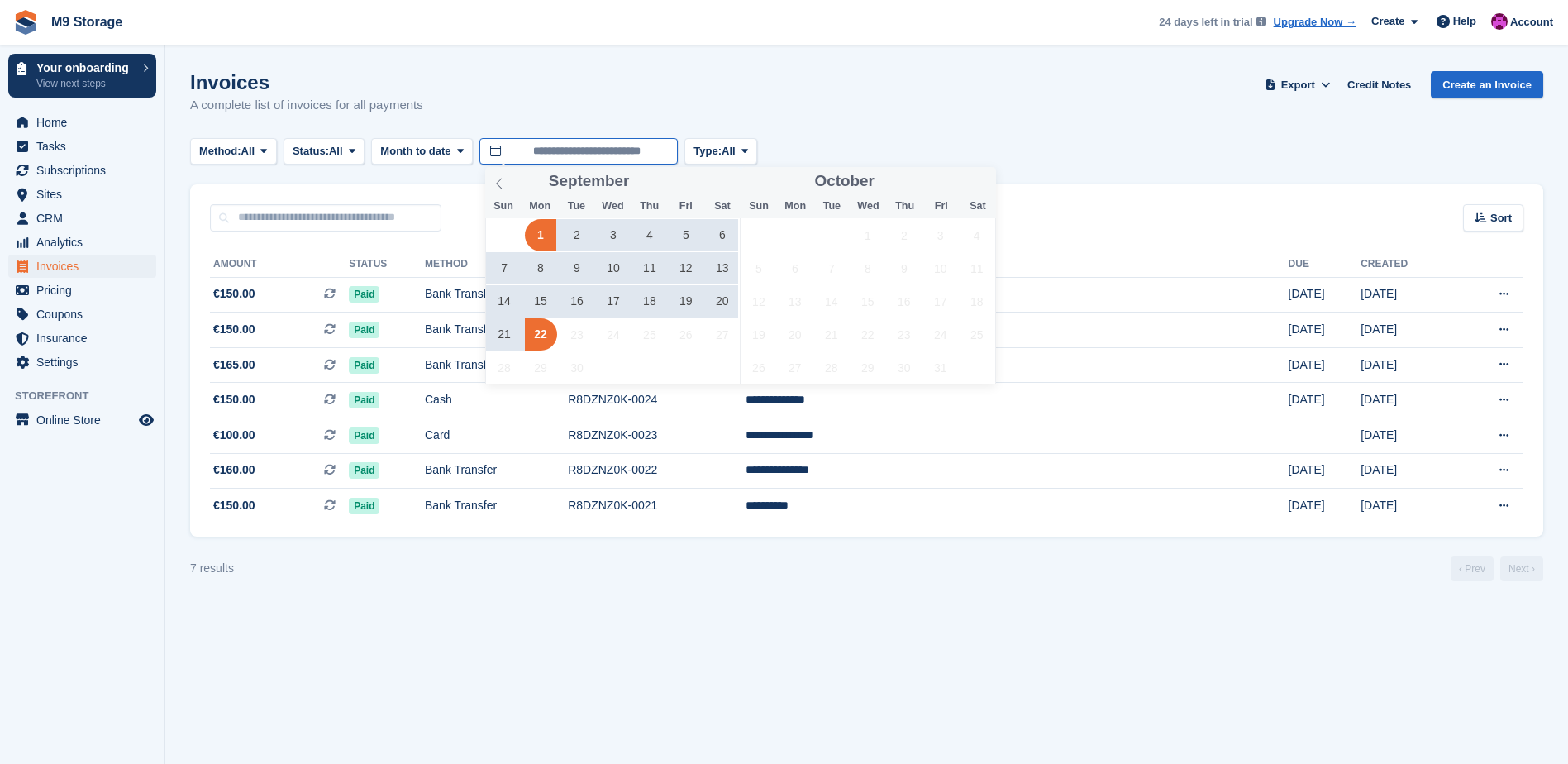
click at [538, 149] on input "**********" at bounding box center [579, 151] width 199 height 27
click at [405, 147] on span "Month to date" at bounding box center [415, 151] width 71 height 17
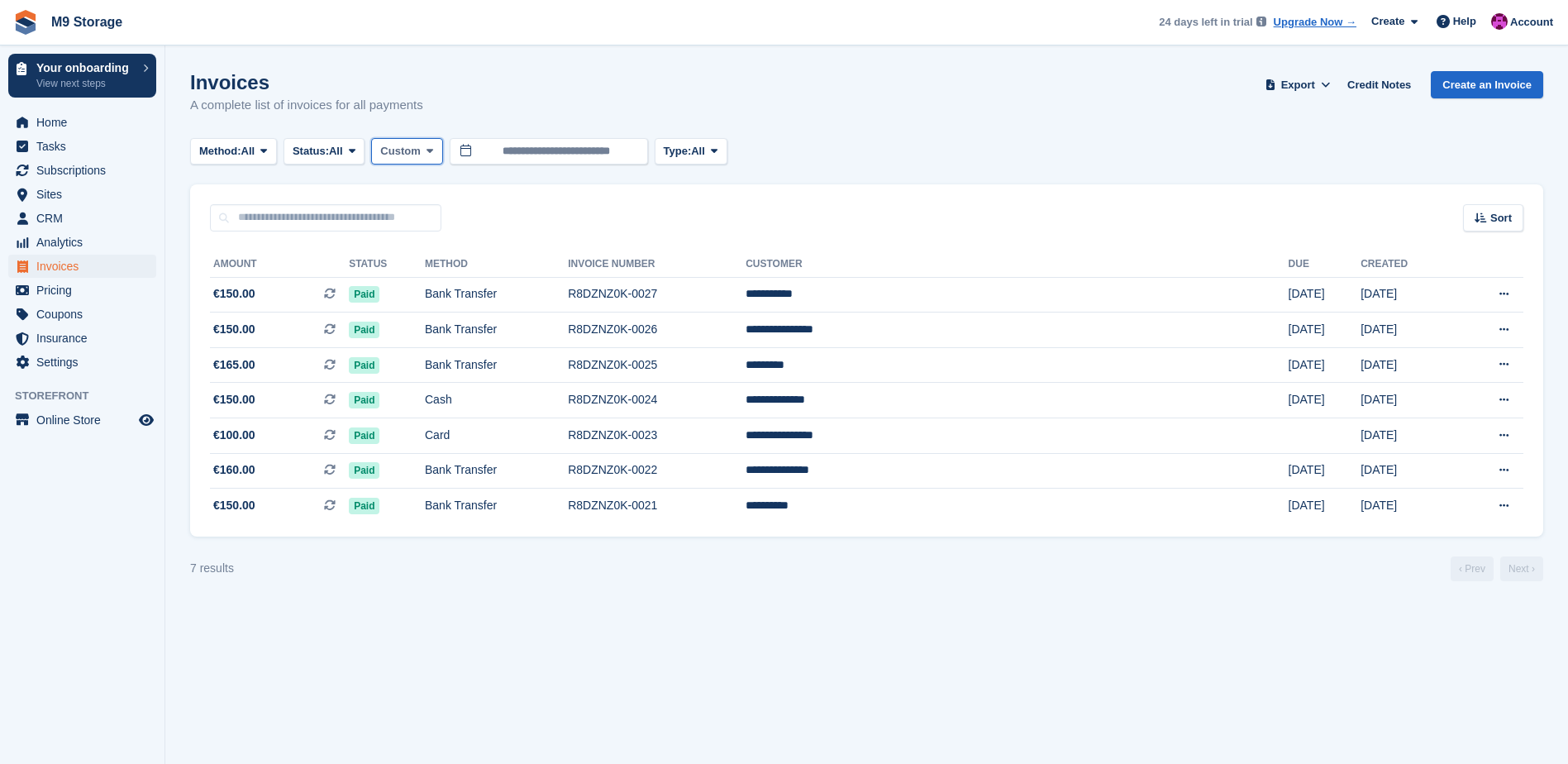
click at [405, 148] on span "Custom" at bounding box center [400, 151] width 40 height 17
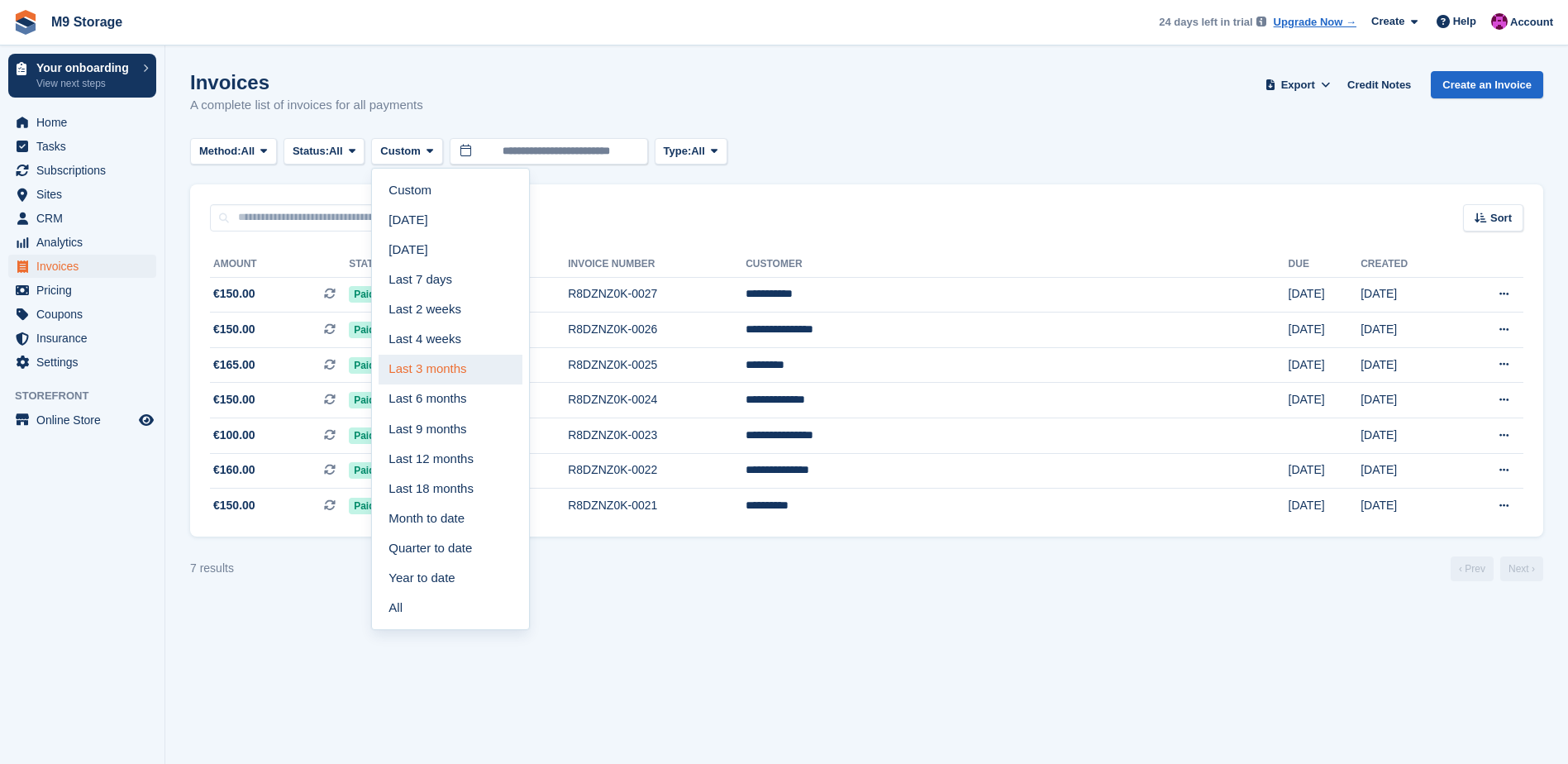
click at [450, 374] on link "Last 3 months" at bounding box center [450, 370] width 144 height 30
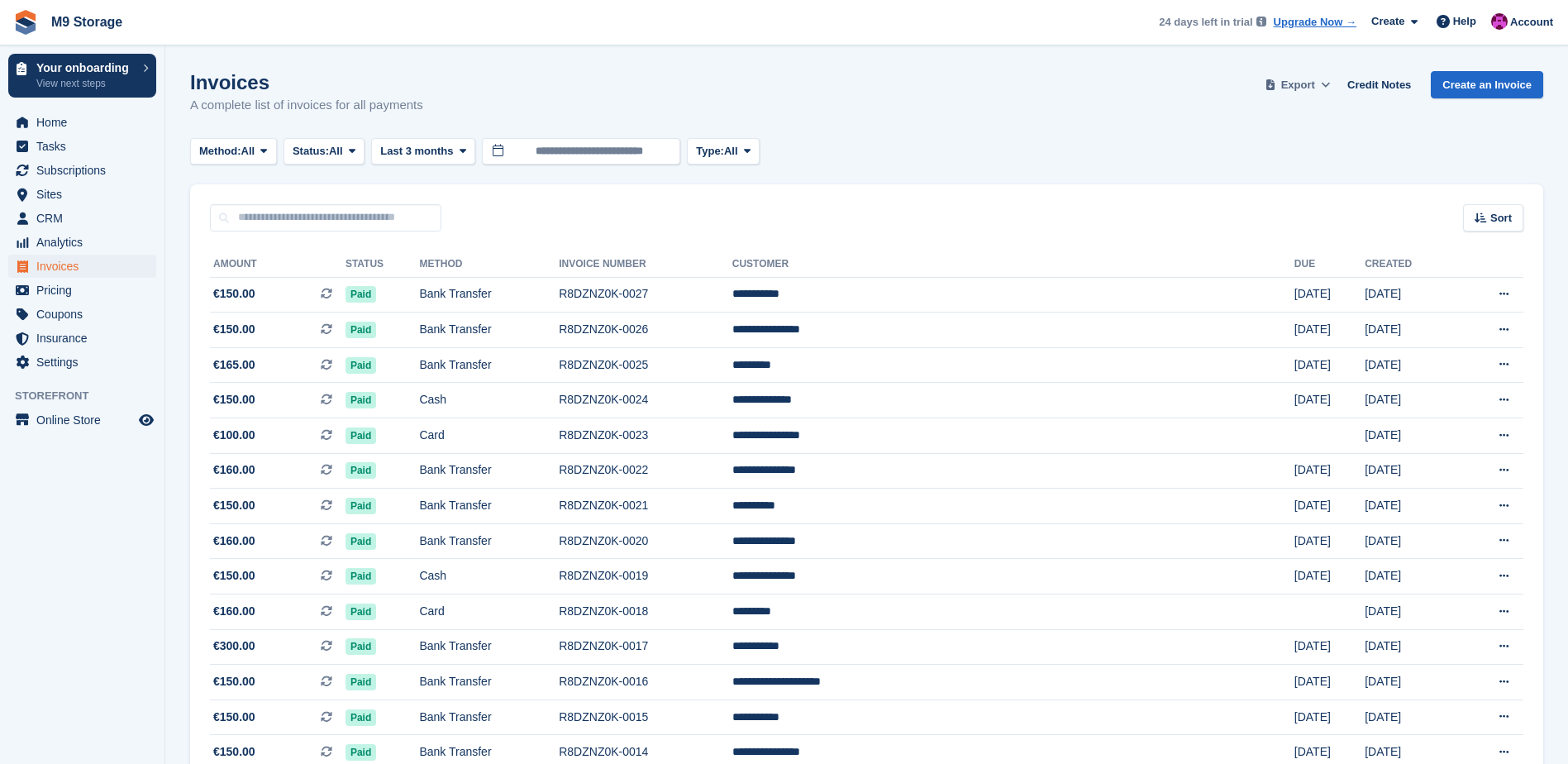
click at [1312, 83] on span "Export" at bounding box center [1299, 85] width 34 height 17
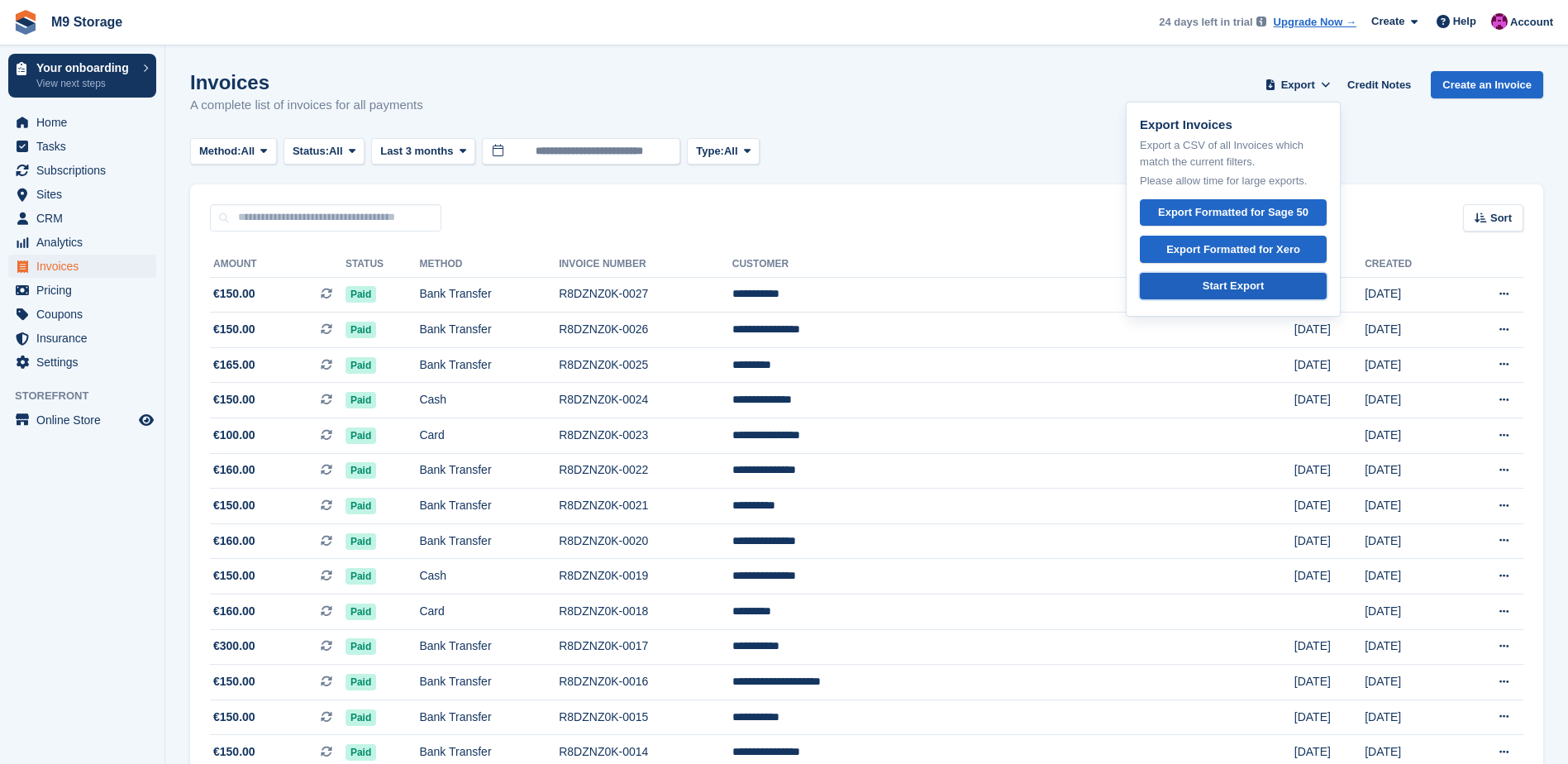
click at [1250, 291] on div "Start Export" at bounding box center [1234, 286] width 62 height 17
click at [94, 129] on span "Home" at bounding box center [87, 121] width 99 height 23
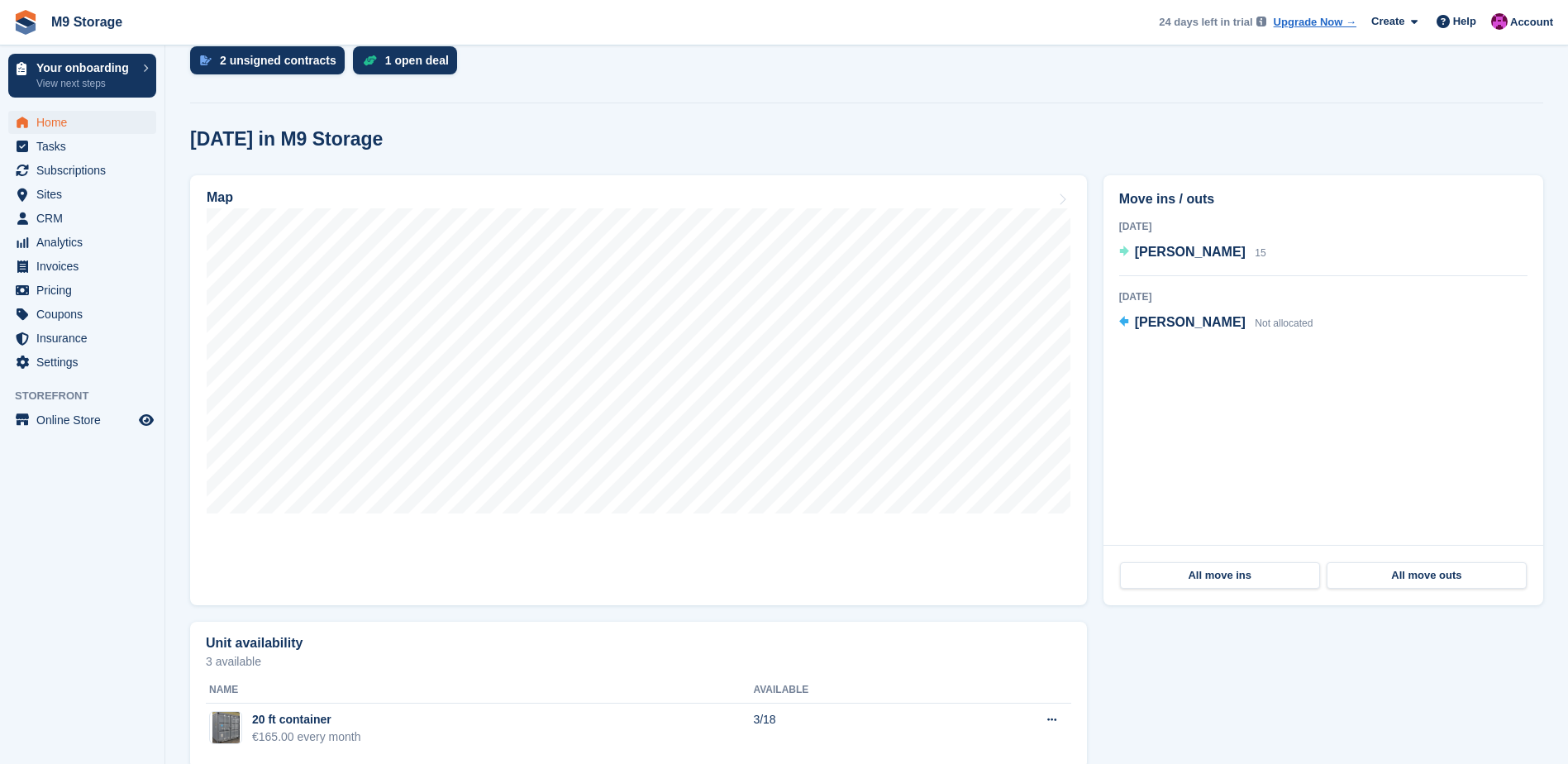
scroll to position [442, 0]
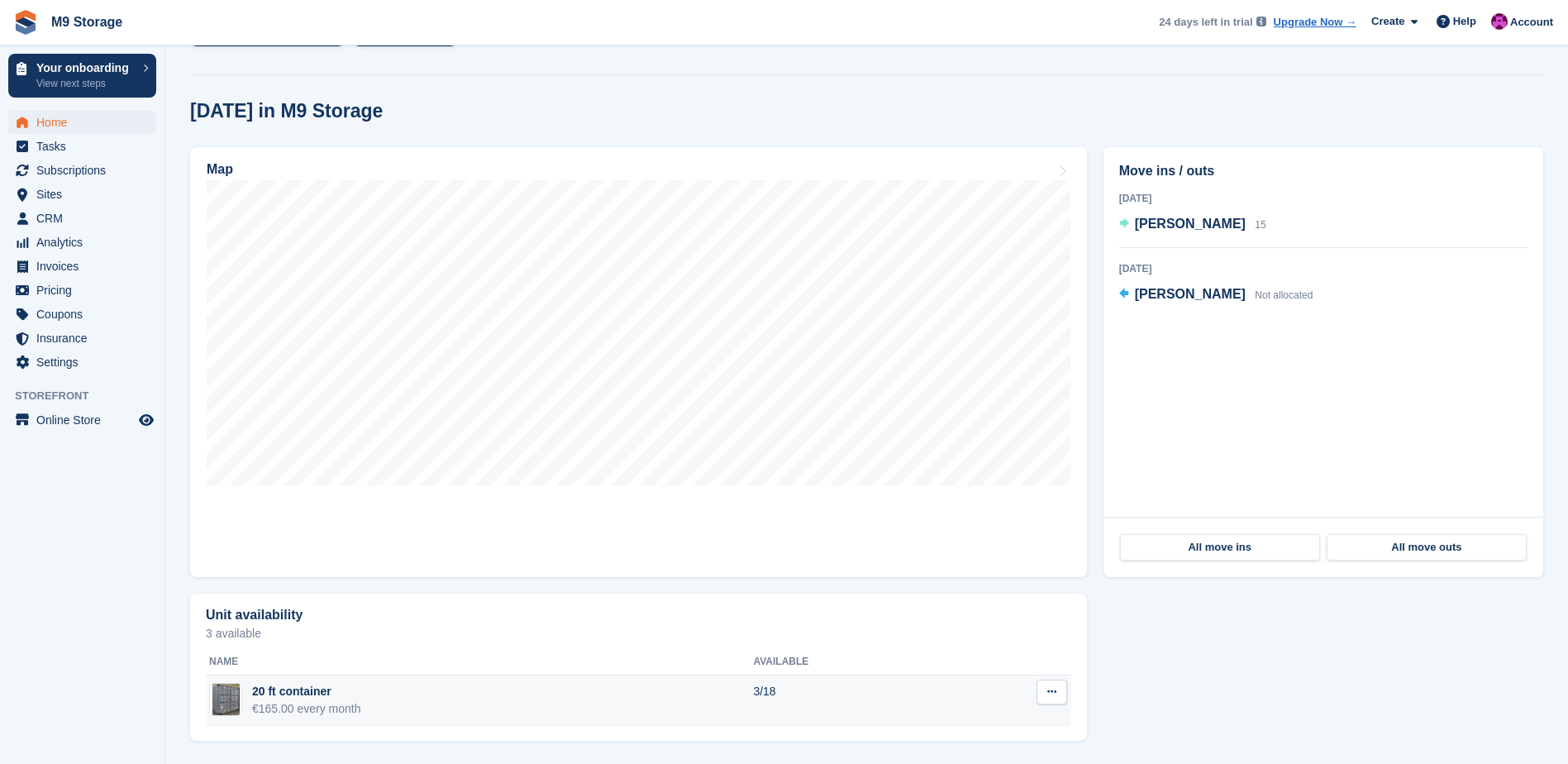
click at [507, 700] on td "20 ft container €165.00 every month" at bounding box center [479, 701] width 547 height 52
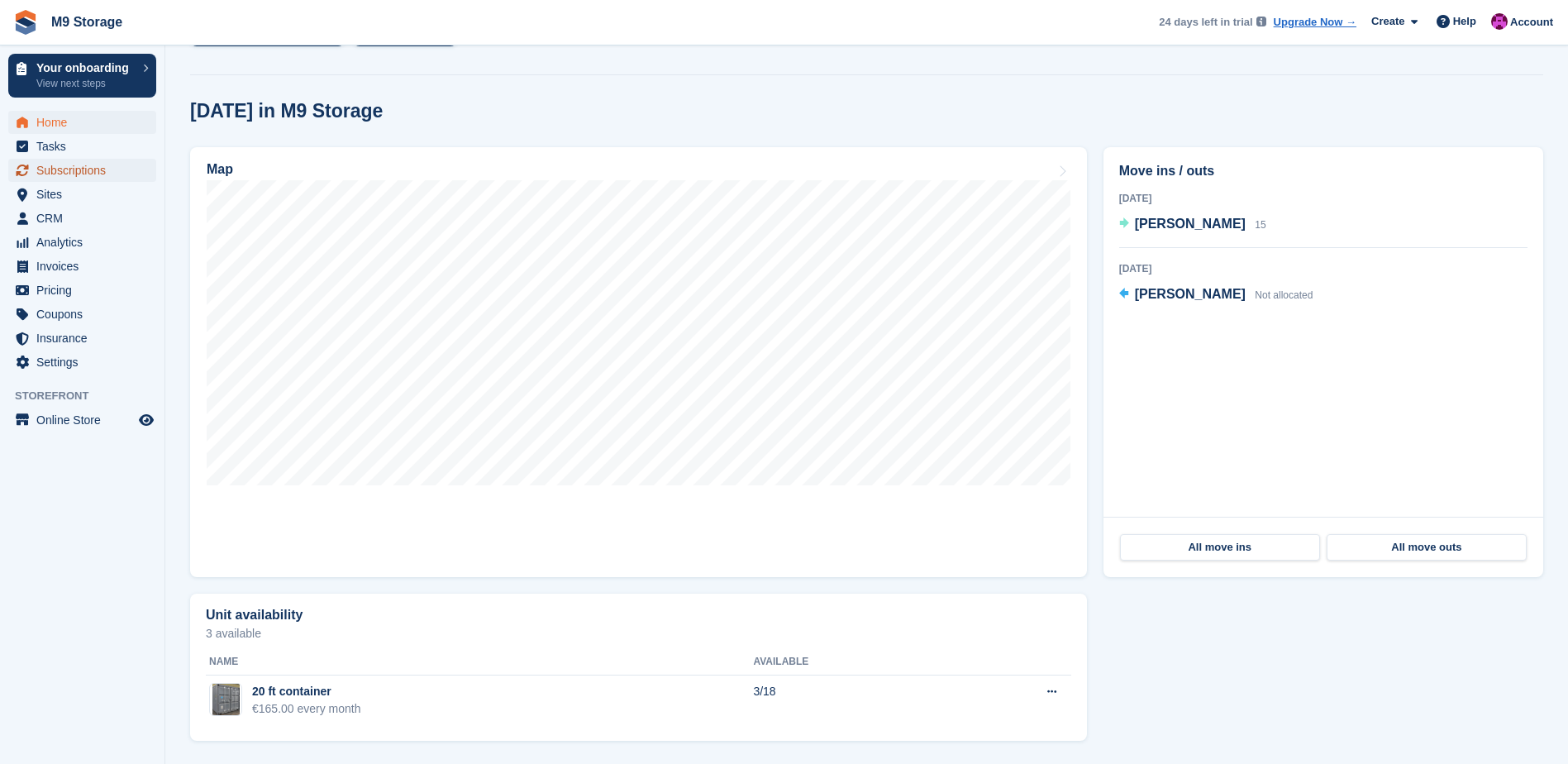
click at [106, 172] on span "Subscriptions" at bounding box center [87, 170] width 99 height 23
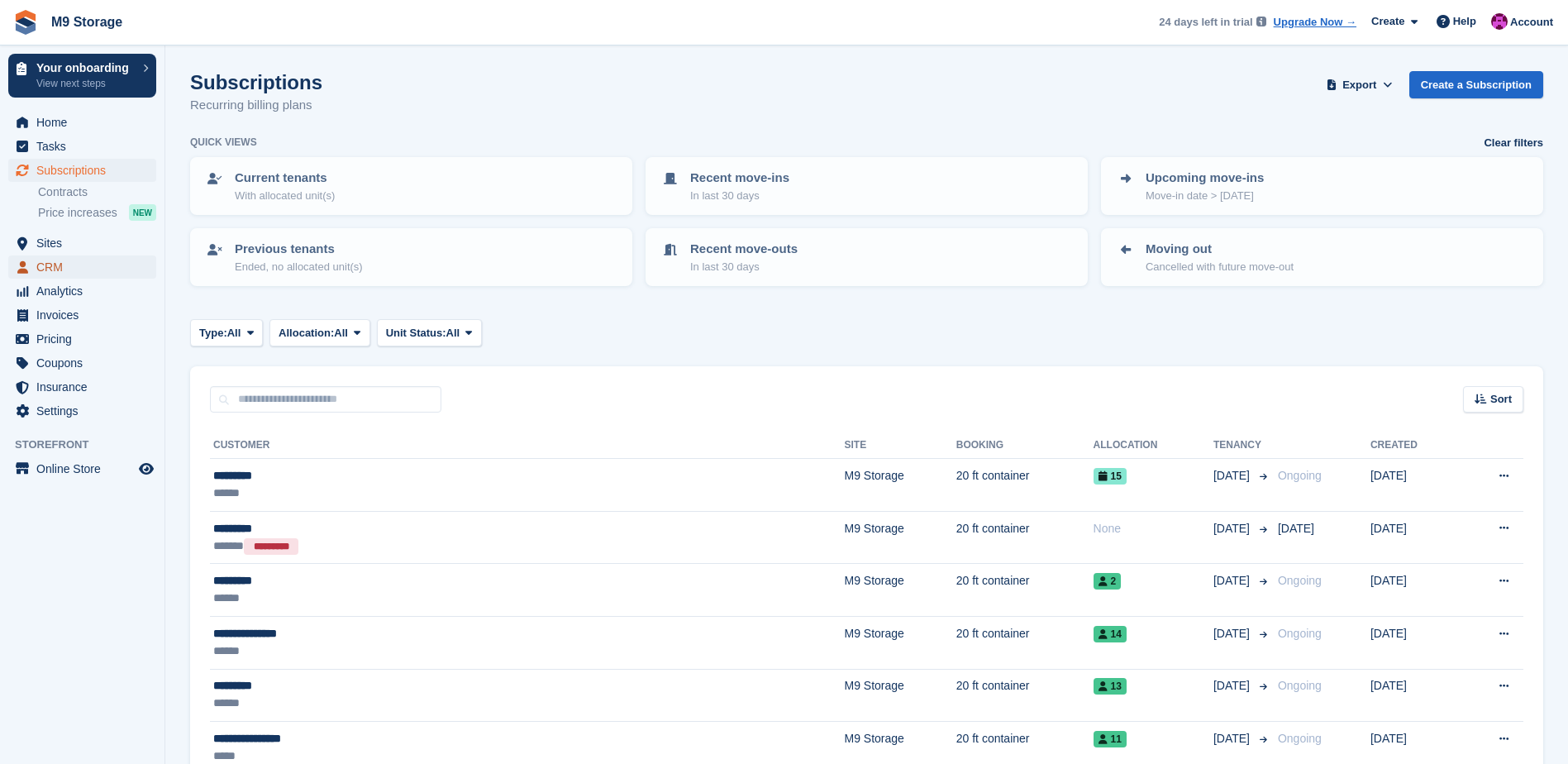
click at [65, 263] on span "CRM" at bounding box center [87, 267] width 99 height 23
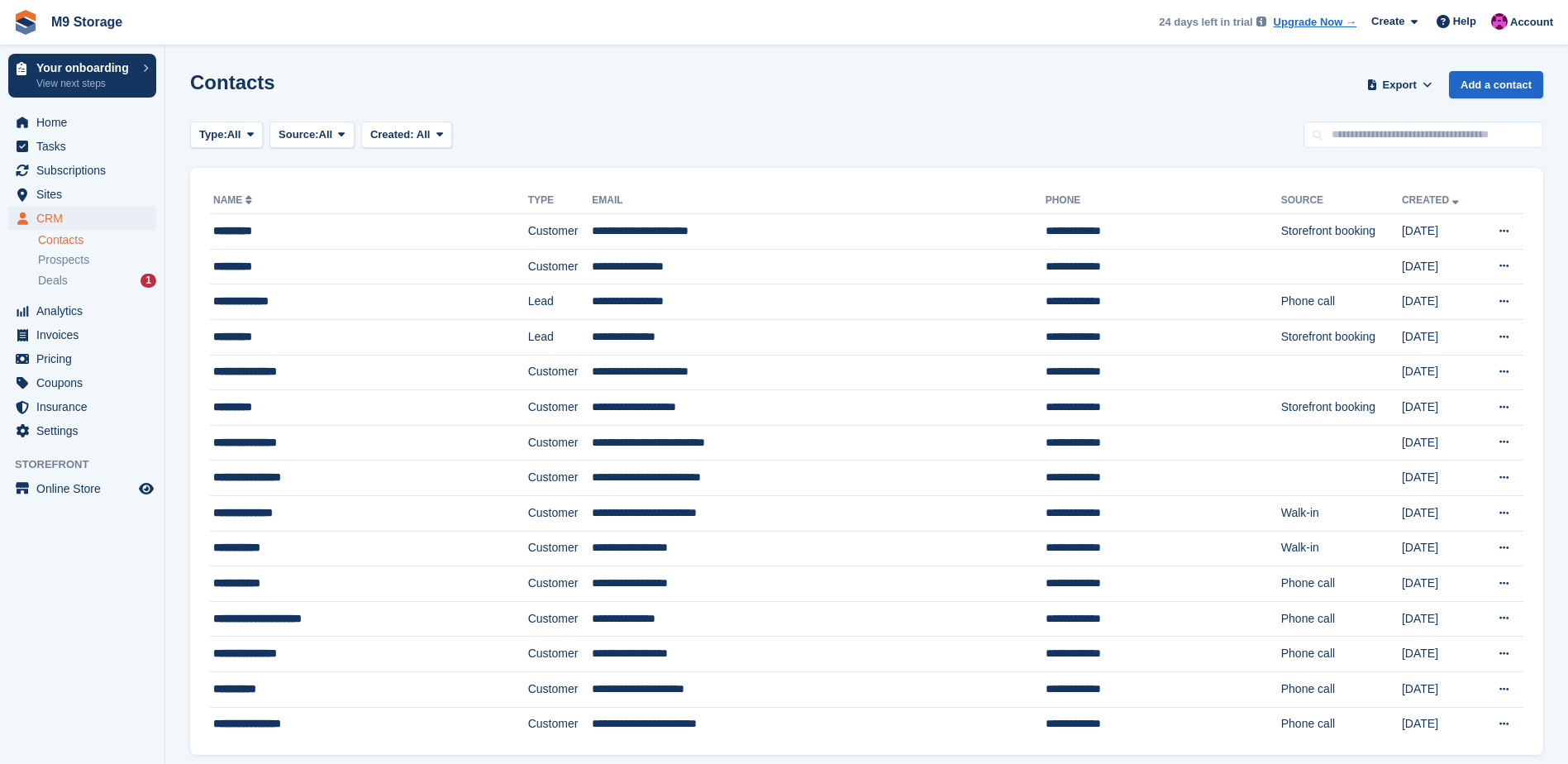
click at [68, 241] on link "Contacts" at bounding box center [96, 241] width 118 height 16
click at [1524, 303] on div "**********" at bounding box center [866, 462] width 1353 height 587
click at [1492, 306] on button at bounding box center [1503, 301] width 31 height 25
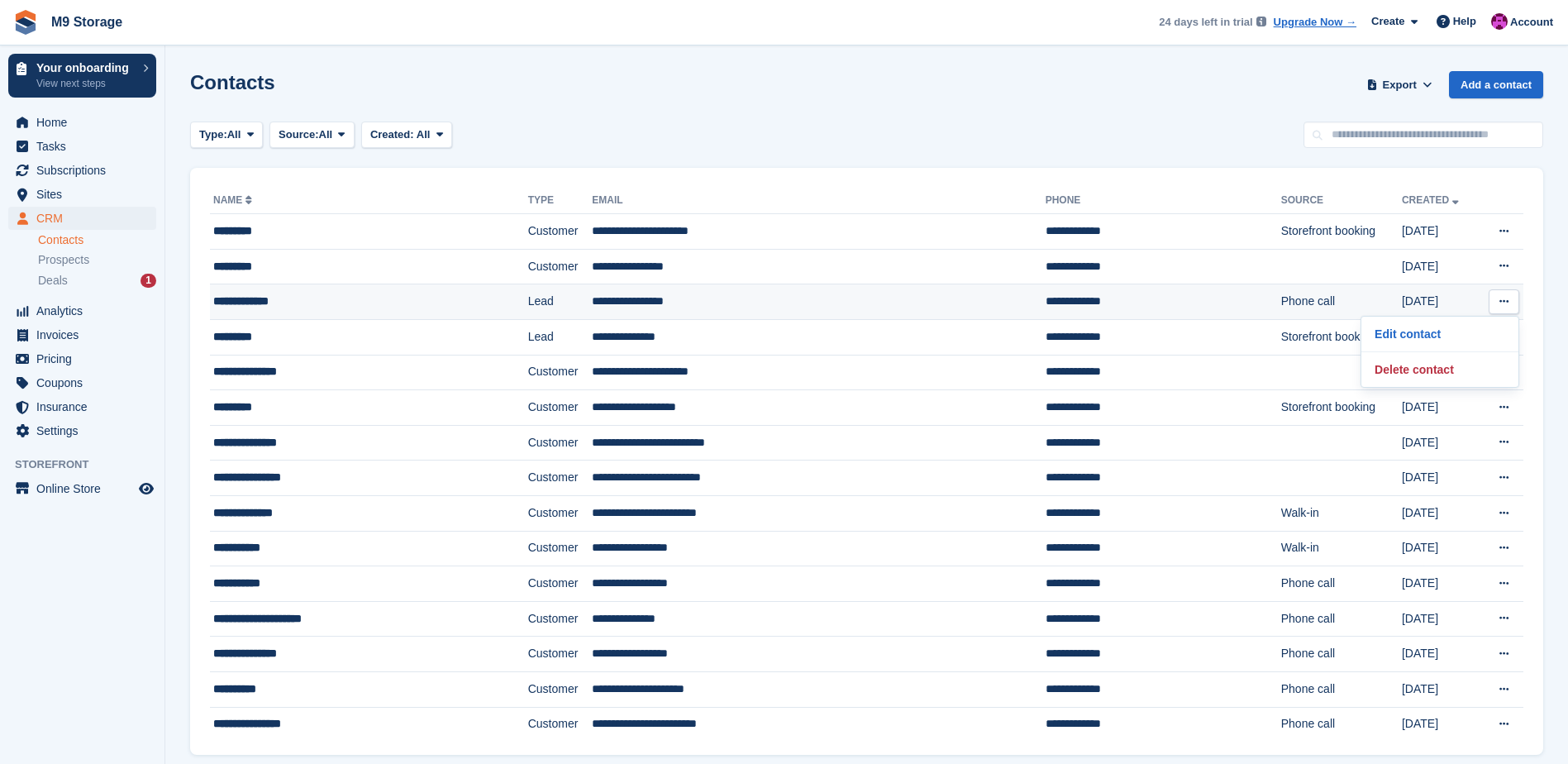
click at [240, 298] on div "**********" at bounding box center [335, 300] width 246 height 17
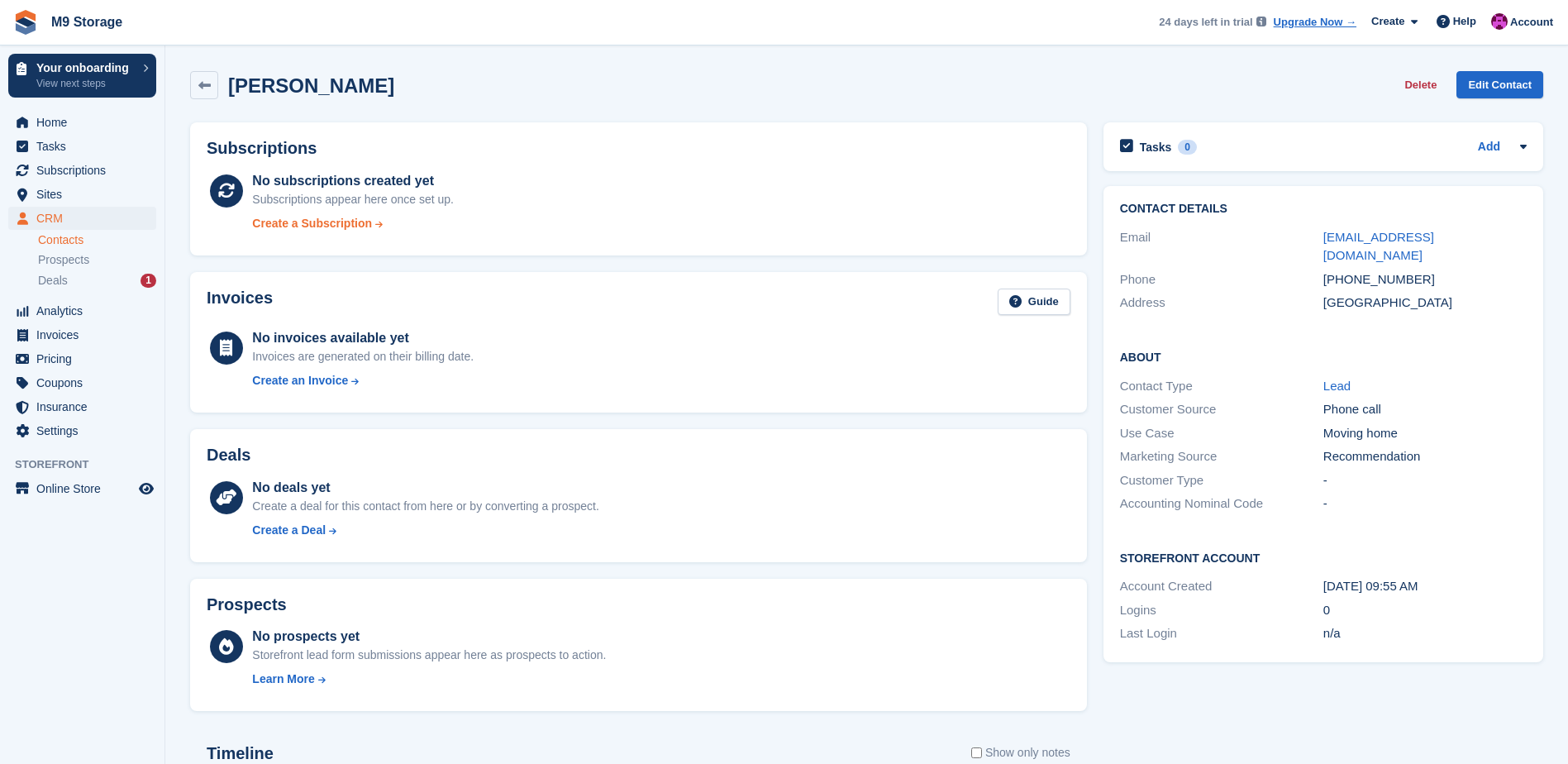
click at [300, 224] on div "Create a Subscription" at bounding box center [312, 223] width 120 height 17
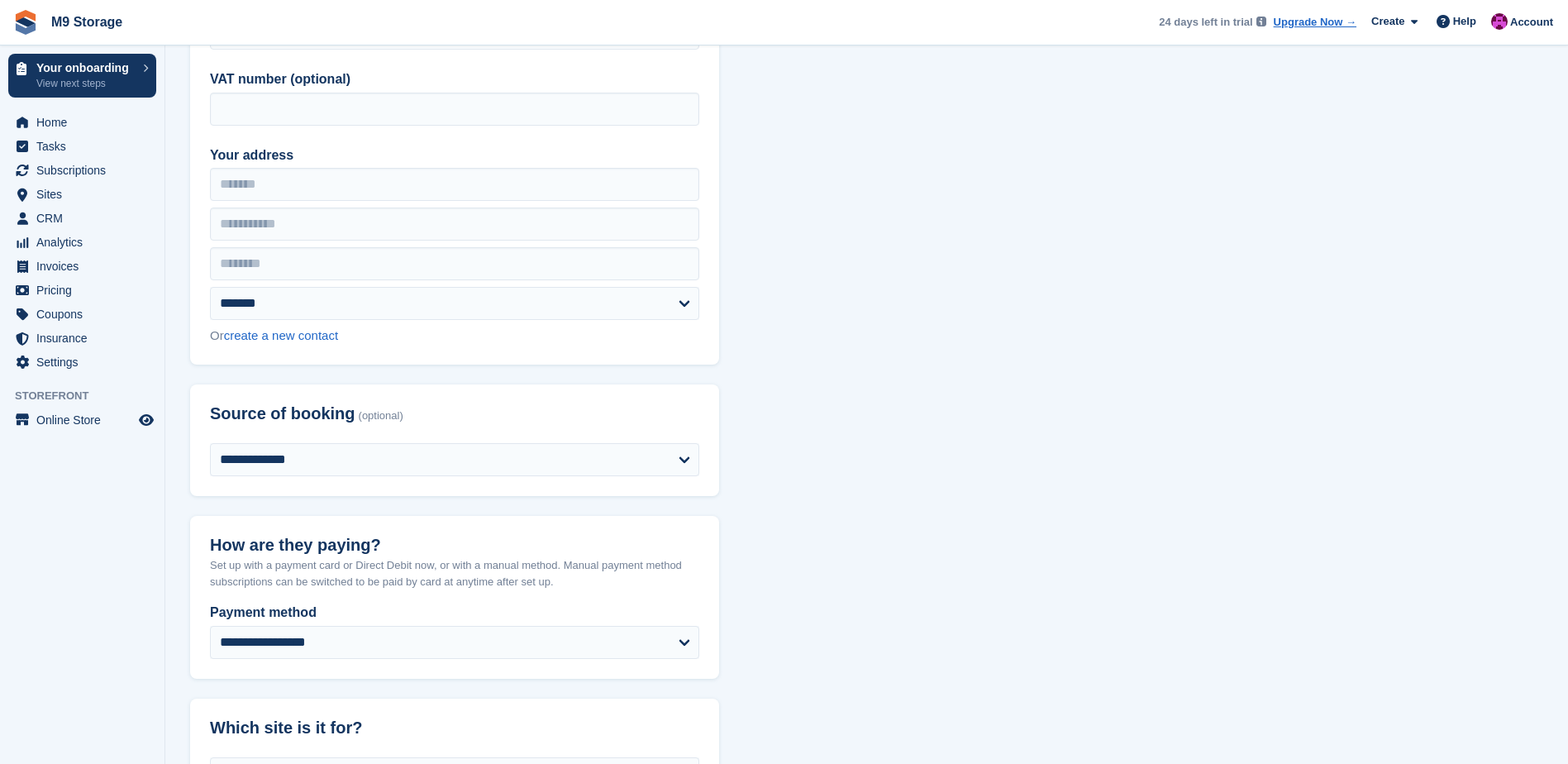
scroll to position [331, 0]
click at [331, 464] on select "**********" at bounding box center [454, 459] width 489 height 33
select select "*****"
click at [210, 443] on select "**********" at bounding box center [454, 459] width 489 height 33
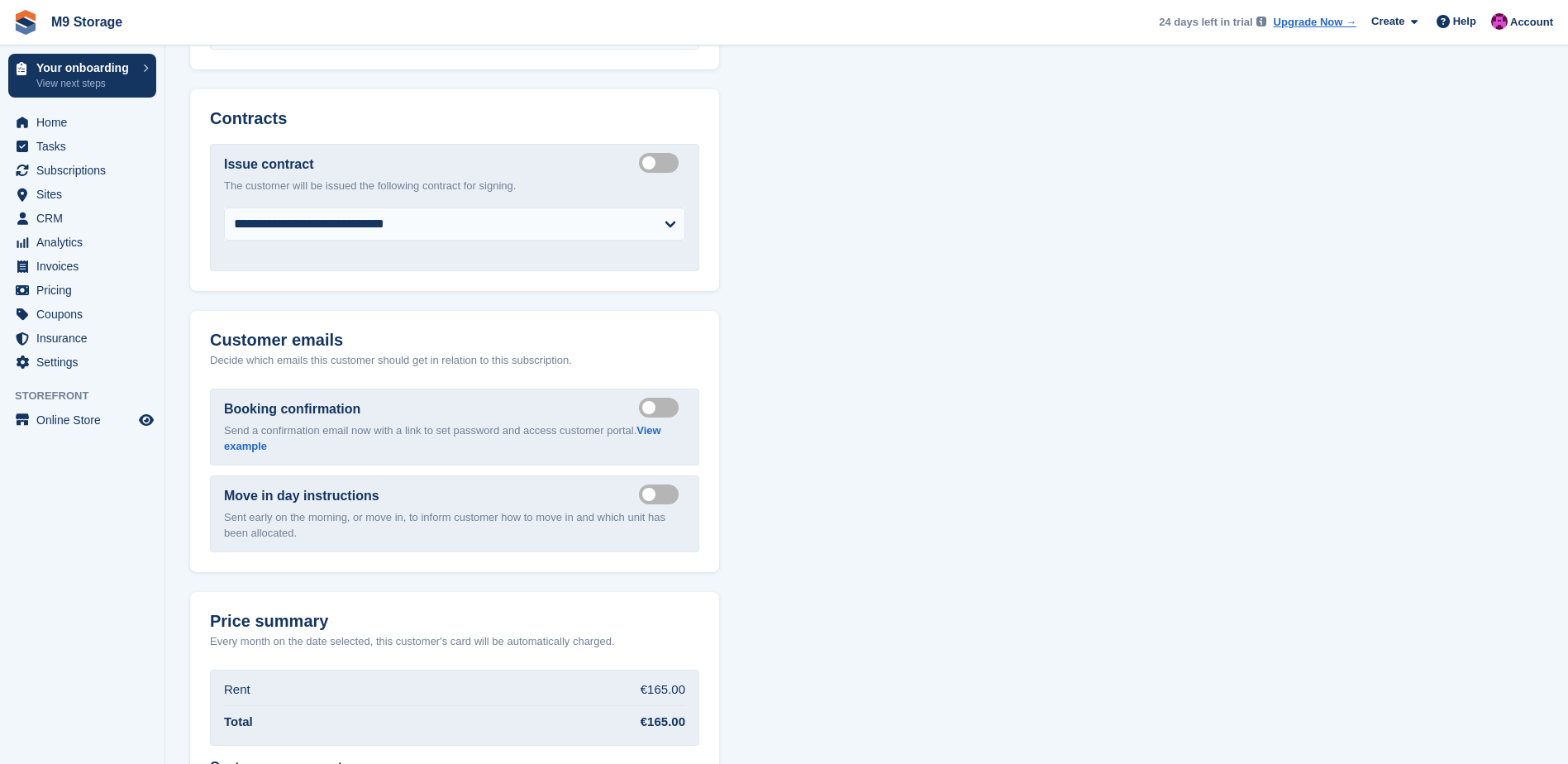
scroll to position [2067, 0]
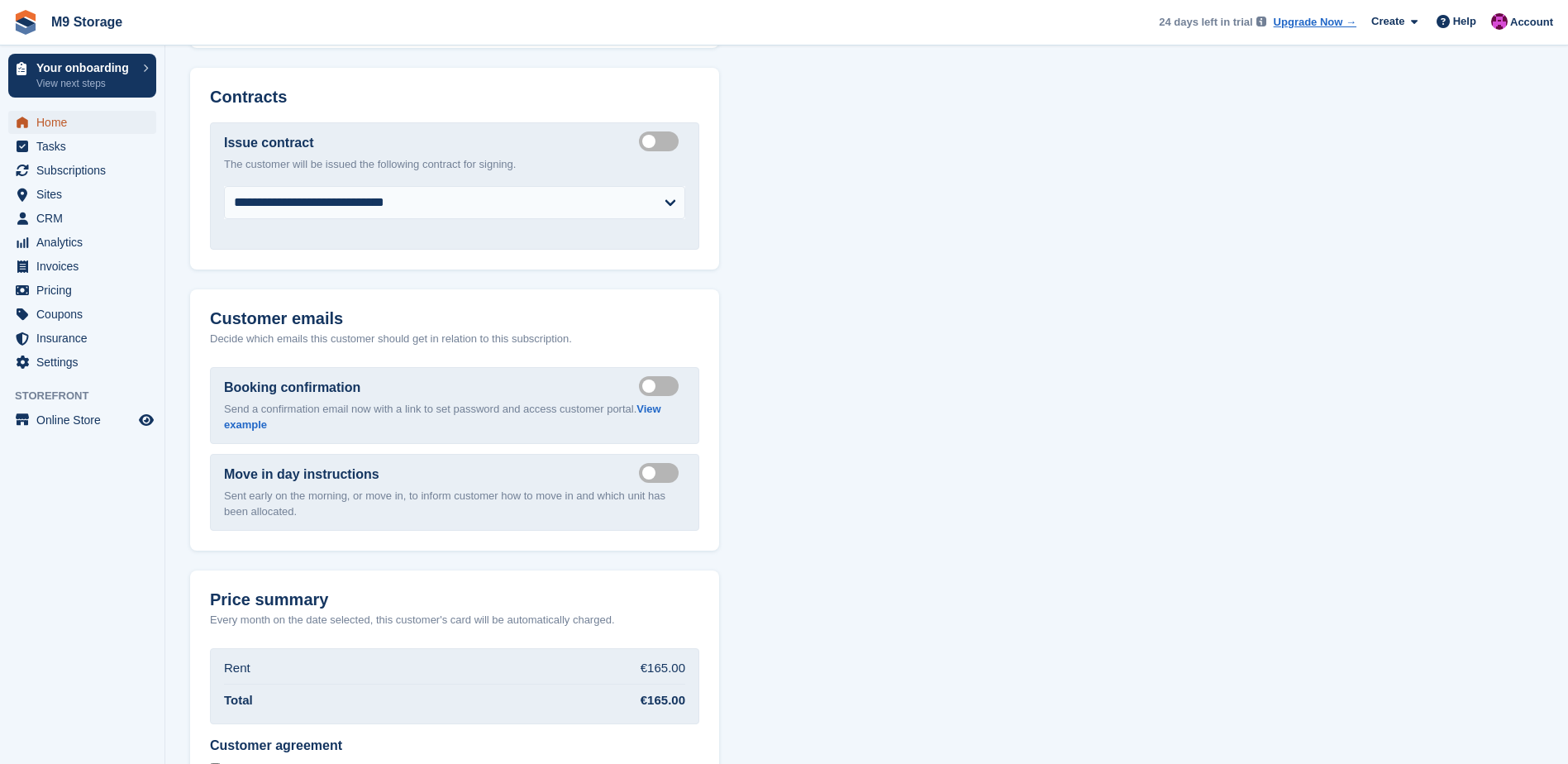
click at [65, 128] on span "Home" at bounding box center [87, 121] width 99 height 23
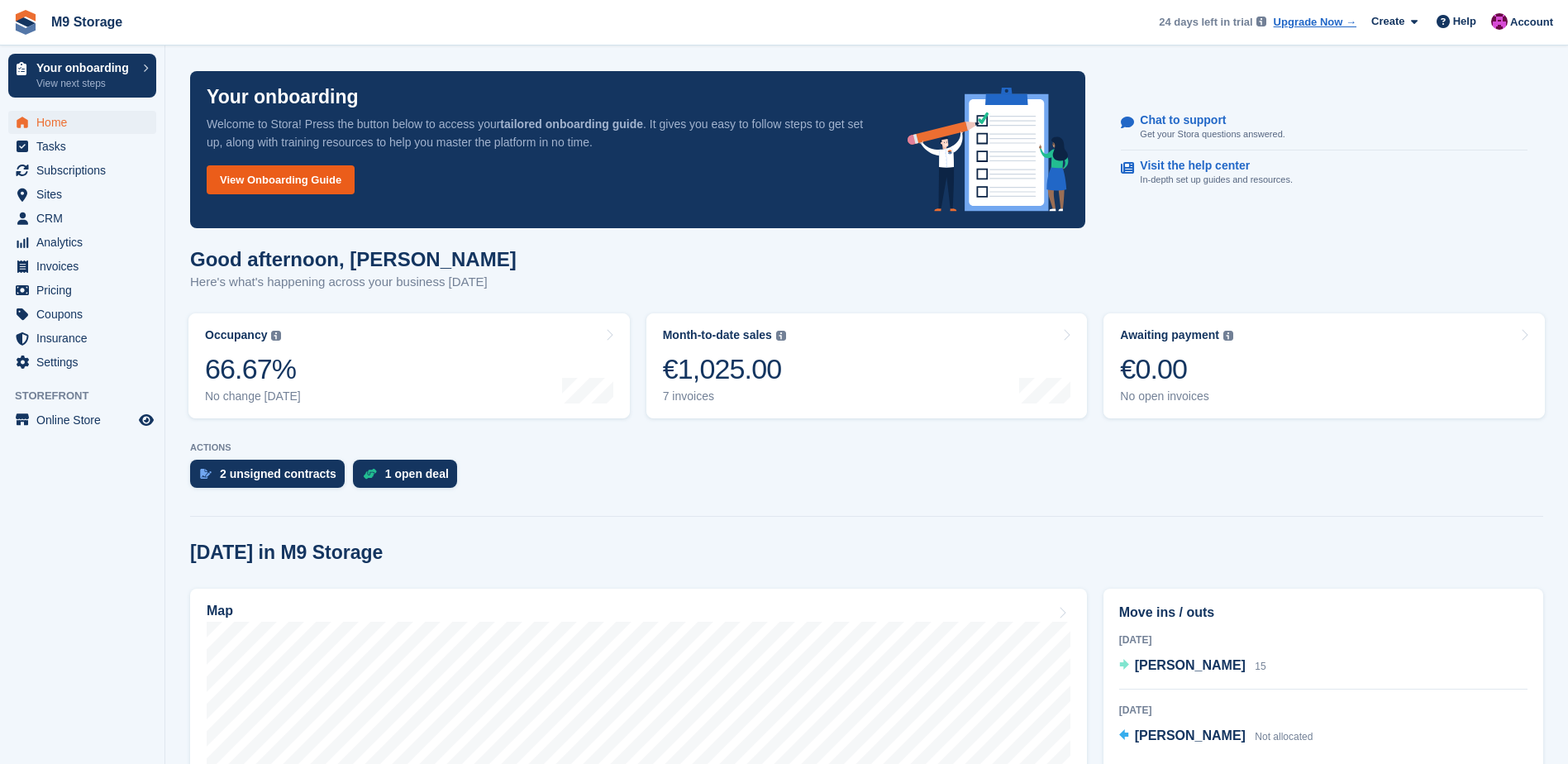
click at [294, 180] on link "View Onboarding Guide" at bounding box center [280, 179] width 148 height 29
